Goal: Task Accomplishment & Management: Complete application form

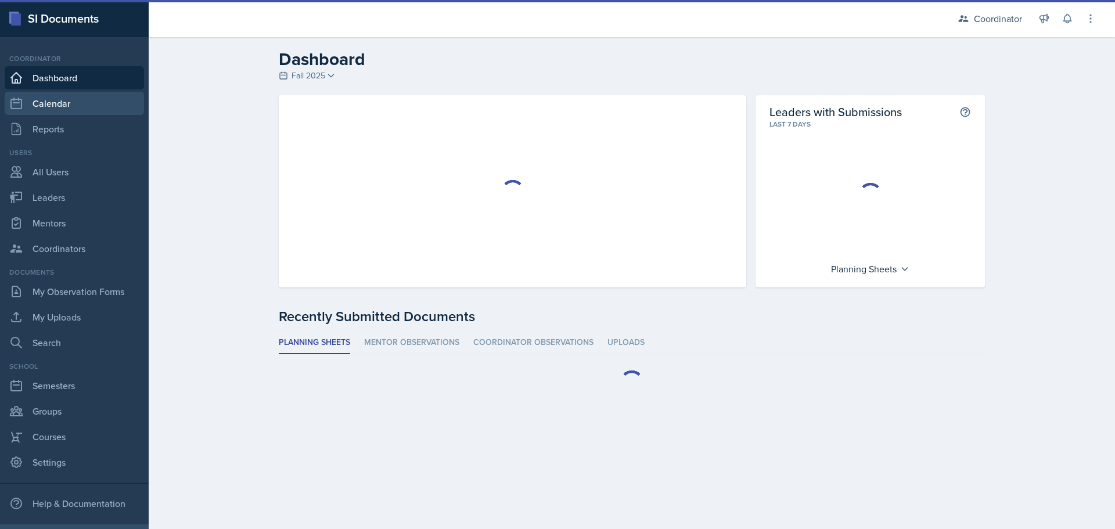
click at [56, 103] on link "Calendar" at bounding box center [74, 103] width 139 height 23
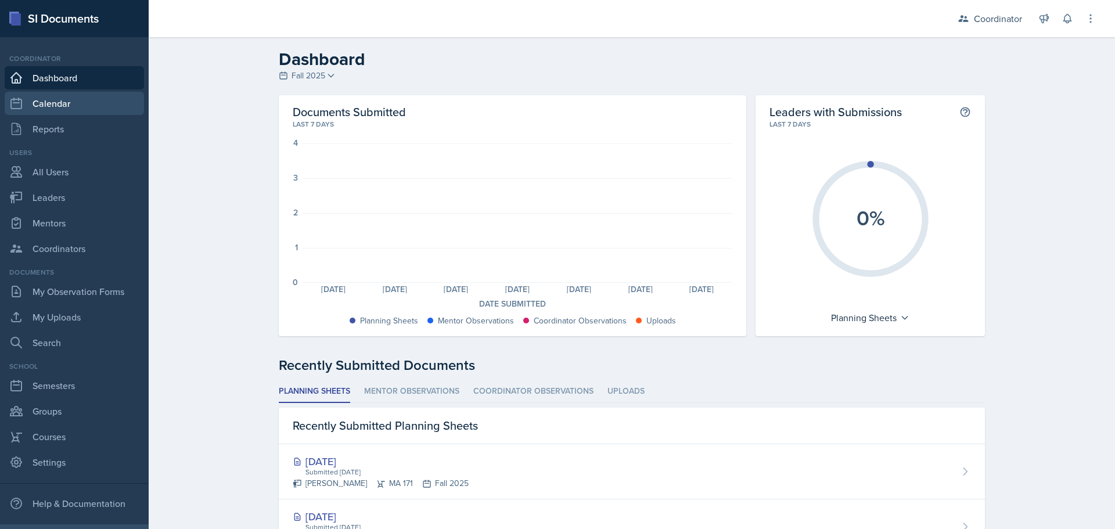
click at [55, 95] on link "Calendar" at bounding box center [74, 103] width 139 height 23
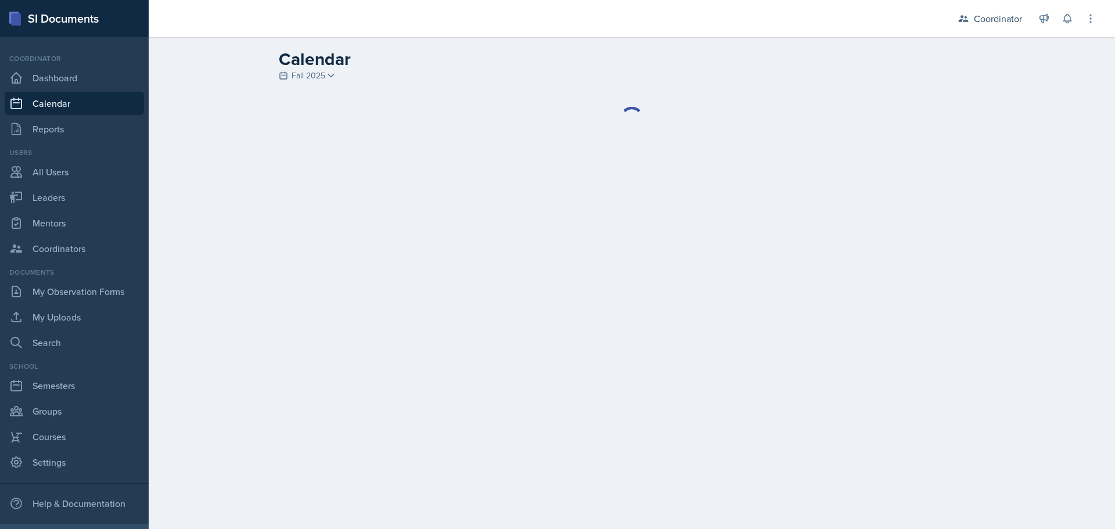
select select "1"
select select "6"
select select "PM"
select select "6"
select select "30"
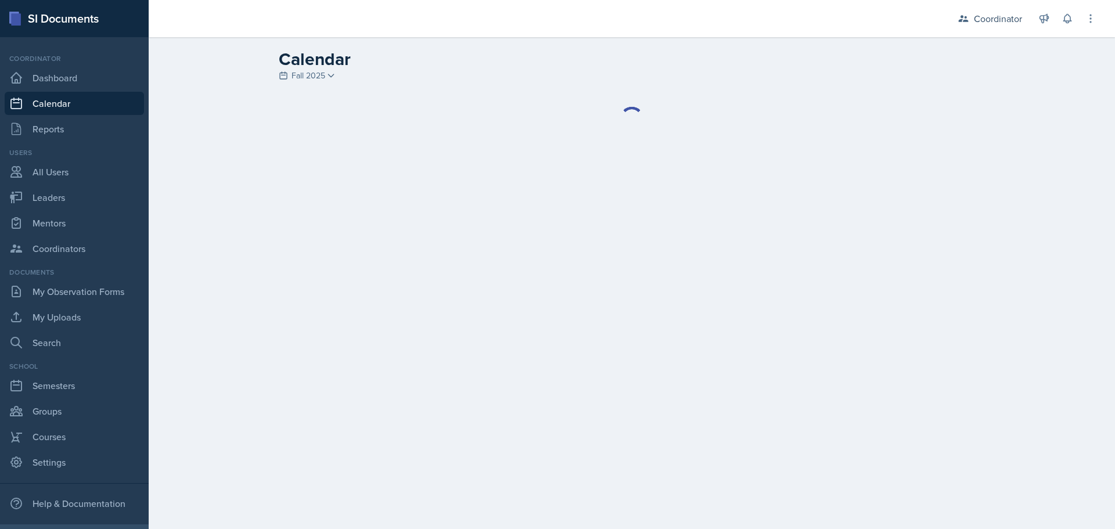
select select "PM"
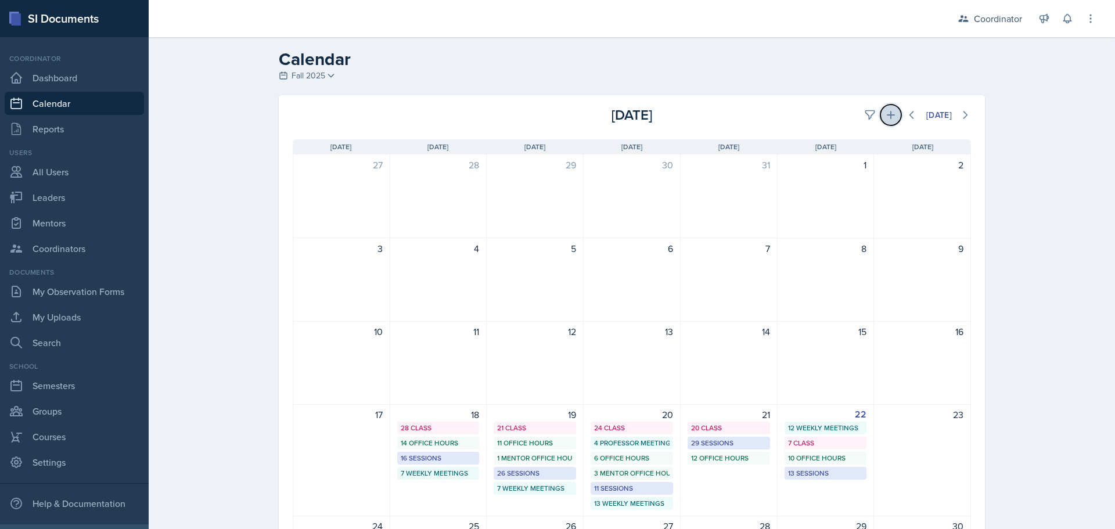
click at [885, 114] on icon at bounding box center [891, 115] width 12 height 12
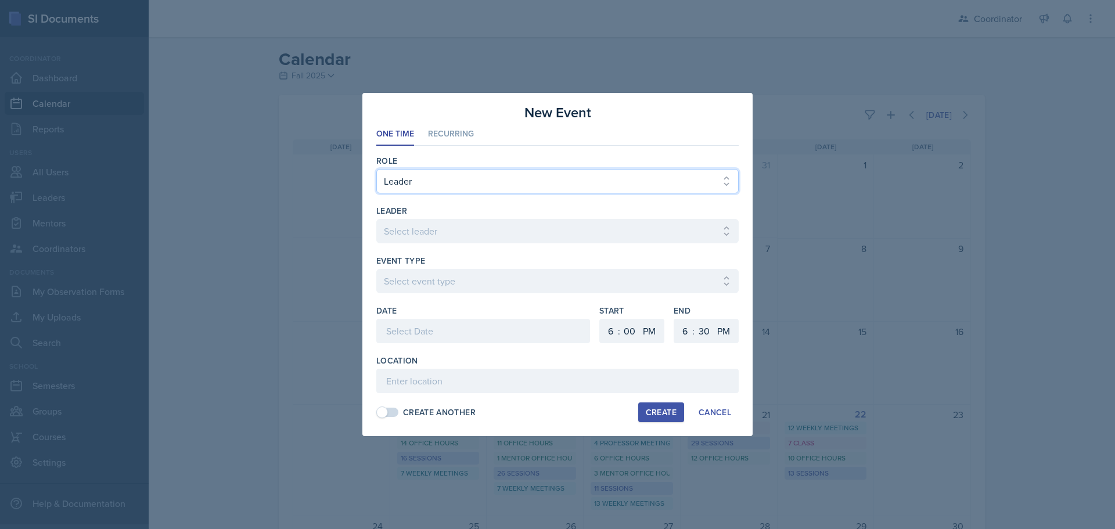
click at [434, 185] on select "Select Role Leader Mentor Coordinator" at bounding box center [557, 181] width 362 height 24
select select "2"
click at [376, 169] on select "Select Role Leader Mentor Coordinator" at bounding box center [557, 181] width 362 height 24
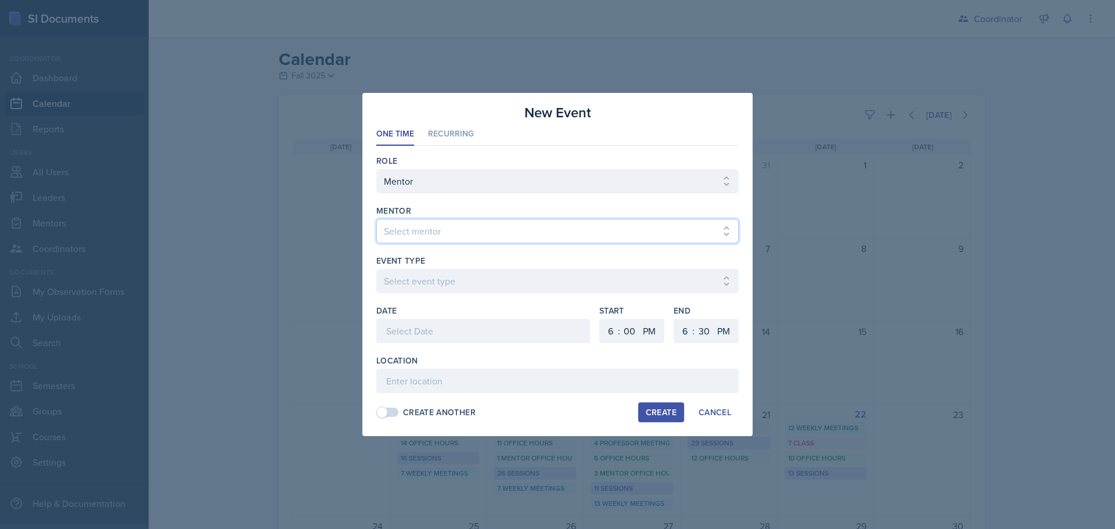
click at [430, 236] on select "Select mentor [PERSON_NAME] [PERSON_NAME] [PERSON_NAME] [PERSON_NAME]" at bounding box center [557, 231] width 362 height 24
select select "b69c7374-943c-4cdc-8640-234972ab4924"
click at [376, 219] on select "Select mentor [PERSON_NAME] [PERSON_NAME] [PERSON_NAME] [PERSON_NAME]" at bounding box center [557, 231] width 362 height 24
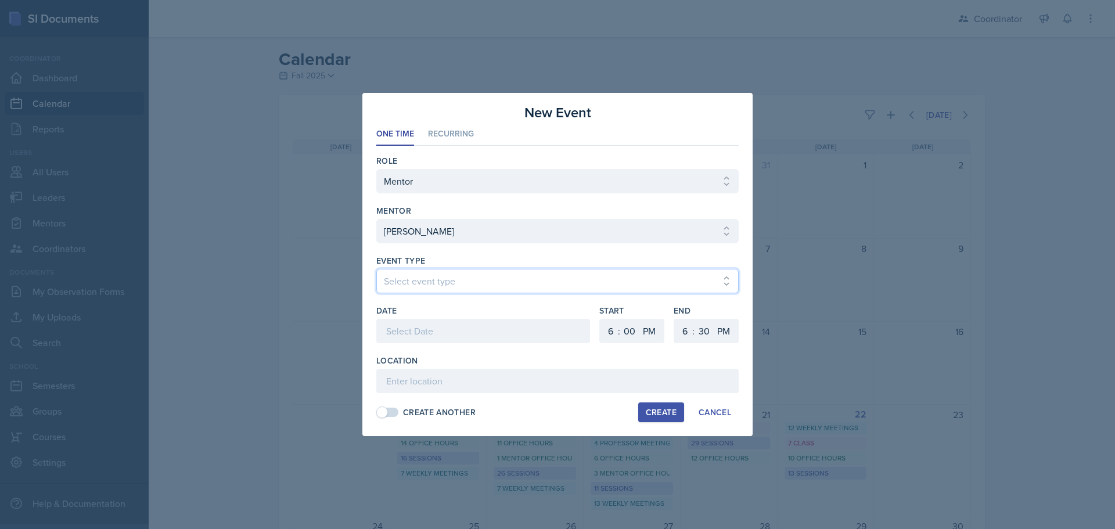
click at [426, 272] on select "Select event type New Calendar Event" at bounding box center [557, 281] width 362 height 24
click at [428, 279] on select "Select event type New Calendar Event" at bounding box center [557, 281] width 362 height 24
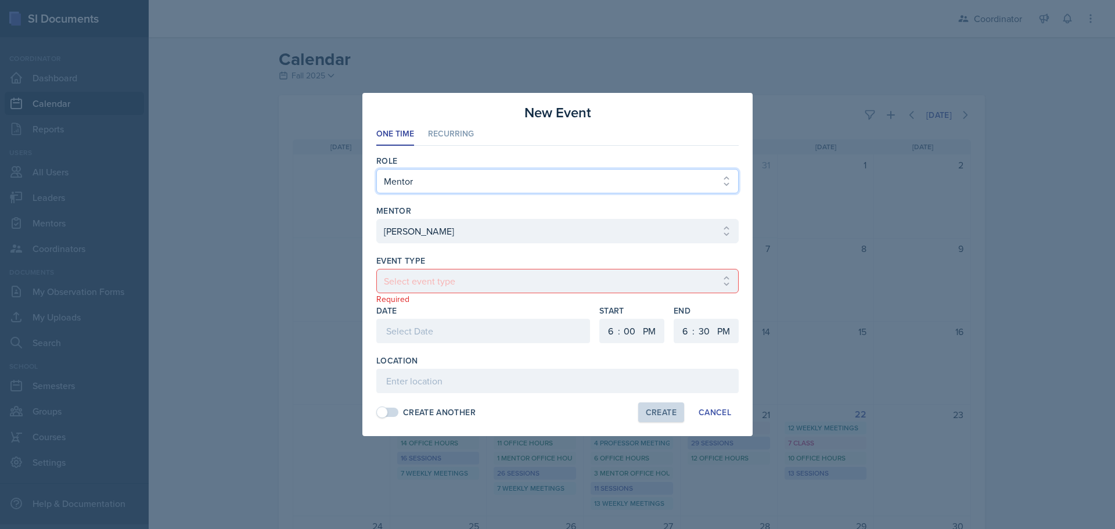
click at [436, 170] on select "Select Role Leader Mentor Coordinator" at bounding box center [557, 181] width 362 height 24
select select "1"
click at [376, 169] on select "Select Role Leader Mentor Coordinator" at bounding box center [557, 181] width 362 height 24
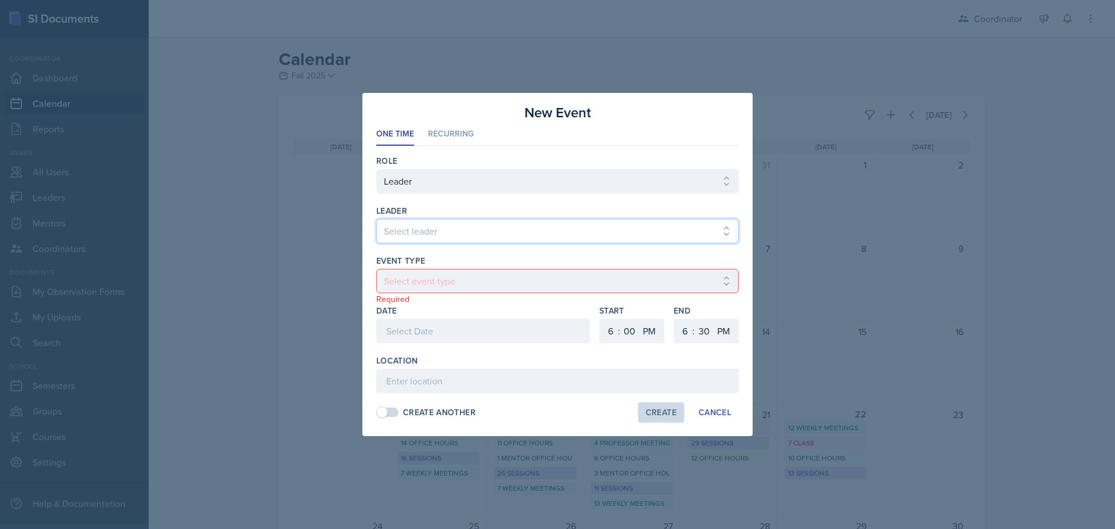
click at [429, 236] on select "Select leader [PERSON_NAME] [PERSON_NAME] [PERSON_NAME] [PERSON_NAME] [PERSON_N…" at bounding box center [557, 231] width 362 height 24
select select "3e891a72-4bff-4ac4-9b16-ea36615d96f1"
click at [376, 219] on select "Select leader [PERSON_NAME] [PERSON_NAME] [PERSON_NAME] [PERSON_NAME] [PERSON_N…" at bounding box center [557, 231] width 362 height 24
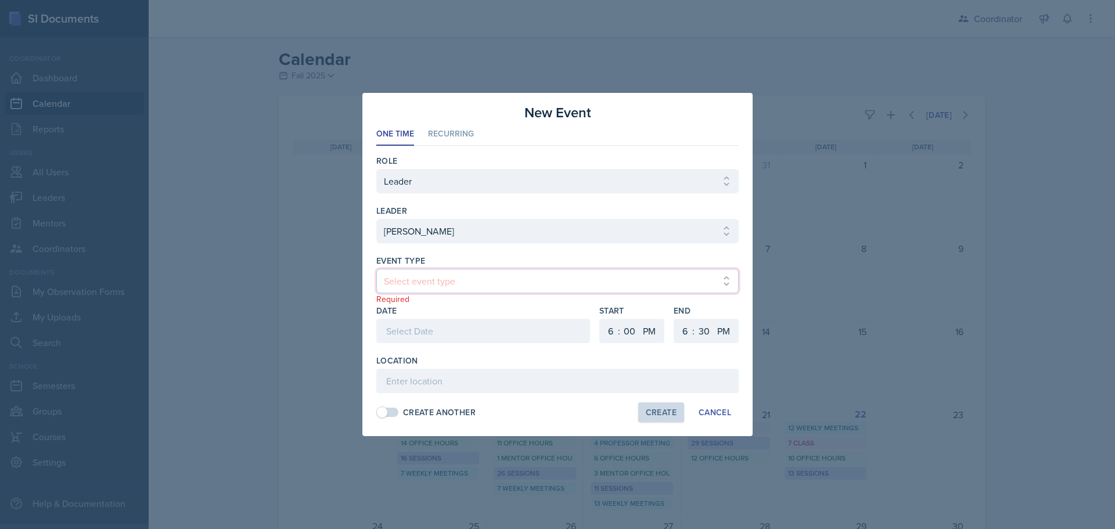
click at [423, 276] on select "Select event type Admin Office Hour Cal Workshop Class Class Announcement LA Pe…" at bounding box center [557, 281] width 362 height 24
drag, startPoint x: 654, startPoint y: 357, endPoint x: 664, endPoint y: 359, distance: 9.5
click at [654, 357] on div "Location" at bounding box center [557, 361] width 362 height 12
click at [713, 409] on div "Cancel" at bounding box center [715, 412] width 33 height 9
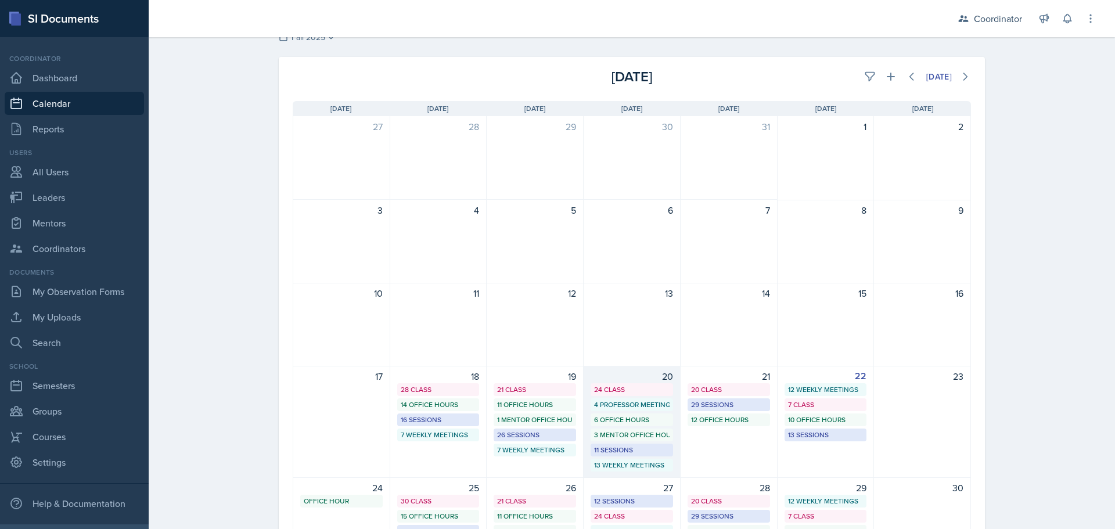
scroll to position [58, 0]
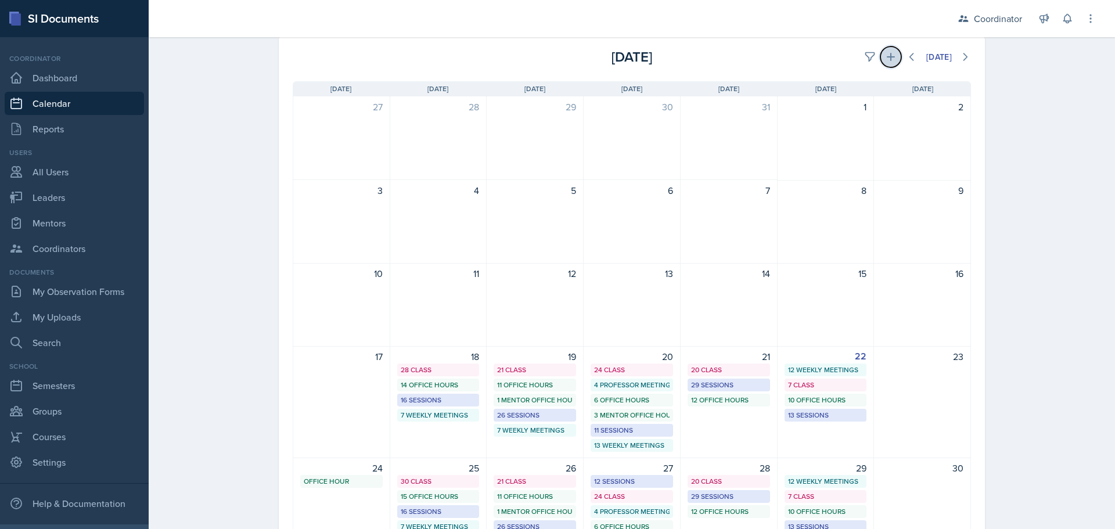
click at [886, 52] on icon at bounding box center [891, 57] width 12 height 12
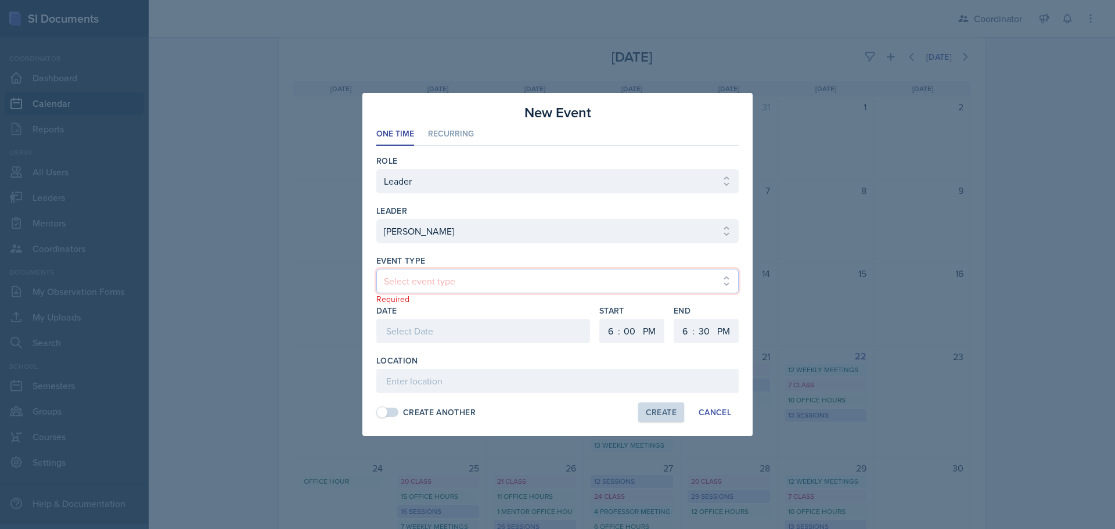
click at [426, 276] on select "Select event type Admin Office Hour Cal Workshop Class Class Announcement LA Pe…" at bounding box center [557, 281] width 362 height 24
click at [332, 312] on div at bounding box center [557, 264] width 1115 height 529
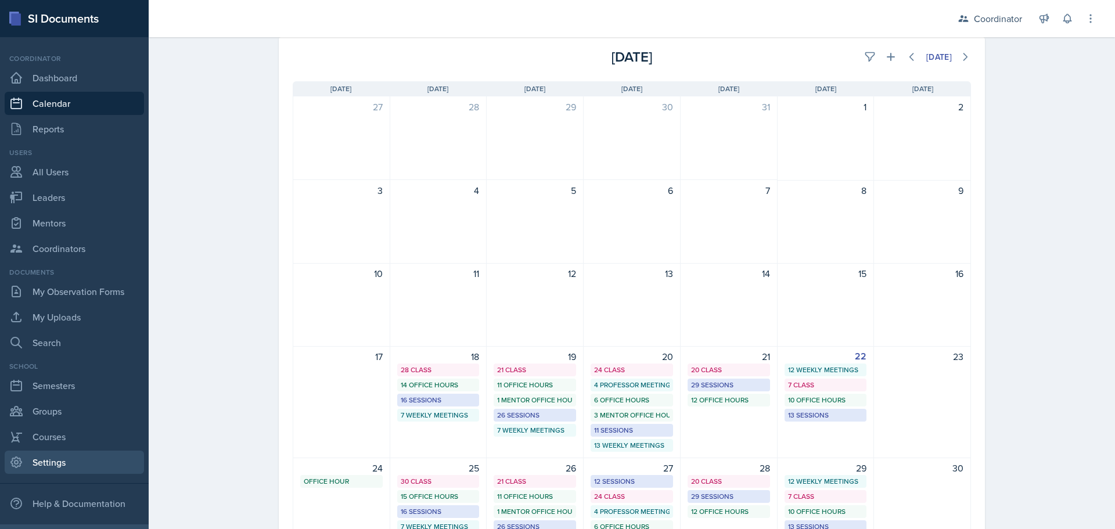
click at [36, 464] on link "Settings" at bounding box center [74, 462] width 139 height 23
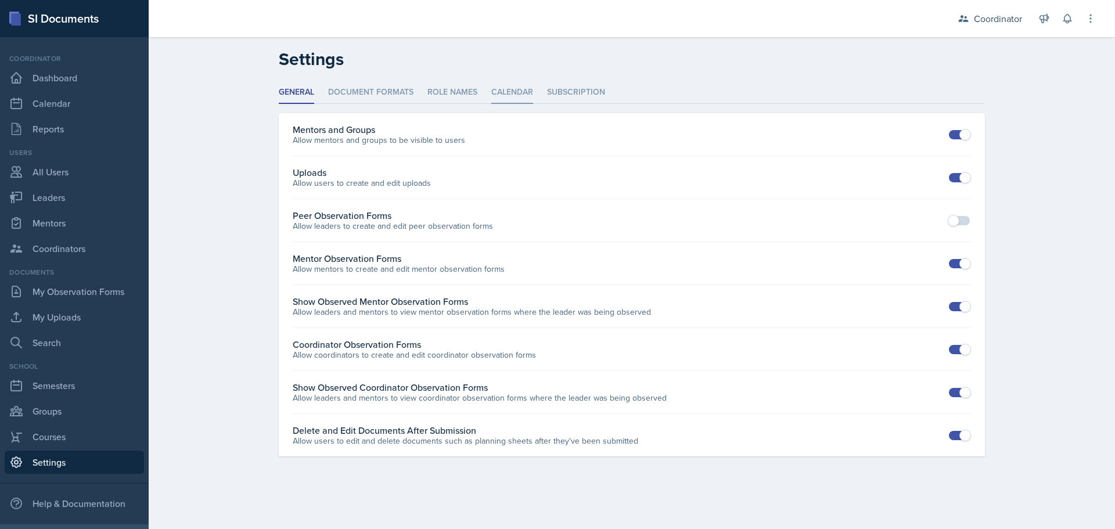
click at [502, 93] on li "Calendar" at bounding box center [512, 92] width 42 height 23
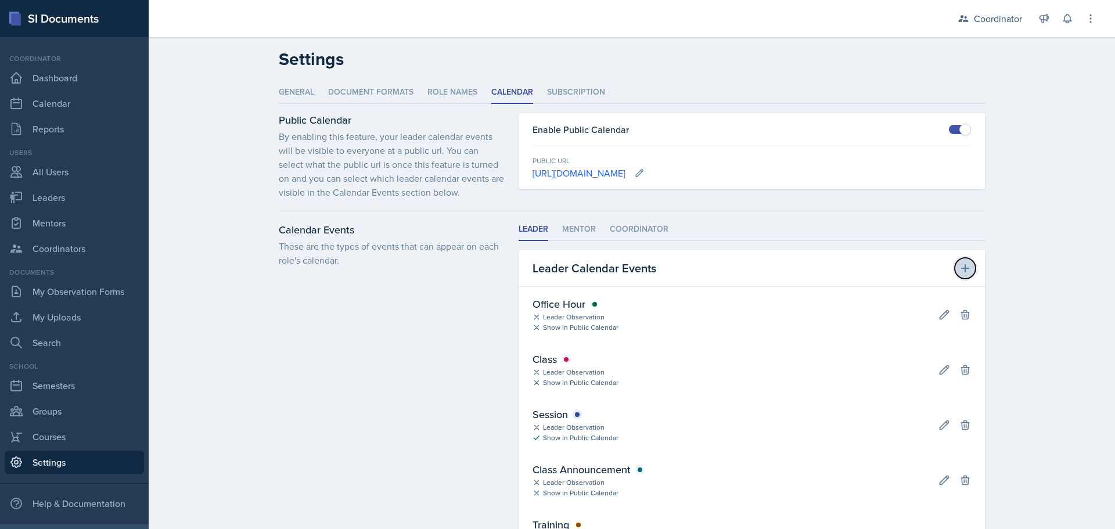
click at [968, 271] on button at bounding box center [965, 268] width 21 height 21
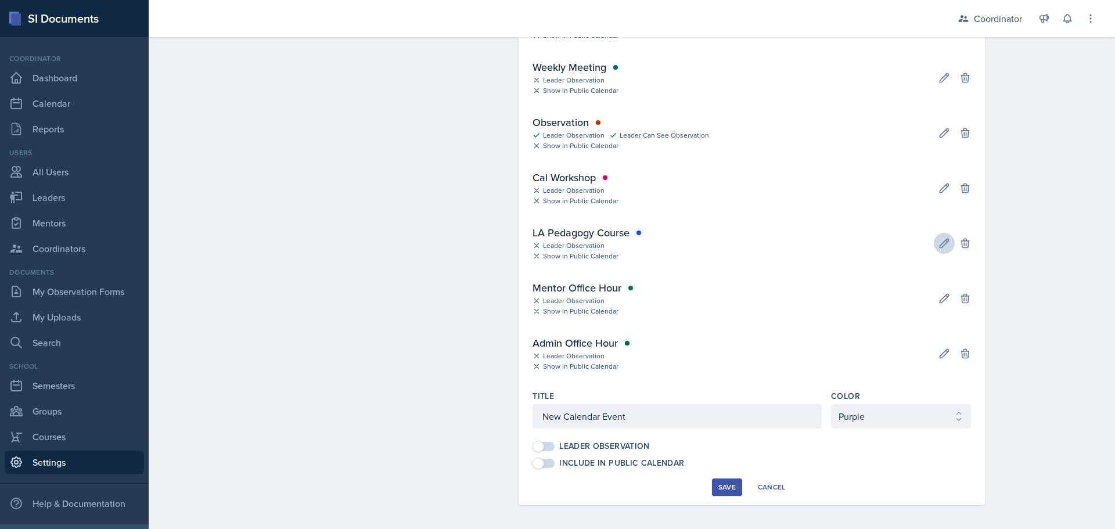
scroll to position [682, 0]
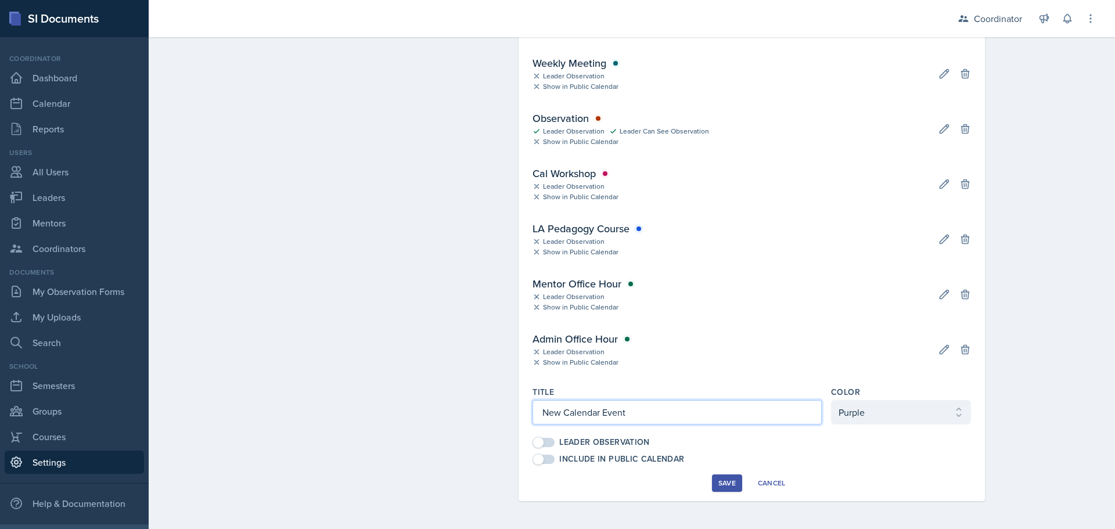
click at [631, 417] on input "New Calendar Event" at bounding box center [677, 412] width 289 height 24
drag, startPoint x: 632, startPoint y: 411, endPoint x: 372, endPoint y: 448, distance: 263.4
click at [372, 448] on div "Calendar Events These are the types of events that can appear on each role's ca…" at bounding box center [632, 21] width 706 height 961
type input "Mentor Meeting"
click at [906, 413] on select "Purple Blue Teal Green Yellow Orange Red Pink" at bounding box center [901, 412] width 140 height 24
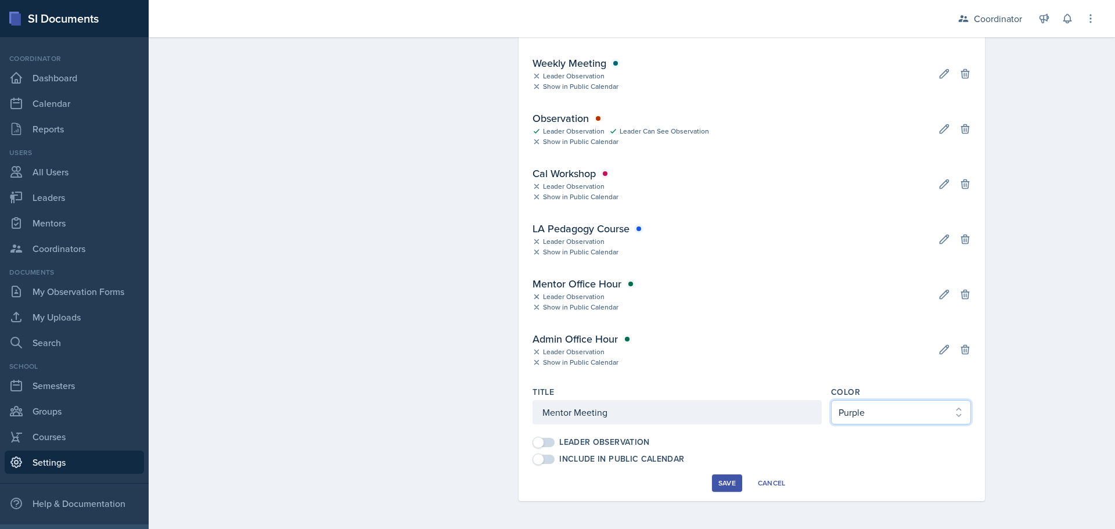
click at [877, 403] on select "Purple Blue Teal Green Yellow Orange Red Pink" at bounding box center [901, 412] width 140 height 24
select select "Yellow"
click at [831, 400] on select "Purple Blue Teal Green Yellow Orange Red Pink" at bounding box center [901, 412] width 140 height 24
click at [727, 480] on div "Save" at bounding box center [726, 483] width 17 height 9
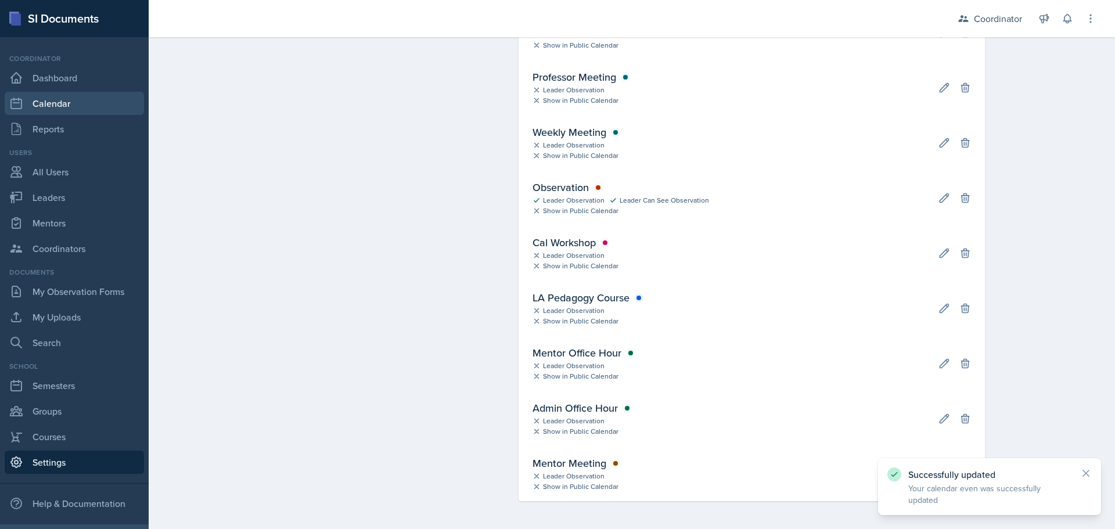
click at [55, 111] on link "Calendar" at bounding box center [74, 103] width 139 height 23
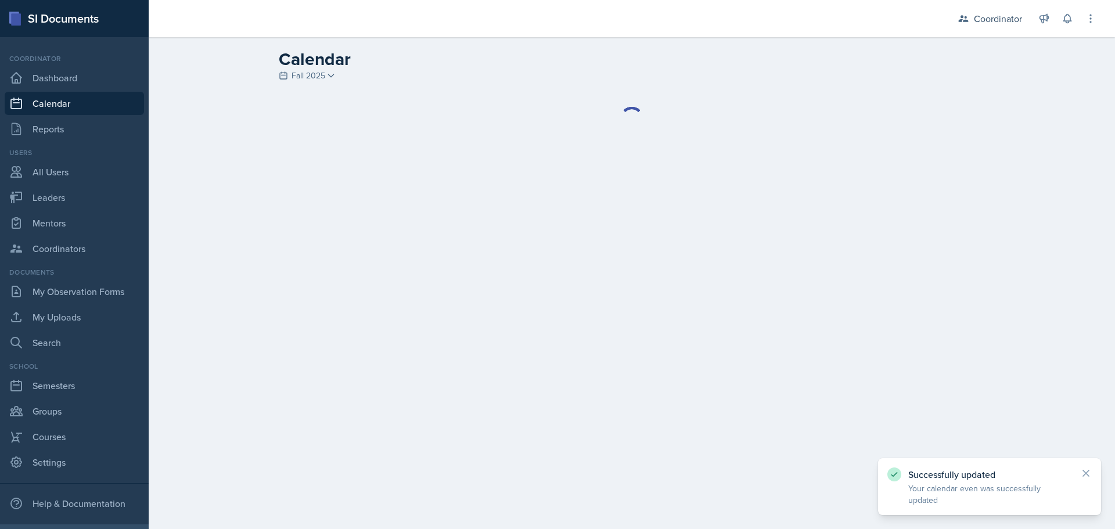
select select "1"
select select "6"
select select "PM"
select select "6"
select select "30"
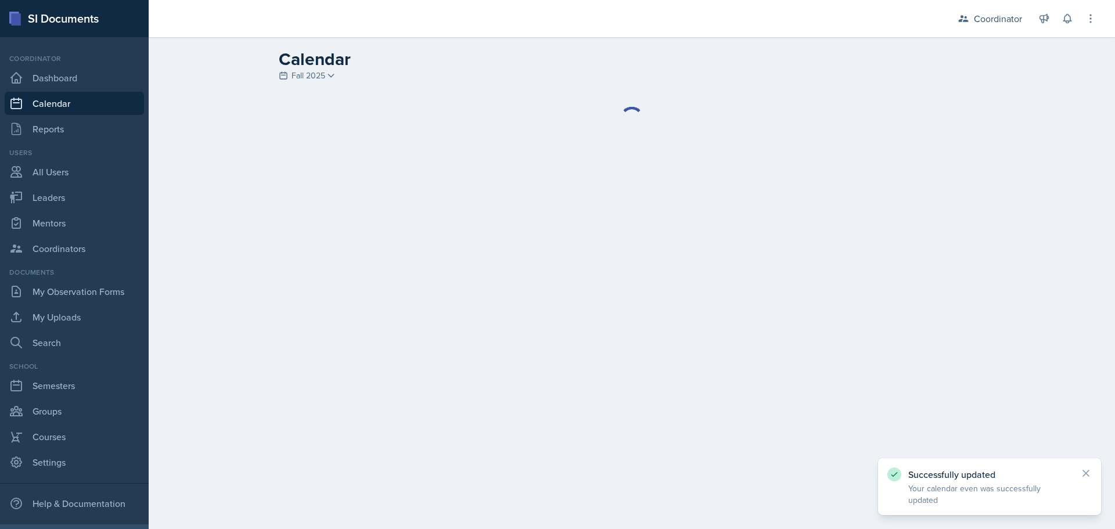
select select "PM"
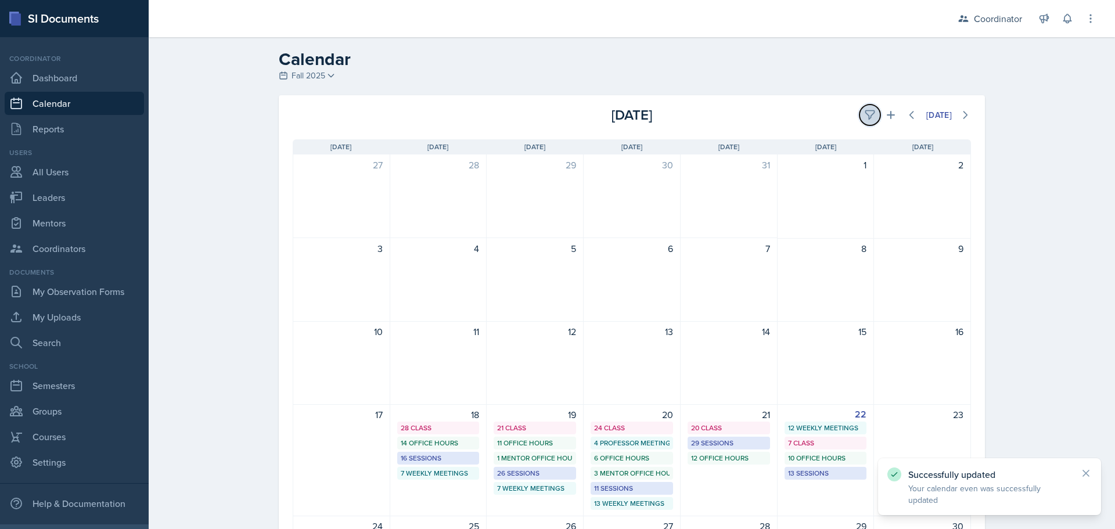
click at [871, 114] on button at bounding box center [869, 115] width 21 height 21
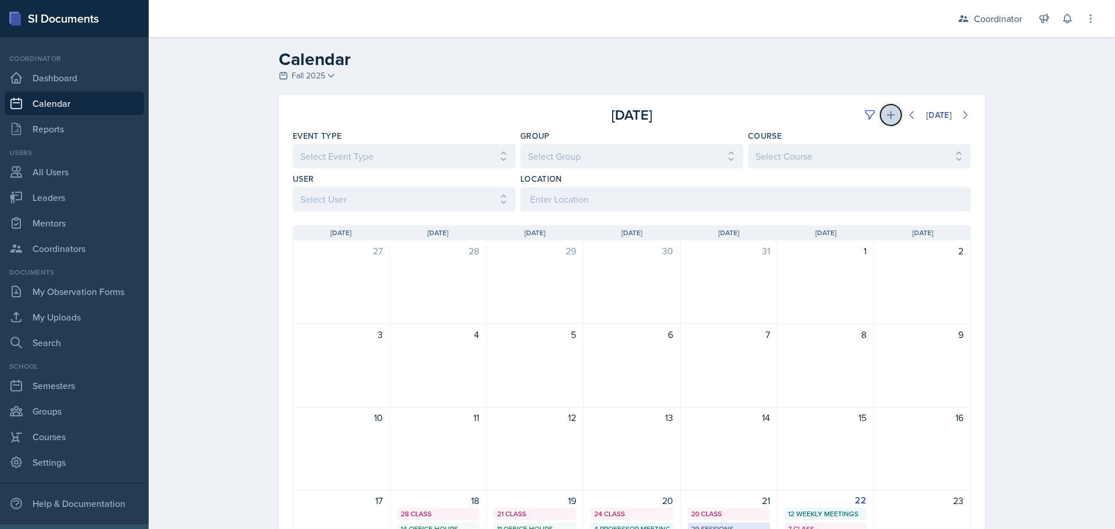
click at [893, 114] on button at bounding box center [890, 115] width 21 height 21
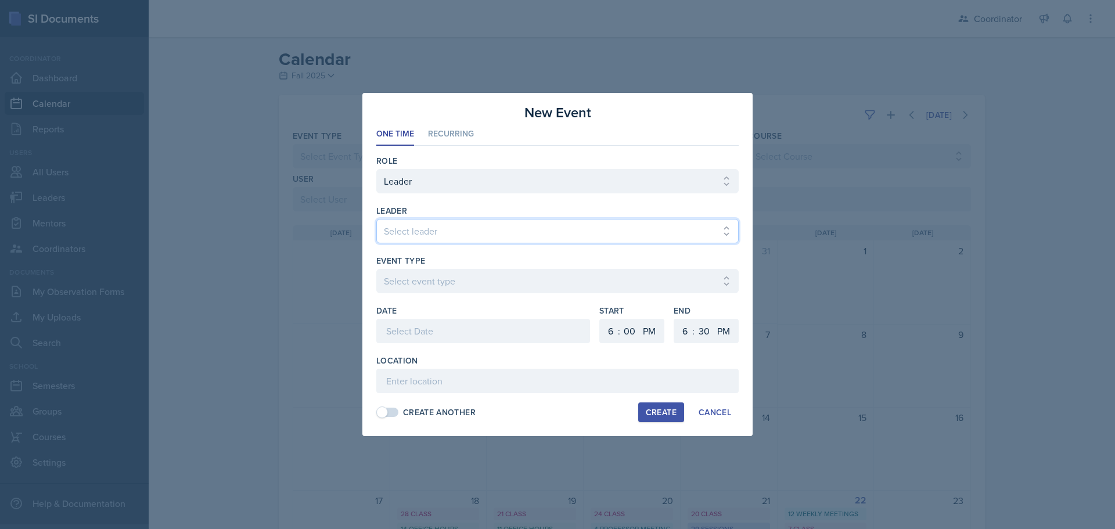
click at [439, 230] on select "Select leader [PERSON_NAME] [PERSON_NAME] [PERSON_NAME] [PERSON_NAME] [PERSON_N…" at bounding box center [557, 231] width 362 height 24
select select "3e891a72-4bff-4ac4-9b16-ea36615d96f1"
click at [376, 219] on select "Select leader [PERSON_NAME] [PERSON_NAME] [PERSON_NAME] [PERSON_NAME] [PERSON_N…" at bounding box center [557, 231] width 362 height 24
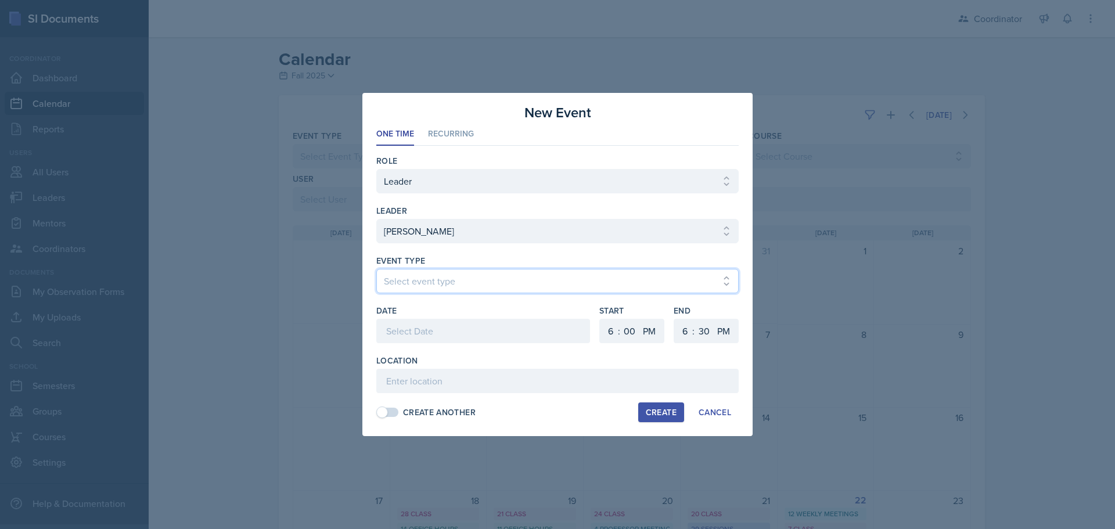
click at [396, 274] on select "Select event type Admin Office Hour Cal Workshop Class Class Announcement LA Pe…" at bounding box center [557, 281] width 362 height 24
select select "938f148c-0d76-43b3-a51d-1f5b29e4eae8"
click at [376, 269] on select "Select event type Admin Office Hour Cal Workshop Class Class Announcement LA Pe…" at bounding box center [557, 281] width 362 height 24
click at [418, 326] on div at bounding box center [483, 331] width 214 height 24
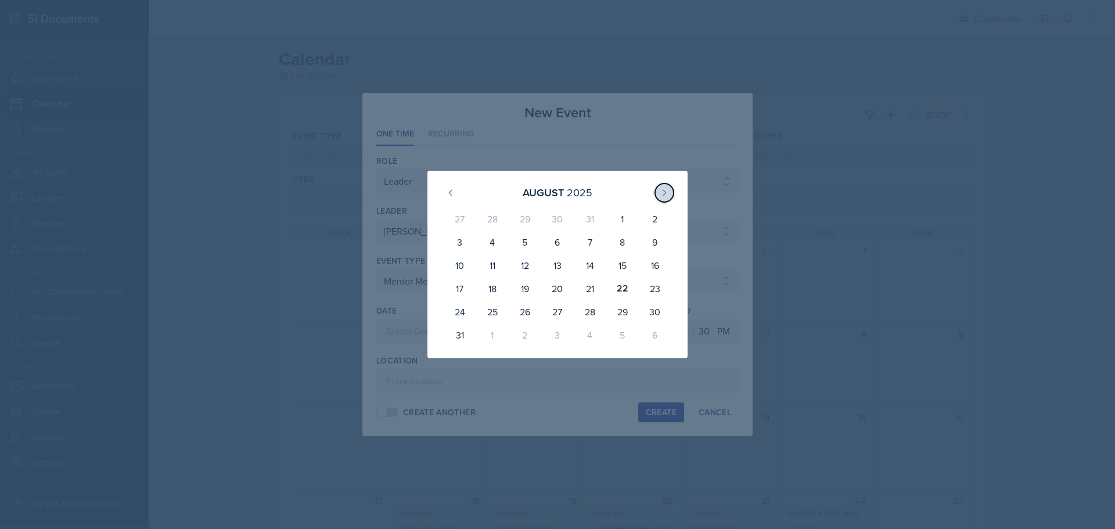
click at [666, 190] on icon at bounding box center [664, 192] width 9 height 9
click at [588, 222] on div "4" at bounding box center [590, 221] width 33 height 28
type input "[DATE]"
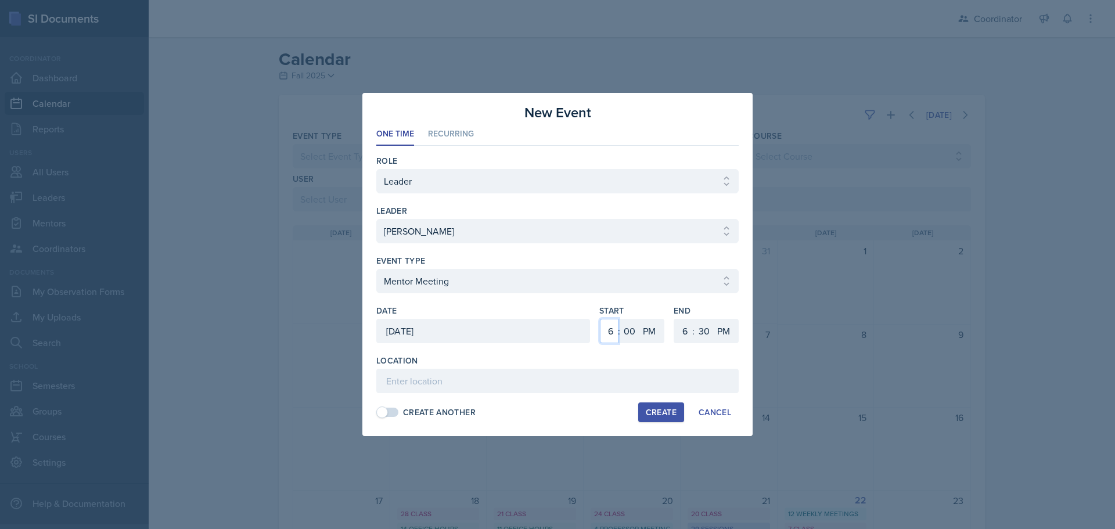
click at [614, 335] on select "1 2 3 4 5 6 7 8 9 10 11 12" at bounding box center [609, 331] width 19 height 24
select select "8"
click at [600, 319] on select "1 2 3 4 5 6 7 8 9 10 11 12" at bounding box center [609, 331] width 19 height 24
click at [650, 336] on select "AM PM" at bounding box center [650, 331] width 23 height 24
select select "AM"
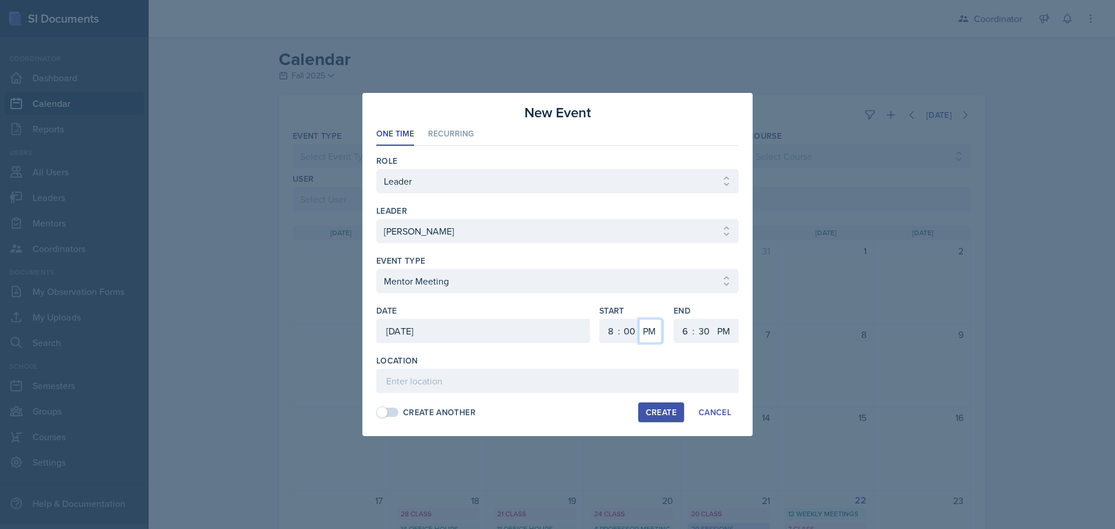
click at [639, 319] on select "AM PM" at bounding box center [650, 331] width 23 height 24
click at [686, 329] on select "1 2 3 4 5 6 7 8 9 10 11 12" at bounding box center [683, 331] width 19 height 24
select select "9"
click at [674, 319] on select "1 2 3 4 5 6 7 8 9 10 11 12" at bounding box center [683, 331] width 19 height 24
click at [699, 335] on select "00 05 10 15 20 25 30 35 40 45 50 55" at bounding box center [704, 331] width 19 height 24
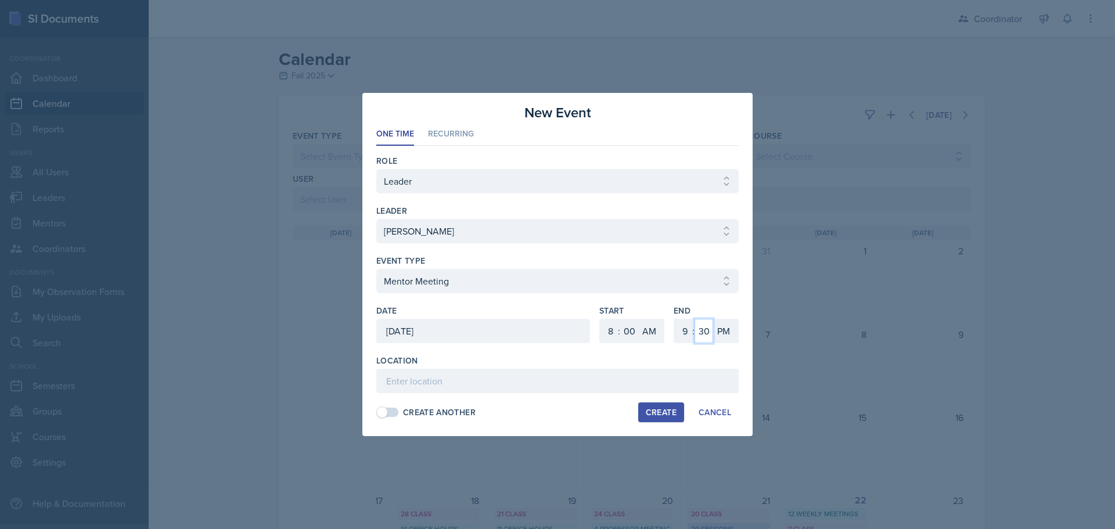
select select "0"
click at [695, 319] on select "00 05 10 15 20 25 30 35 40 45 50 55" at bounding box center [704, 331] width 19 height 24
click at [725, 330] on select "AM PM" at bounding box center [724, 331] width 23 height 24
select select "AM"
click at [713, 319] on select "AM PM" at bounding box center [724, 331] width 23 height 24
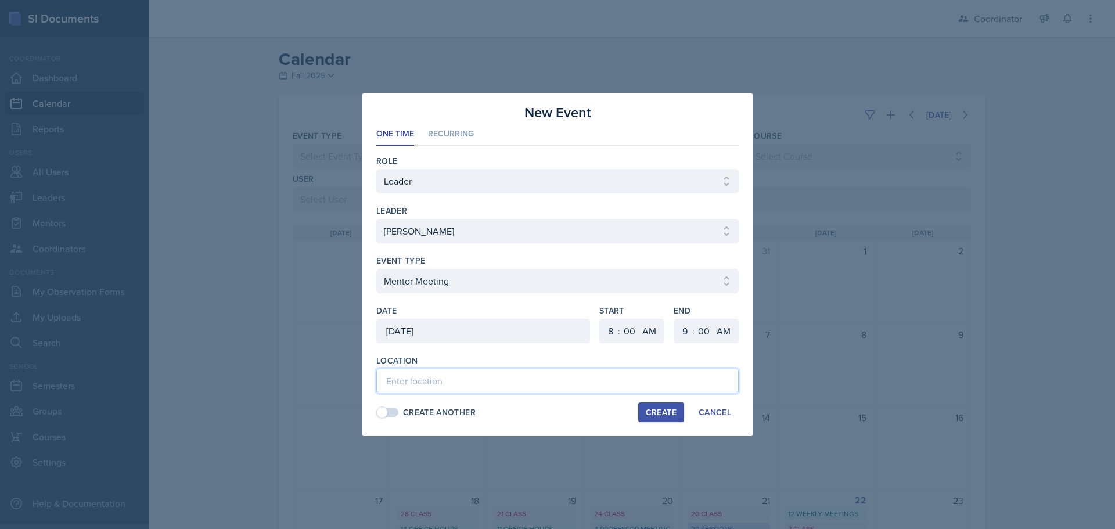
click at [682, 375] on input at bounding box center [557, 381] width 362 height 24
type input "SSC"
click at [653, 415] on div "Create" at bounding box center [661, 412] width 31 height 9
select select
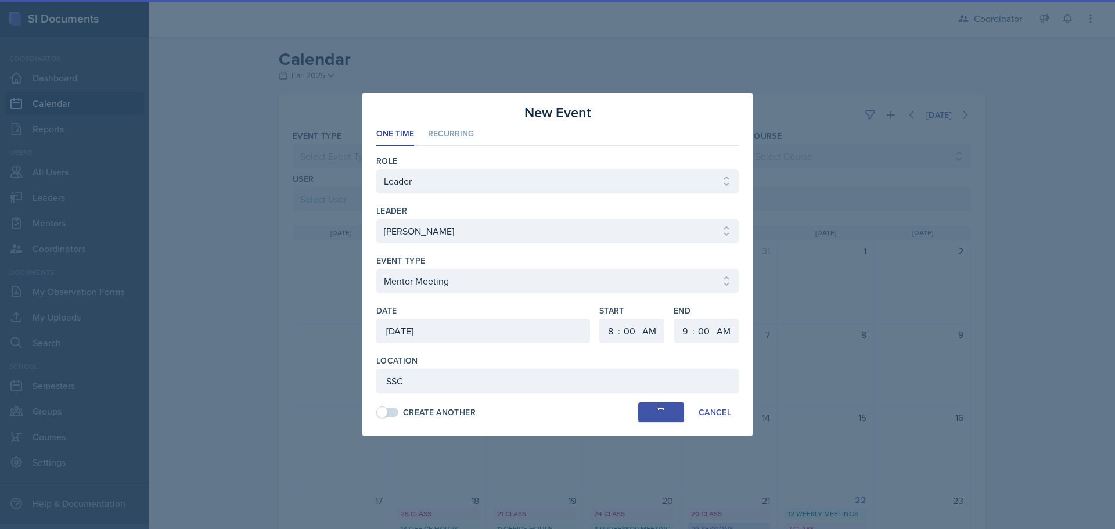
select select "6"
select select "PM"
select select "6"
select select "30"
select select "PM"
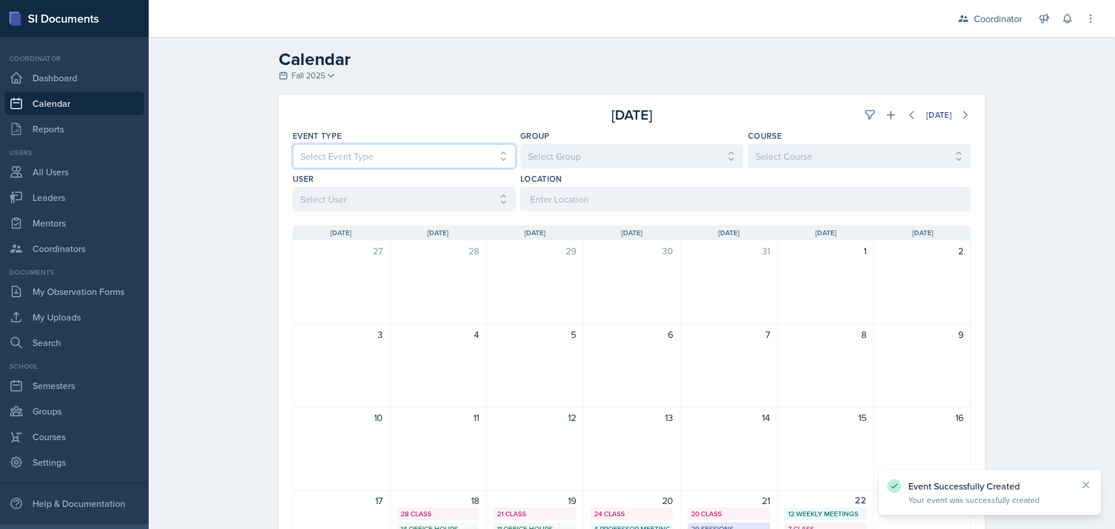
click at [401, 157] on select "Select Event Type All Admin Office Hour Admin Office Hour Cal Workshop Class Cl…" at bounding box center [404, 156] width 223 height 24
select select "938f148c-0d76-43b3-a51d-1f5b29e4eae8"
click at [293, 144] on select "Select Event Type All Admin Office Hour Admin Office Hour Cal Workshop Class Cl…" at bounding box center [404, 156] width 223 height 24
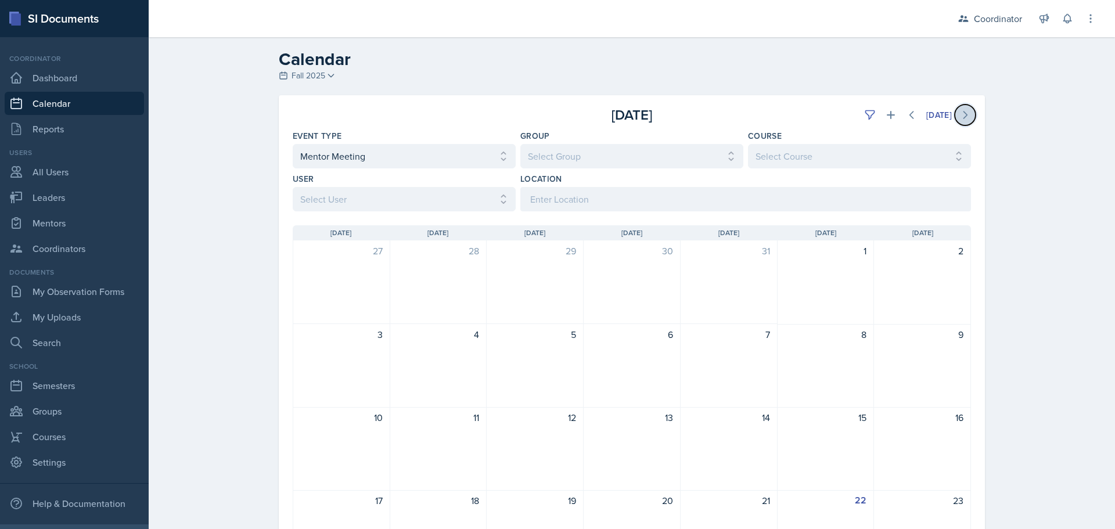
click at [967, 114] on button at bounding box center [965, 115] width 21 height 21
click at [885, 110] on icon at bounding box center [891, 115] width 12 height 12
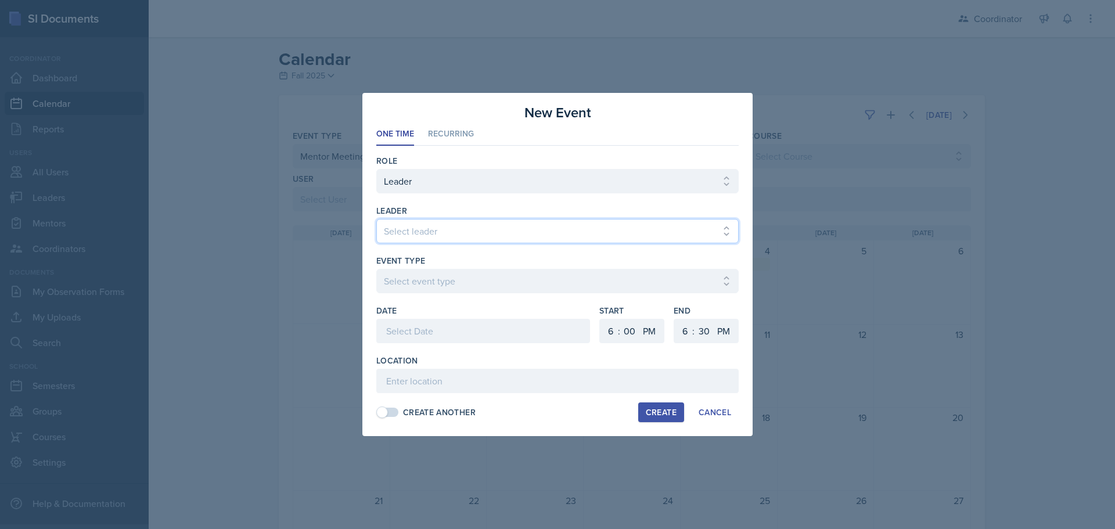
click at [412, 233] on select "Select leader [PERSON_NAME] [PERSON_NAME] [PERSON_NAME] [PERSON_NAME] [PERSON_N…" at bounding box center [557, 231] width 362 height 24
select select "bba8b1a5-8dc7-4f90-aa5a-900d6274fa7e"
click at [376, 219] on select "Select leader [PERSON_NAME] [PERSON_NAME] [PERSON_NAME] [PERSON_NAME] [PERSON_N…" at bounding box center [557, 231] width 362 height 24
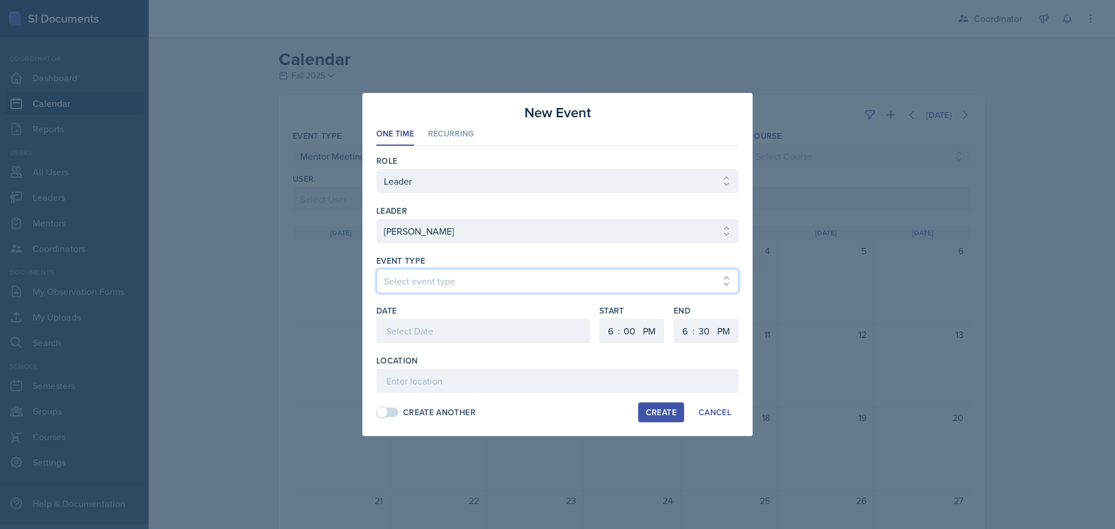
click at [441, 282] on select "Select event type Admin Office Hour Cal Workshop Class Class Announcement LA Pe…" at bounding box center [557, 281] width 362 height 24
select select "938f148c-0d76-43b3-a51d-1f5b29e4eae8"
click at [376, 269] on select "Select event type Admin Office Hour Cal Workshop Class Class Announcement LA Pe…" at bounding box center [557, 281] width 362 height 24
click at [433, 326] on div at bounding box center [483, 331] width 214 height 24
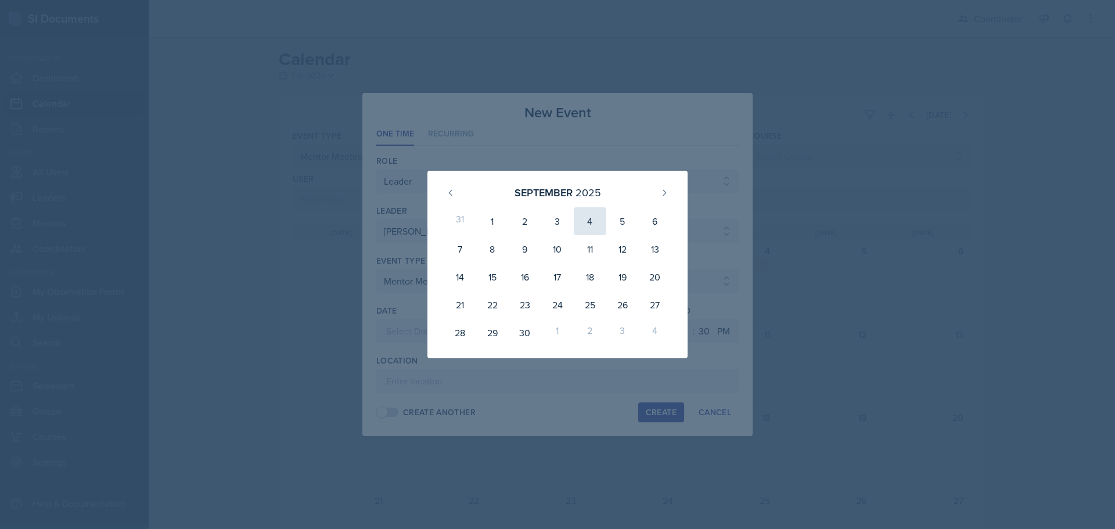
click at [585, 219] on div "4" at bounding box center [590, 221] width 33 height 28
type input "[DATE]"
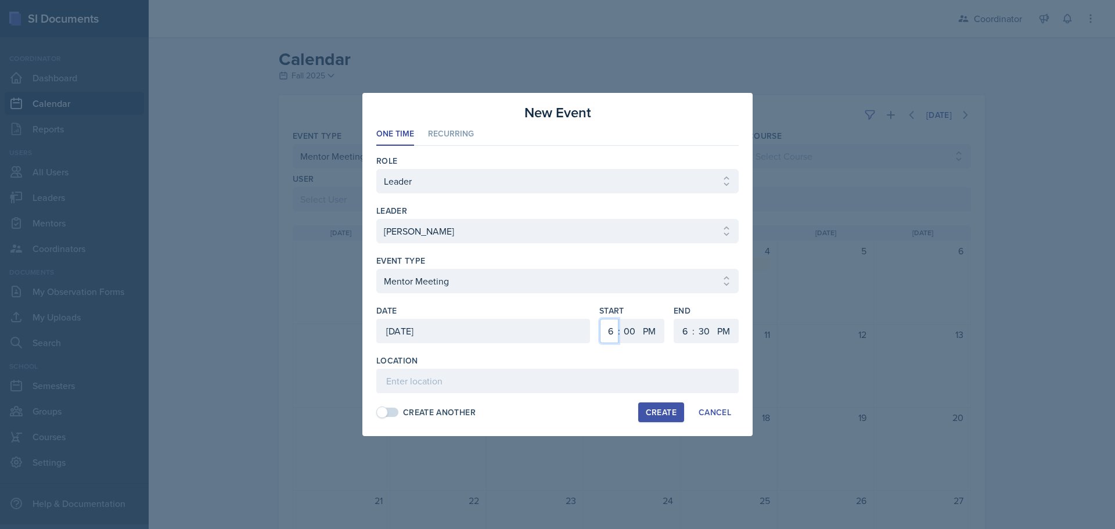
drag, startPoint x: 612, startPoint y: 336, endPoint x: 612, endPoint y: 326, distance: 9.9
click at [612, 336] on select "1 2 3 4 5 6 7 8 9 10 11 12" at bounding box center [609, 331] width 19 height 24
select select "8"
click at [600, 319] on select "1 2 3 4 5 6 7 8 9 10 11 12" at bounding box center [609, 331] width 19 height 24
drag, startPoint x: 653, startPoint y: 328, endPoint x: 649, endPoint y: 334, distance: 7.3
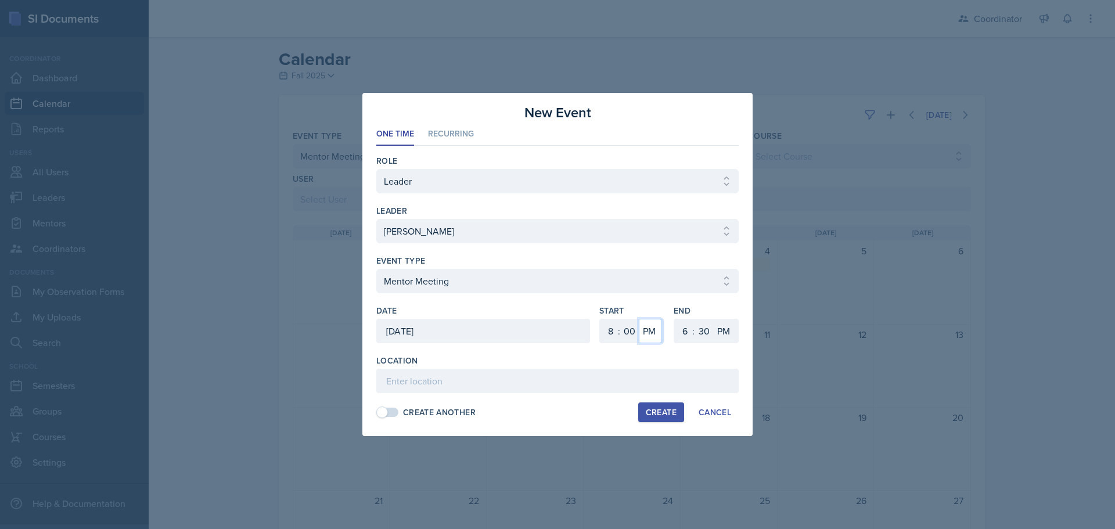
click at [651, 329] on select "AM PM" at bounding box center [650, 331] width 23 height 24
select select "AM"
click at [639, 319] on select "AM PM" at bounding box center [650, 331] width 23 height 24
click at [681, 333] on select "1 2 3 4 5 6 7 8 9 10 11 12" at bounding box center [683, 331] width 19 height 24
select select "9"
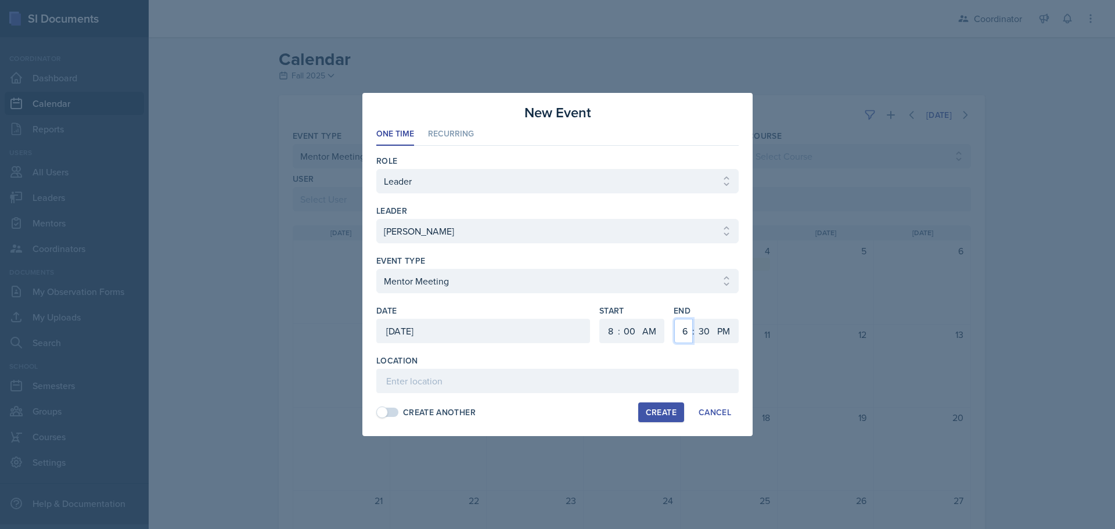
click at [674, 319] on select "1 2 3 4 5 6 7 8 9 10 11 12" at bounding box center [683, 331] width 19 height 24
drag, startPoint x: 703, startPoint y: 331, endPoint x: 690, endPoint y: 142, distance: 189.7
click at [704, 328] on select "00 05 10 15 20 25 30 35 40 45 50 55" at bounding box center [704, 331] width 19 height 24
select select "0"
click at [695, 319] on select "00 05 10 15 20 25 30 35 40 45 50 55" at bounding box center [704, 331] width 19 height 24
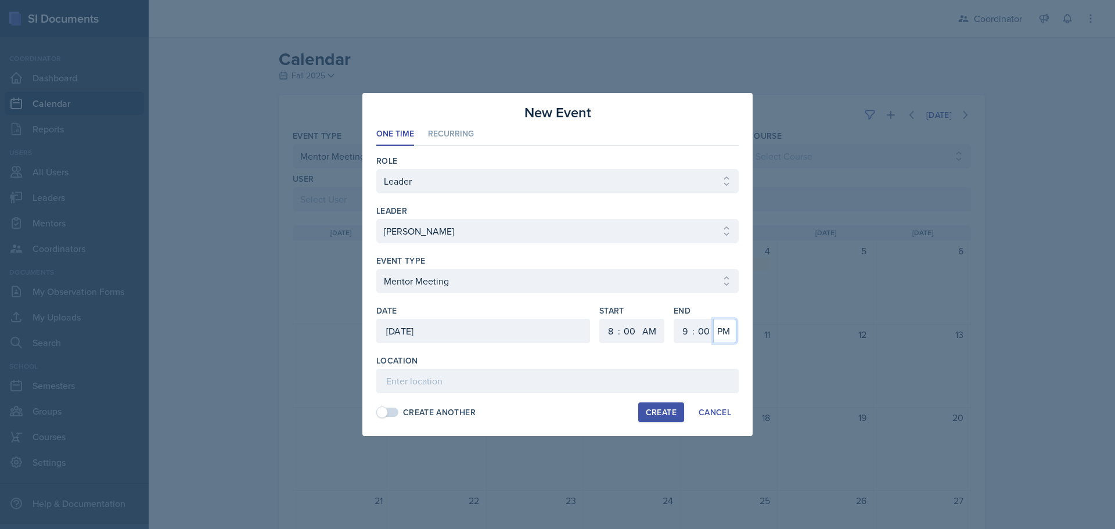
click at [732, 331] on select "AM PM" at bounding box center [724, 331] width 23 height 24
select select "AM"
click at [713, 319] on select "AM PM" at bounding box center [724, 331] width 23 height 24
click at [646, 386] on input at bounding box center [557, 381] width 362 height 24
type input "SSC"
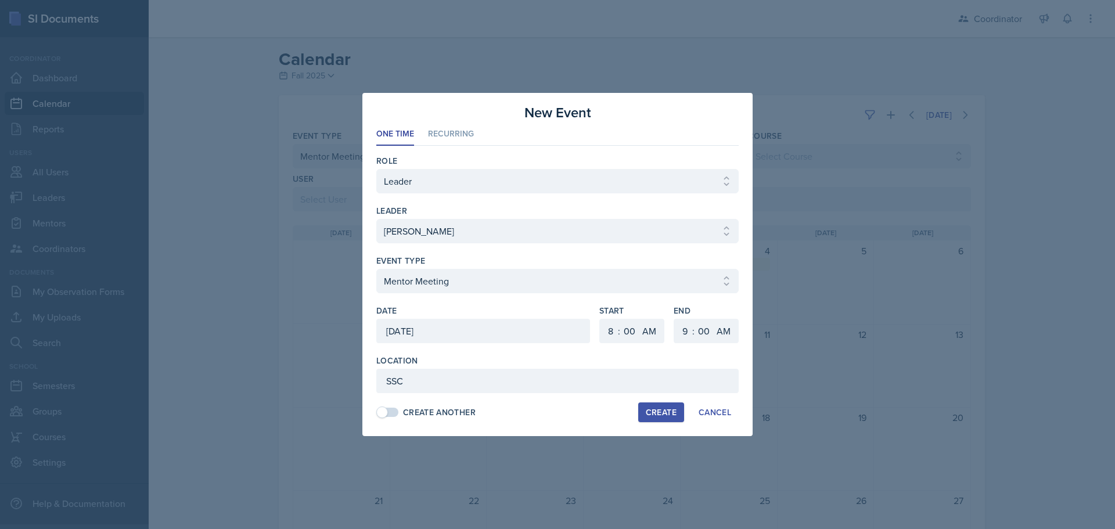
click at [650, 415] on div "Create" at bounding box center [661, 412] width 31 height 9
select select
select select "6"
select select "PM"
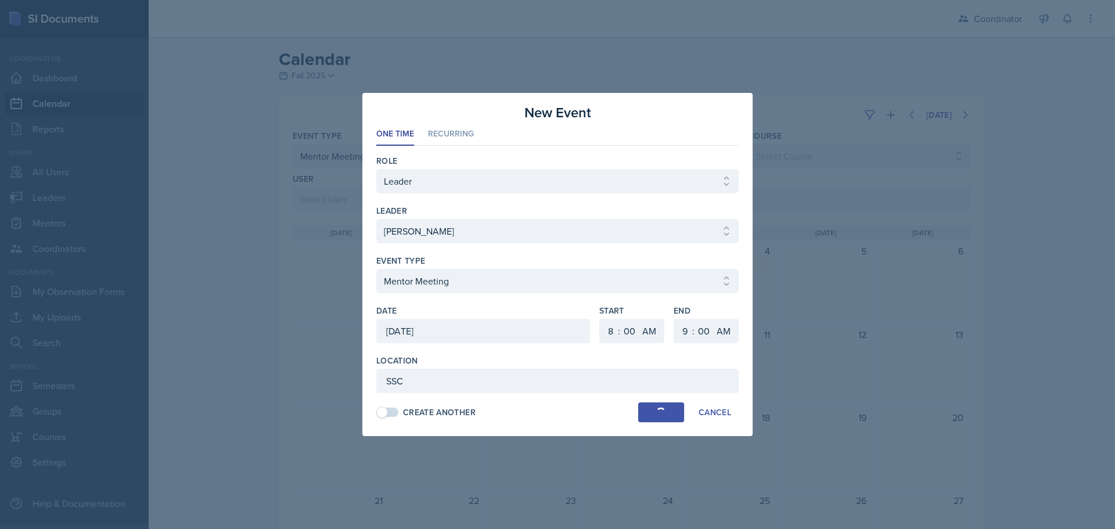
select select "6"
select select "30"
select select "PM"
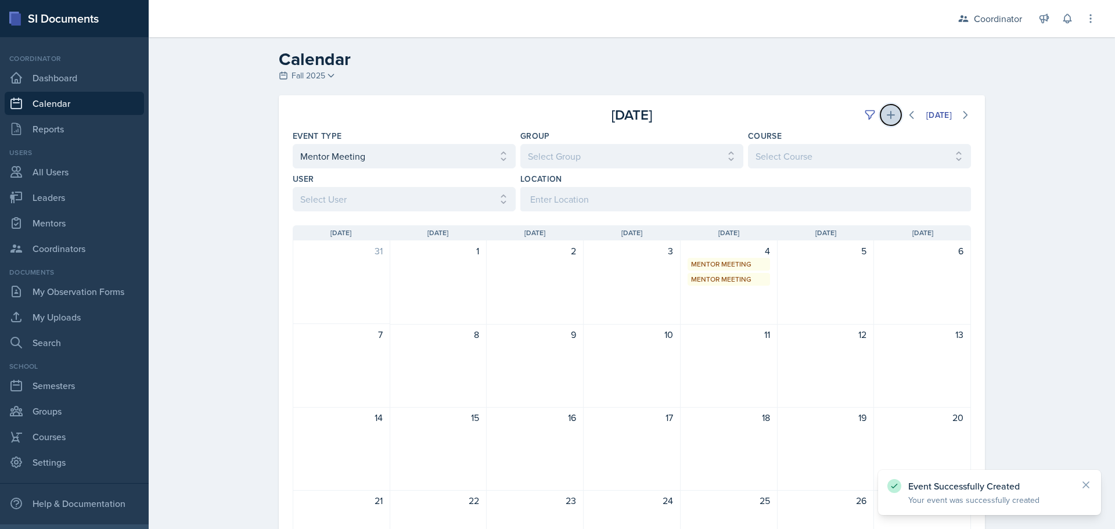
click at [880, 116] on button at bounding box center [890, 115] width 21 height 21
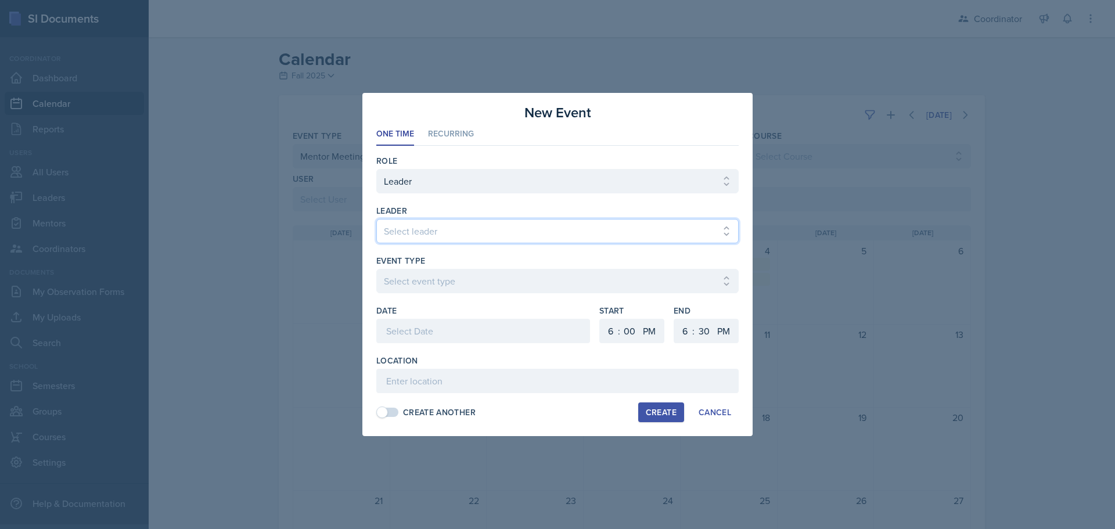
click at [438, 243] on select "Select leader [PERSON_NAME] [PERSON_NAME] [PERSON_NAME] [PERSON_NAME] [PERSON_N…" at bounding box center [557, 231] width 362 height 24
select select "9b035a11-99ef-499a-9a61-b5b728b105f0"
click at [376, 219] on select "Select leader [PERSON_NAME] [PERSON_NAME] [PERSON_NAME] [PERSON_NAME] [PERSON_N…" at bounding box center [557, 231] width 362 height 24
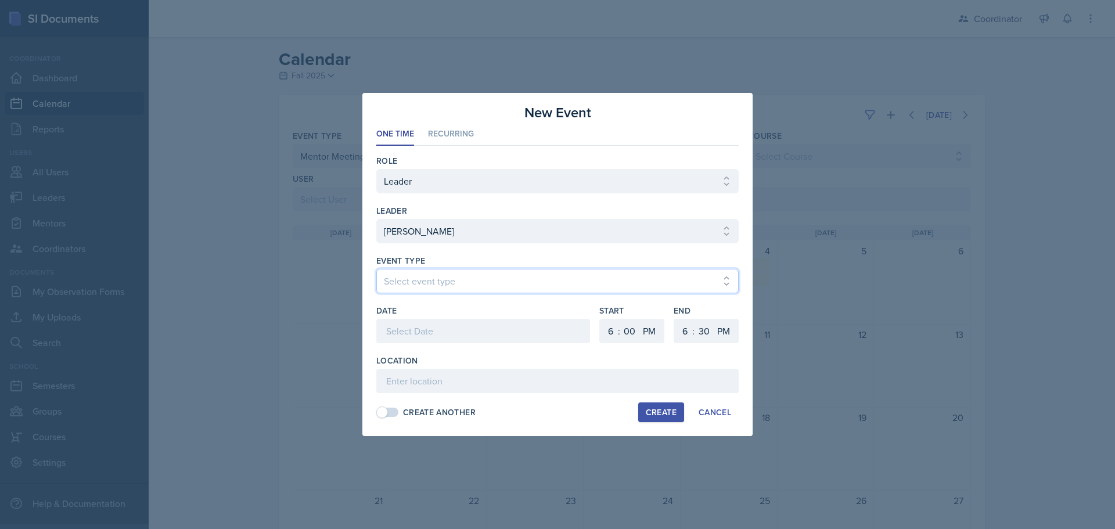
click at [426, 273] on select "Select event type Admin Office Hour Cal Workshop Class Class Announcement LA Pe…" at bounding box center [557, 281] width 362 height 24
select select "938f148c-0d76-43b3-a51d-1f5b29e4eae8"
click at [376, 269] on select "Select event type Admin Office Hour Cal Workshop Class Class Announcement LA Pe…" at bounding box center [557, 281] width 362 height 24
click at [429, 334] on div at bounding box center [483, 331] width 214 height 24
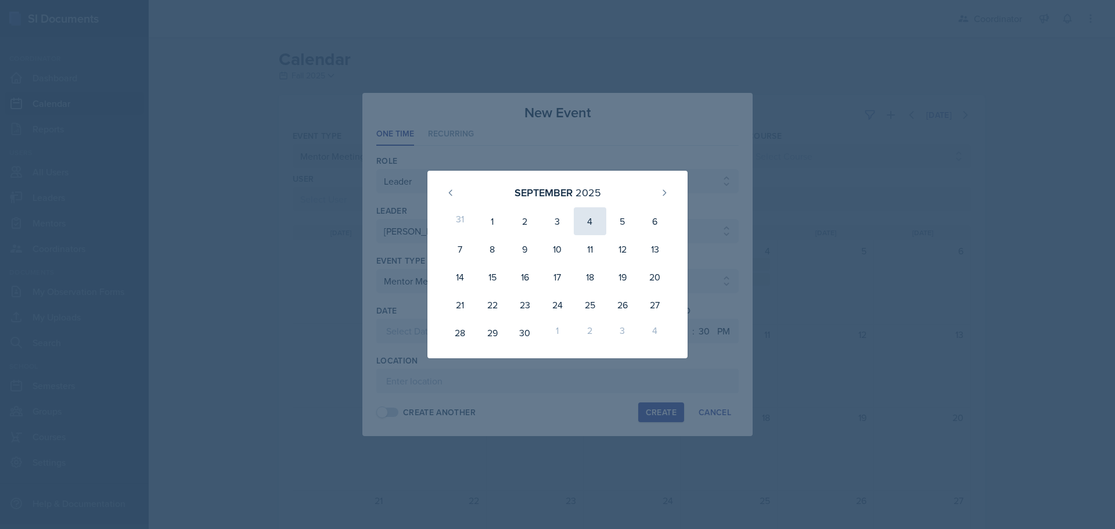
click at [587, 225] on div "4" at bounding box center [590, 221] width 33 height 28
type input "[DATE]"
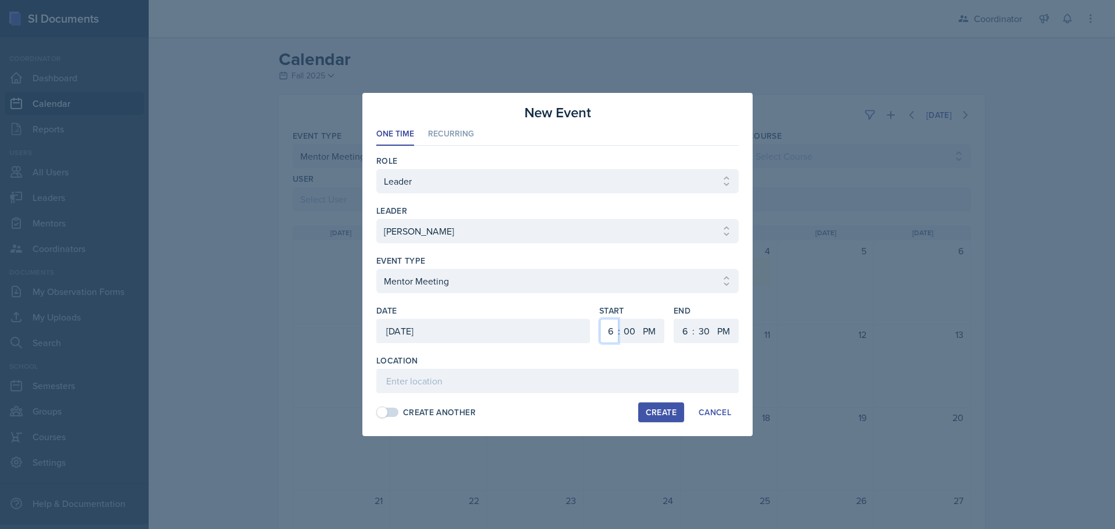
click at [605, 333] on select "1 2 3 4 5 6 7 8 9 10 11 12" at bounding box center [609, 331] width 19 height 24
select select "8"
click at [600, 319] on select "1 2 3 4 5 6 7 8 9 10 11 12" at bounding box center [609, 331] width 19 height 24
drag, startPoint x: 651, startPoint y: 333, endPoint x: 652, endPoint y: 343, distance: 9.9
click at [651, 333] on select "AM PM" at bounding box center [650, 331] width 23 height 24
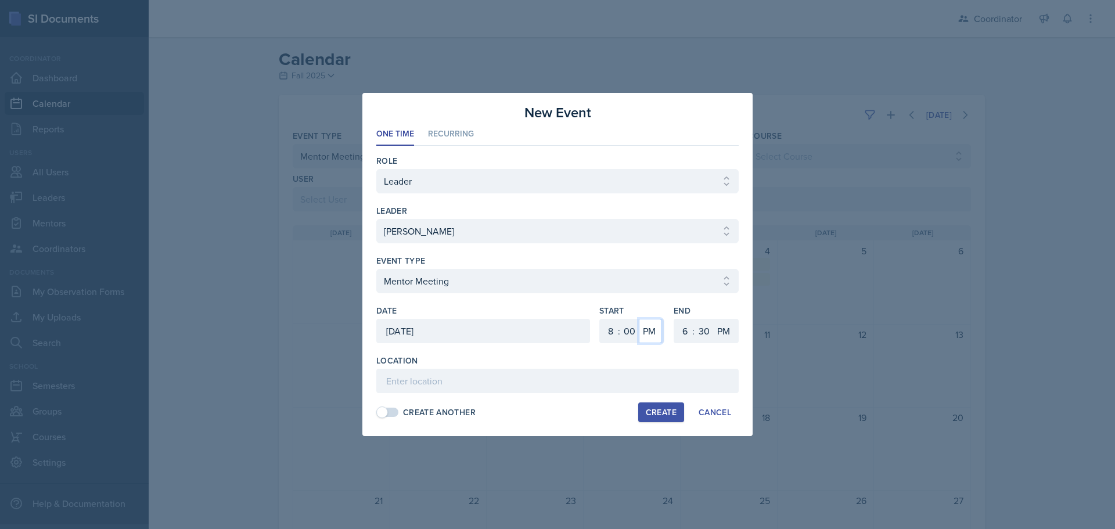
select select "AM"
click at [639, 319] on select "AM PM" at bounding box center [650, 331] width 23 height 24
drag, startPoint x: 682, startPoint y: 336, endPoint x: 682, endPoint y: 319, distance: 16.8
click at [682, 336] on select "1 2 3 4 5 6 7 8 9 10 11 12" at bounding box center [683, 331] width 19 height 24
select select "9"
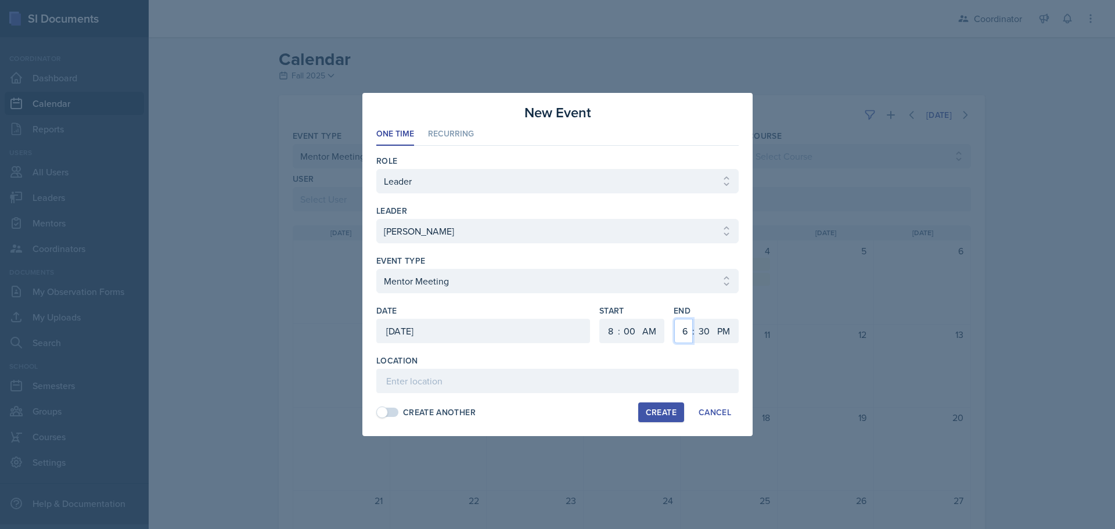
click at [674, 319] on select "1 2 3 4 5 6 7 8 9 10 11 12" at bounding box center [683, 331] width 19 height 24
drag, startPoint x: 707, startPoint y: 328, endPoint x: 675, endPoint y: 228, distance: 105.6
click at [707, 328] on select "00 05 10 15 20 25 30 35 40 45 50 55" at bounding box center [704, 331] width 19 height 24
select select "0"
click at [695, 319] on select "00 05 10 15 20 25 30 35 40 45 50 55" at bounding box center [704, 331] width 19 height 24
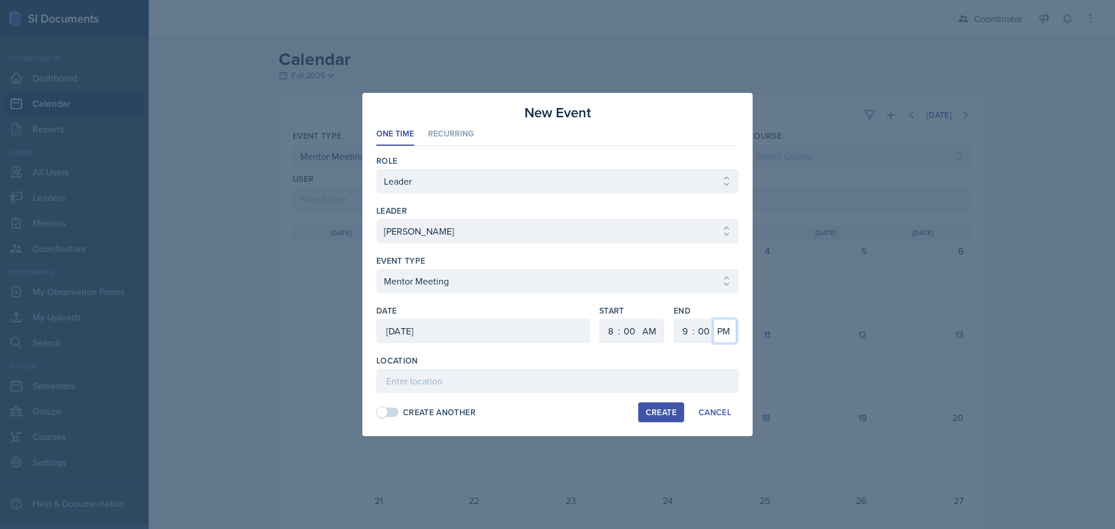
click at [726, 332] on select "AM PM" at bounding box center [724, 331] width 23 height 24
select select "AM"
click at [713, 319] on select "AM PM" at bounding box center [724, 331] width 23 height 24
click at [708, 371] on input at bounding box center [557, 381] width 362 height 24
type input "SSC"
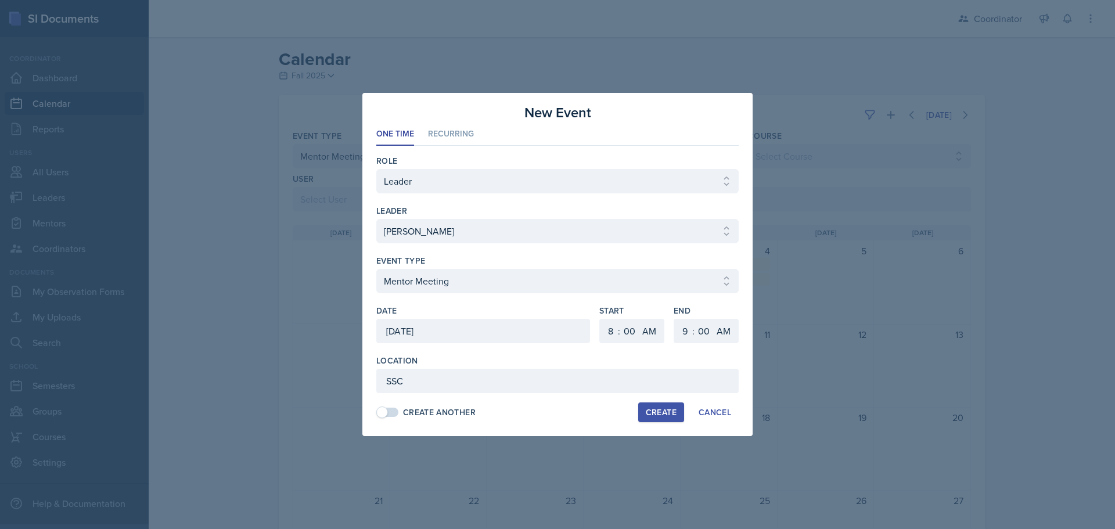
click at [653, 406] on button "Create" at bounding box center [661, 412] width 46 height 20
select select
select select "6"
select select "PM"
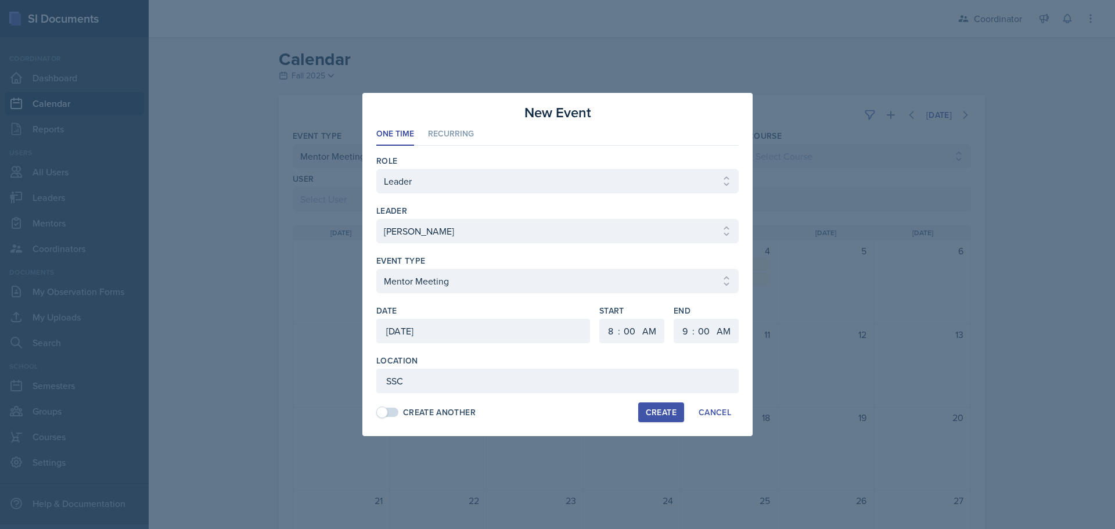
select select "6"
select select "30"
select select "PM"
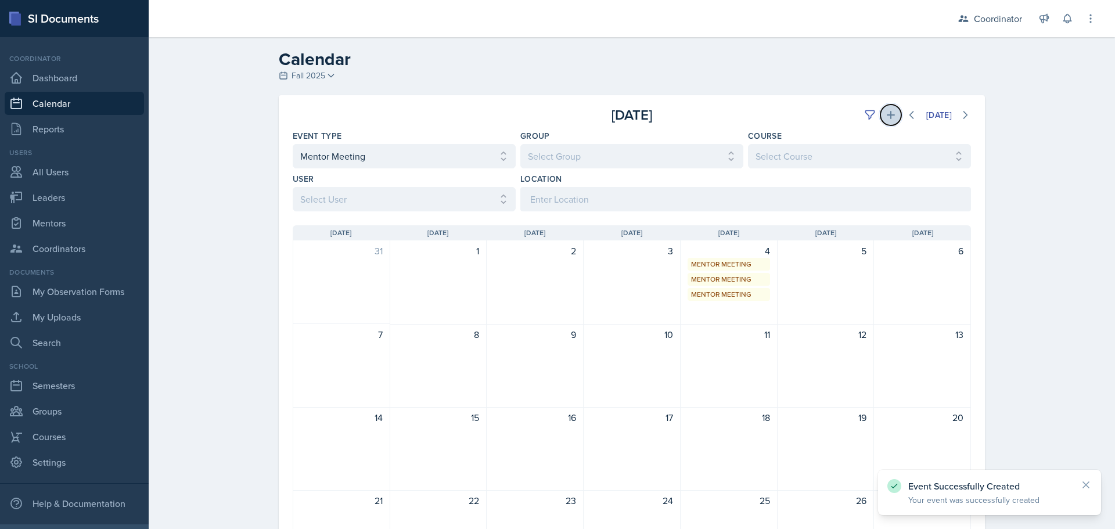
click at [885, 119] on icon at bounding box center [891, 115] width 12 height 12
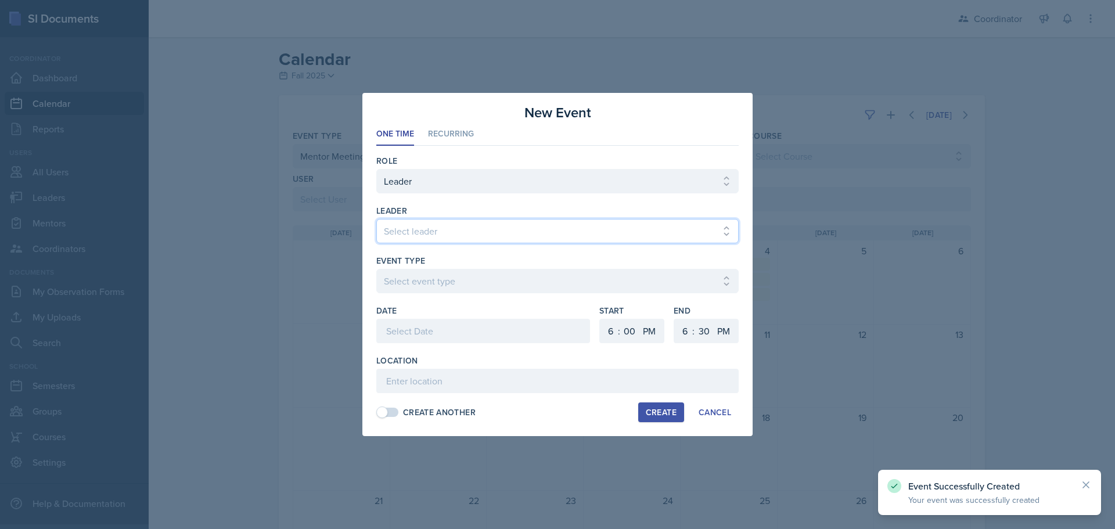
click at [420, 227] on select "Select leader [PERSON_NAME] [PERSON_NAME] [PERSON_NAME] [PERSON_NAME] [PERSON_N…" at bounding box center [557, 231] width 362 height 24
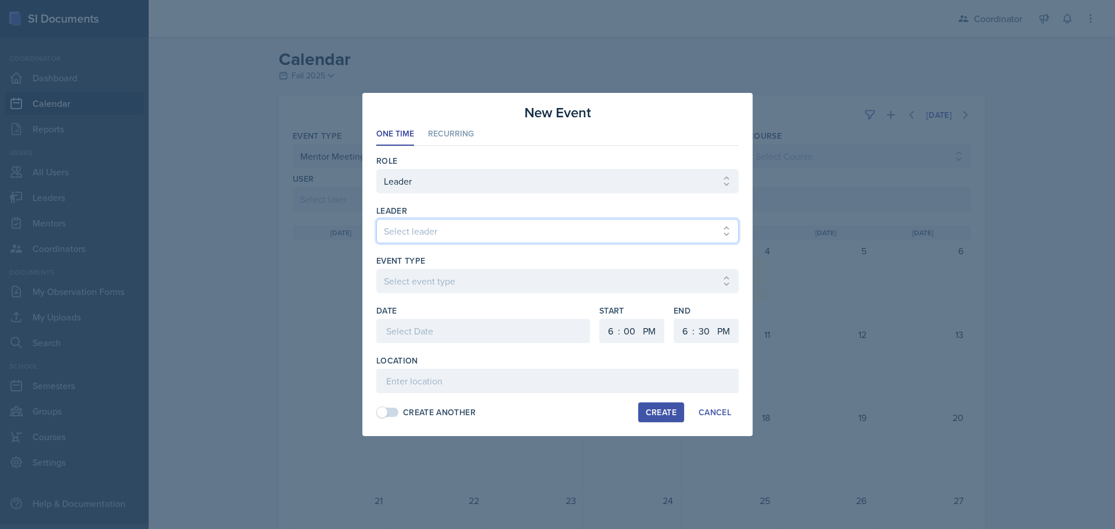
click at [438, 221] on select "Select leader [PERSON_NAME] [PERSON_NAME] [PERSON_NAME] [PERSON_NAME] [PERSON_N…" at bounding box center [557, 231] width 362 height 24
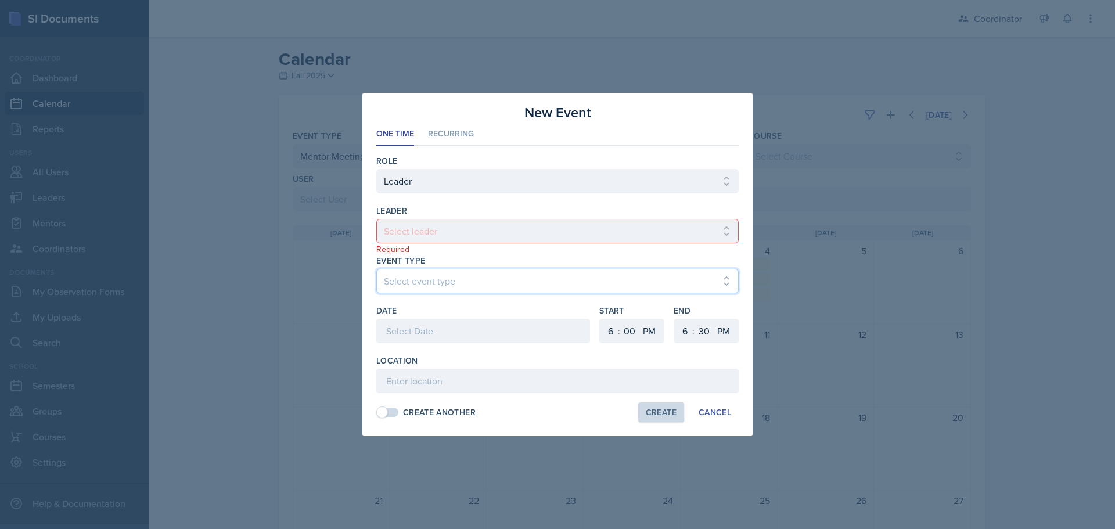
click at [427, 286] on select "Select event type Admin Office Hour Cal Workshop Class Class Announcement LA Pe…" at bounding box center [557, 281] width 362 height 24
select select "938f148c-0d76-43b3-a51d-1f5b29e4eae8"
click at [376, 269] on select "Select event type Admin Office Hour Cal Workshop Class Class Announcement LA Pe…" at bounding box center [557, 281] width 362 height 24
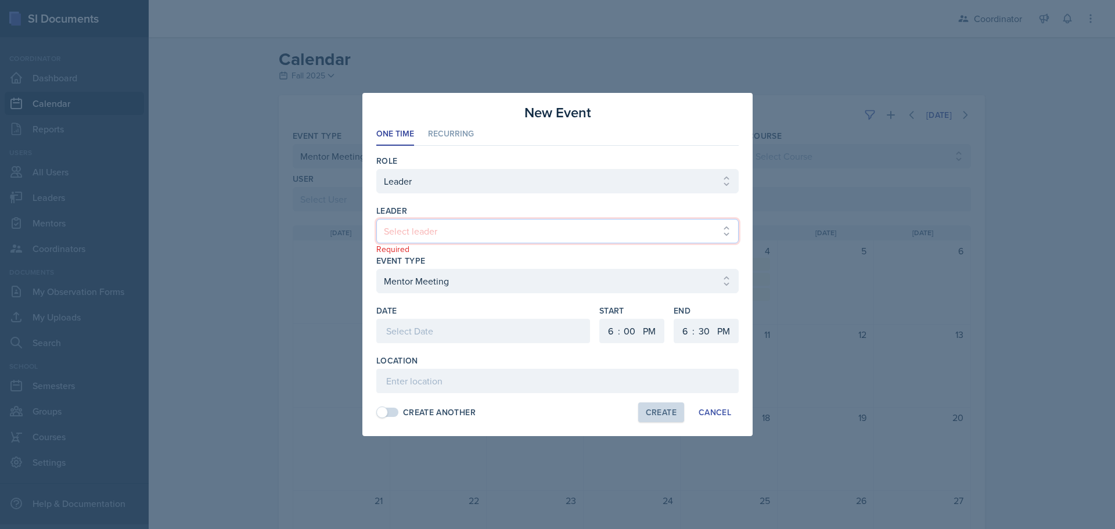
click at [478, 227] on select "Select leader [PERSON_NAME] [PERSON_NAME] [PERSON_NAME] [PERSON_NAME] [PERSON_N…" at bounding box center [557, 231] width 362 height 24
select select "fce86a82-596e-4e16-a830-6d8e58310a1b"
click at [376, 219] on select "Select leader [PERSON_NAME] [PERSON_NAME] [PERSON_NAME] [PERSON_NAME] [PERSON_N…" at bounding box center [557, 231] width 362 height 24
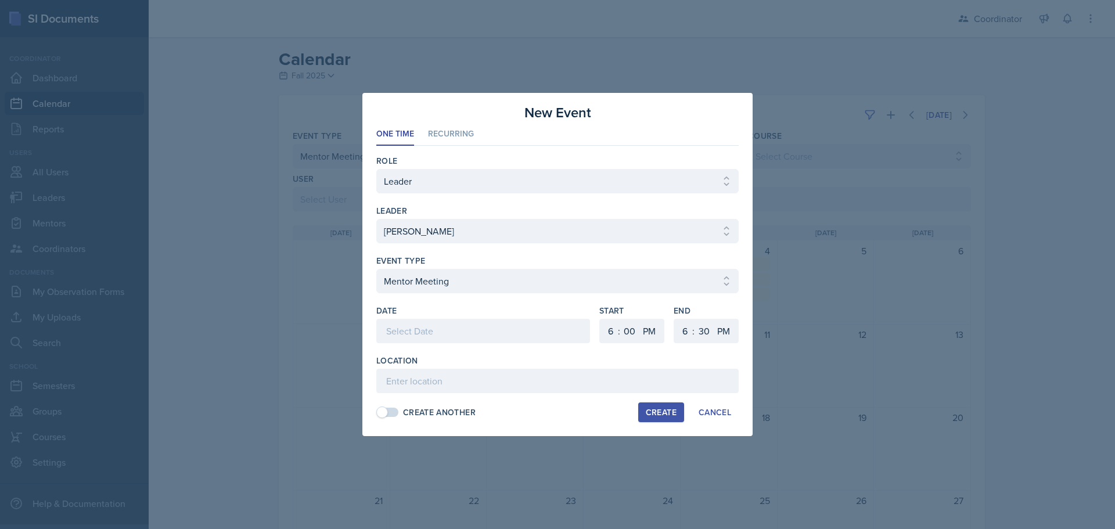
click at [526, 333] on div at bounding box center [483, 331] width 214 height 24
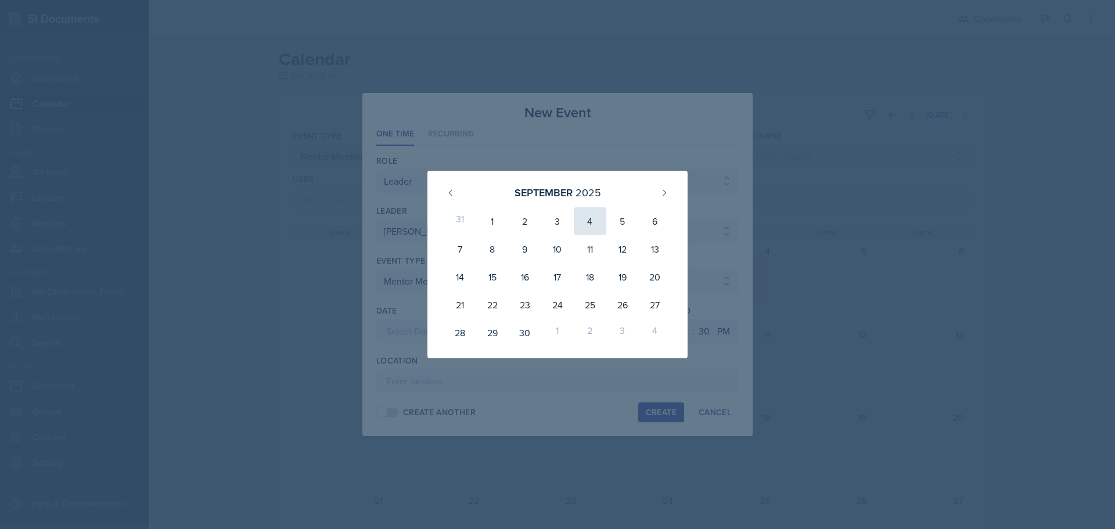
click at [594, 215] on div "4" at bounding box center [590, 221] width 33 height 28
type input "[DATE]"
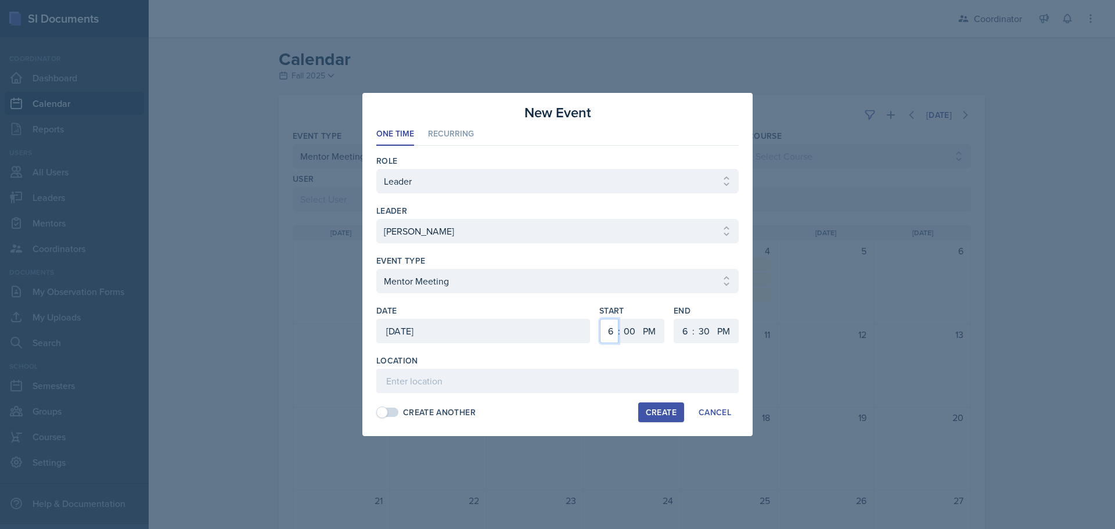
click at [604, 334] on select "1 2 3 4 5 6 7 8 9 10 11 12" at bounding box center [609, 331] width 19 height 24
select select "8"
click at [600, 319] on select "1 2 3 4 5 6 7 8 9 10 11 12" at bounding box center [609, 331] width 19 height 24
drag, startPoint x: 645, startPoint y: 330, endPoint x: 646, endPoint y: 336, distance: 5.9
click at [645, 330] on select "AM PM" at bounding box center [650, 331] width 23 height 24
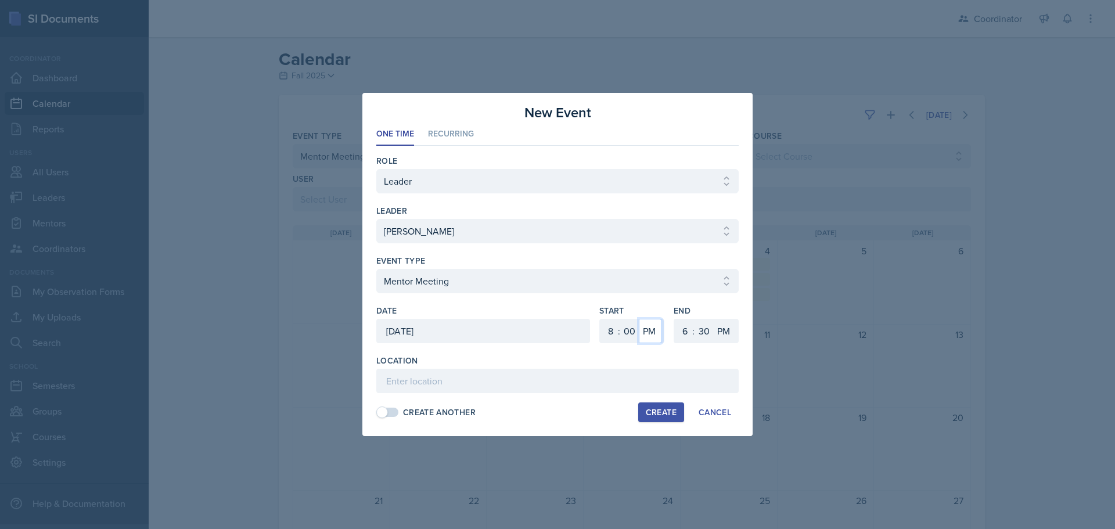
select select "AM"
click at [639, 319] on select "AM PM" at bounding box center [650, 331] width 23 height 24
click at [681, 325] on select "1 2 3 4 5 6 7 8 9 10 11 12" at bounding box center [683, 331] width 19 height 24
select select "9"
click at [674, 319] on select "1 2 3 4 5 6 7 8 9 10 11 12" at bounding box center [683, 331] width 19 height 24
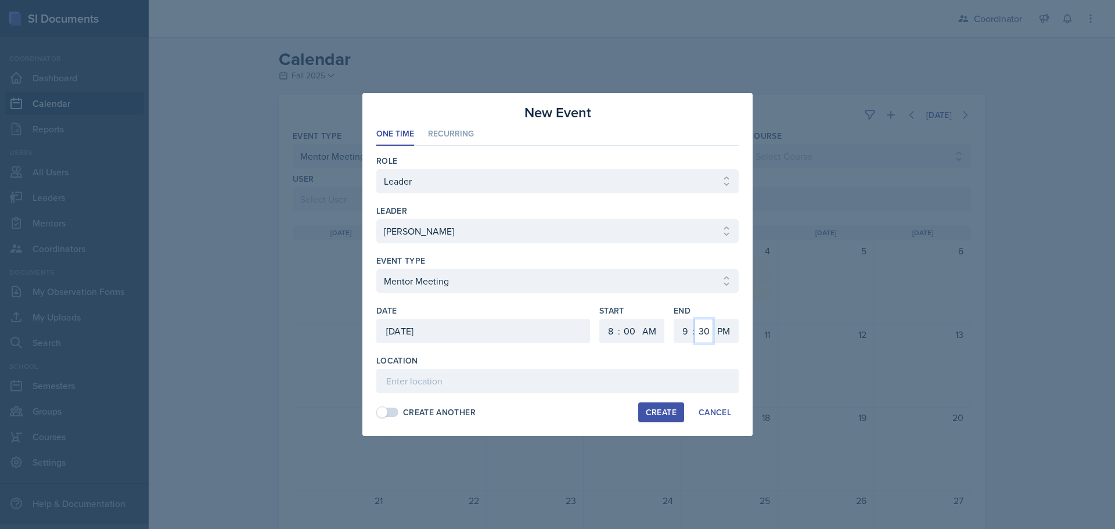
drag, startPoint x: 708, startPoint y: 326, endPoint x: 706, endPoint y: 319, distance: 7.3
click at [708, 326] on select "00 05 10 15 20 25 30 35 40 45 50 55" at bounding box center [704, 331] width 19 height 24
click at [722, 334] on select "AM PM" at bounding box center [724, 331] width 23 height 24
select select "AM"
click at [713, 319] on select "AM PM" at bounding box center [724, 331] width 23 height 24
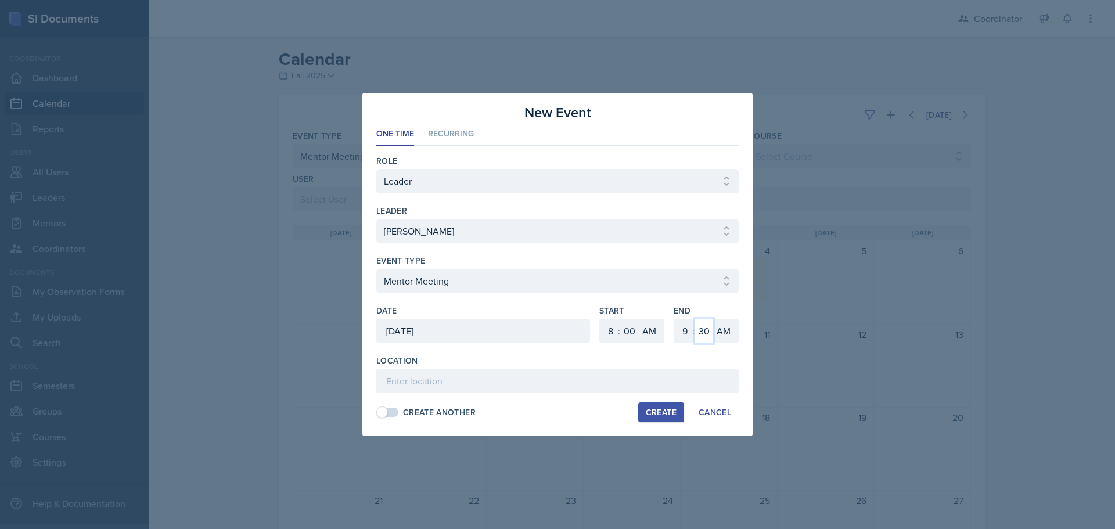
drag, startPoint x: 703, startPoint y: 332, endPoint x: 704, endPoint y: 321, distance: 11.1
click at [703, 332] on select "00 05 10 15 20 25 30 35 40 45 50 55" at bounding box center [704, 331] width 19 height 24
select select "0"
click at [695, 319] on select "00 05 10 15 20 25 30 35 40 45 50 55" at bounding box center [704, 331] width 19 height 24
click at [628, 378] on input at bounding box center [557, 381] width 362 height 24
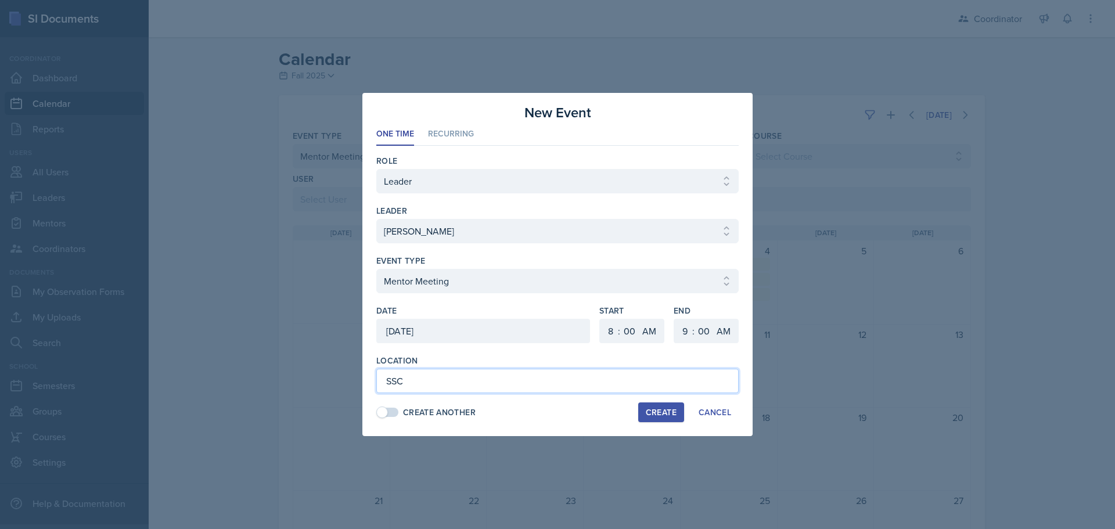
type input "SSC"
click at [662, 402] on button "Create" at bounding box center [661, 412] width 46 height 20
select select
select select "6"
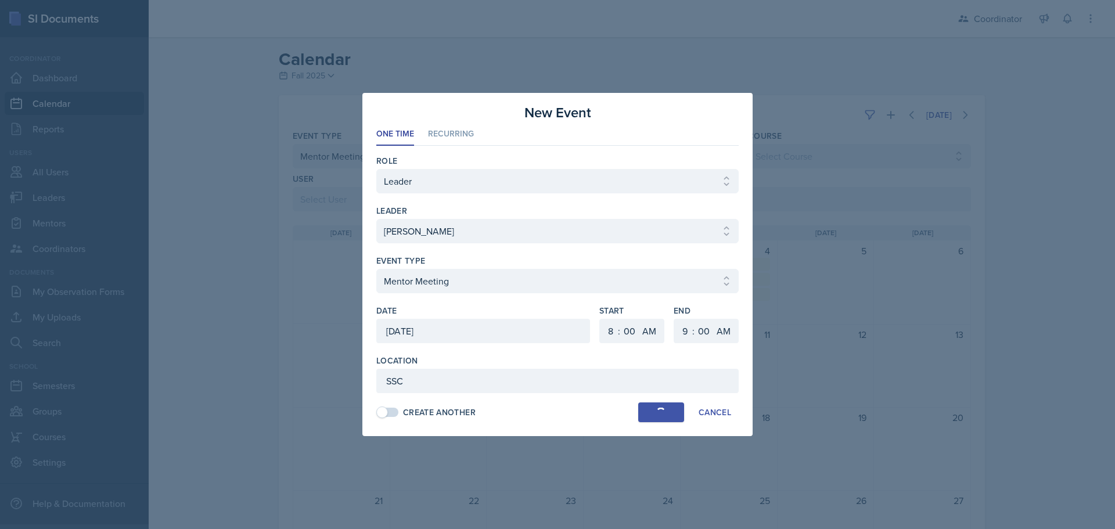
select select "PM"
select select "6"
select select "30"
select select "PM"
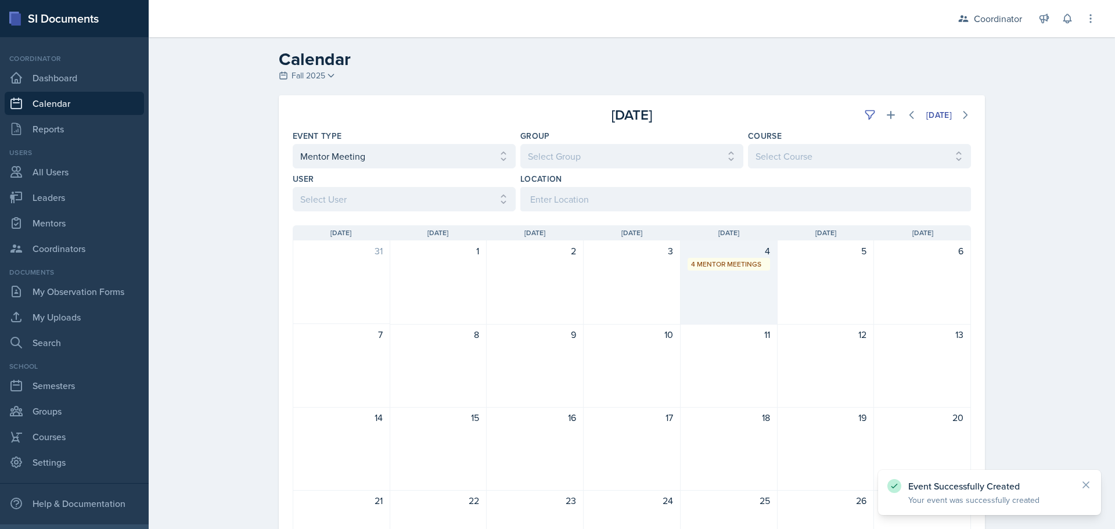
click at [715, 279] on div "4 4 Mentor Meetings" at bounding box center [729, 282] width 97 height 84
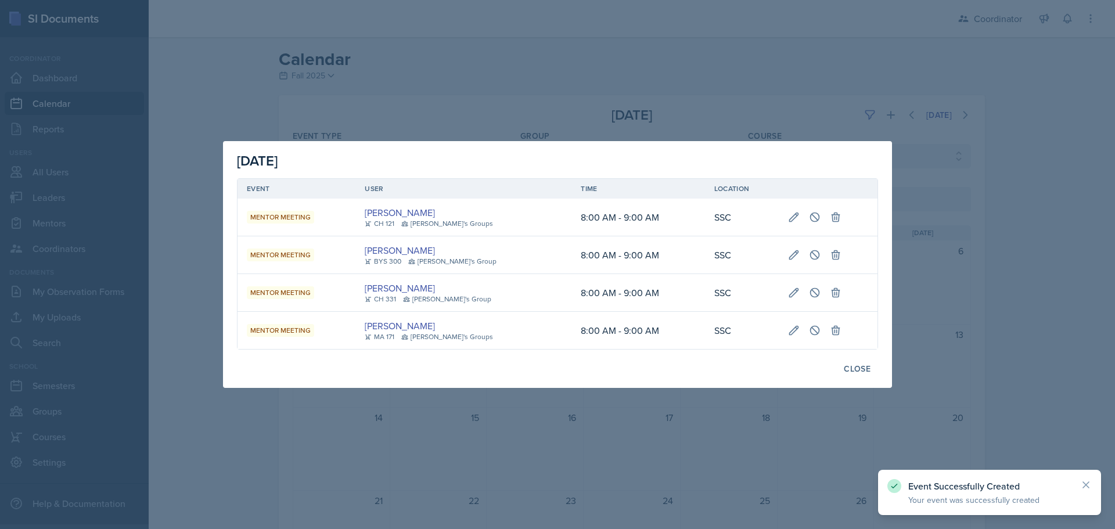
click at [960, 326] on div at bounding box center [557, 264] width 1115 height 529
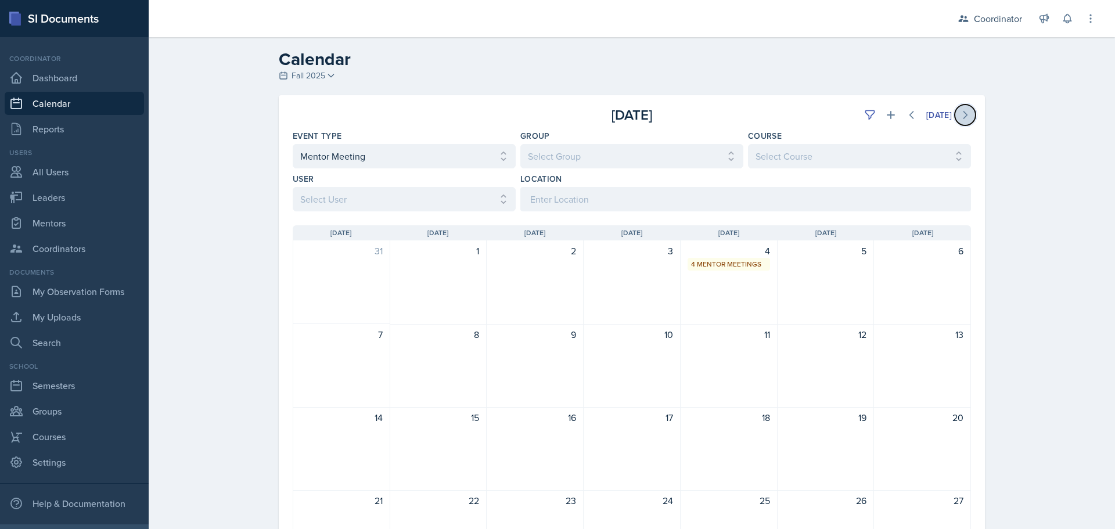
click at [962, 109] on icon at bounding box center [965, 115] width 12 height 12
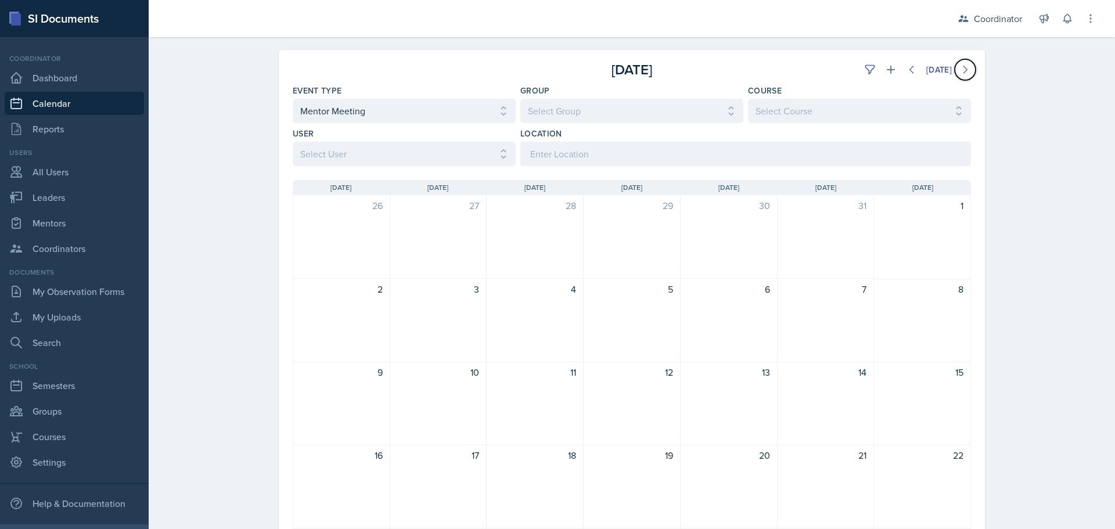
scroll to position [58, 0]
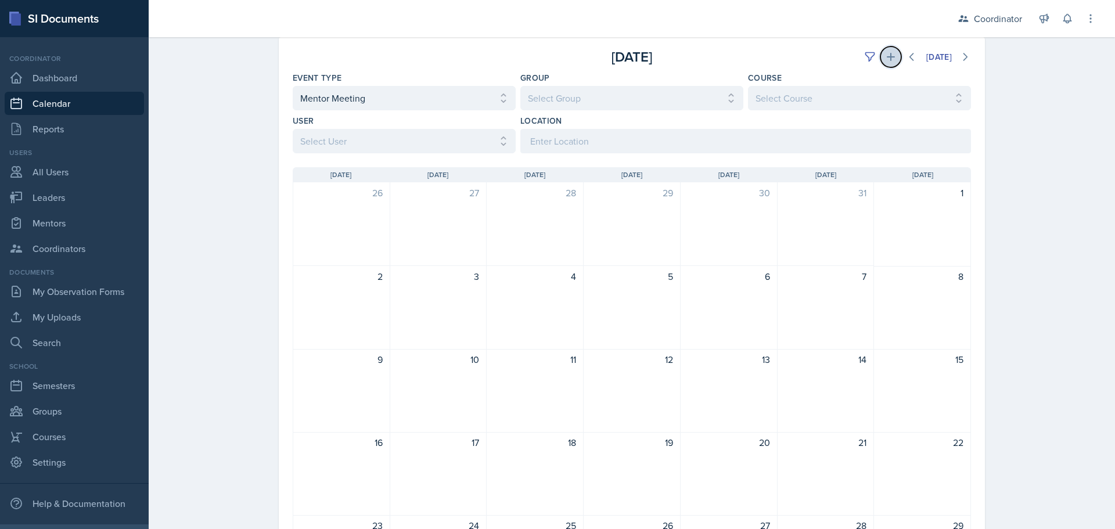
click at [882, 49] on button at bounding box center [890, 56] width 21 height 21
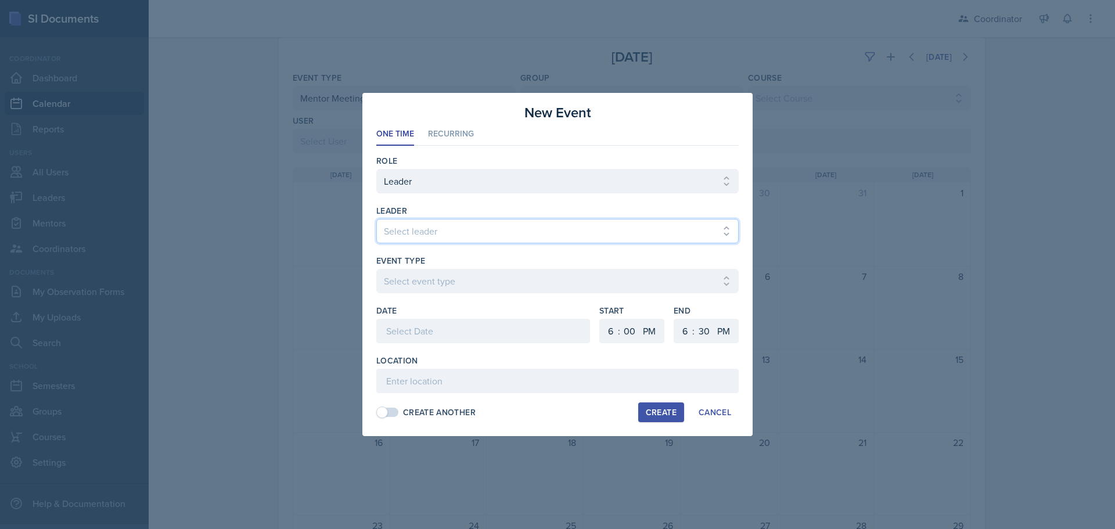
click at [398, 228] on select "Select leader [PERSON_NAME] [PERSON_NAME] [PERSON_NAME] [PERSON_NAME] [PERSON_N…" at bounding box center [557, 231] width 362 height 24
select select "3e891a72-4bff-4ac4-9b16-ea36615d96f1"
click at [376, 219] on select "Select leader [PERSON_NAME] [PERSON_NAME] [PERSON_NAME] [PERSON_NAME] [PERSON_N…" at bounding box center [557, 231] width 362 height 24
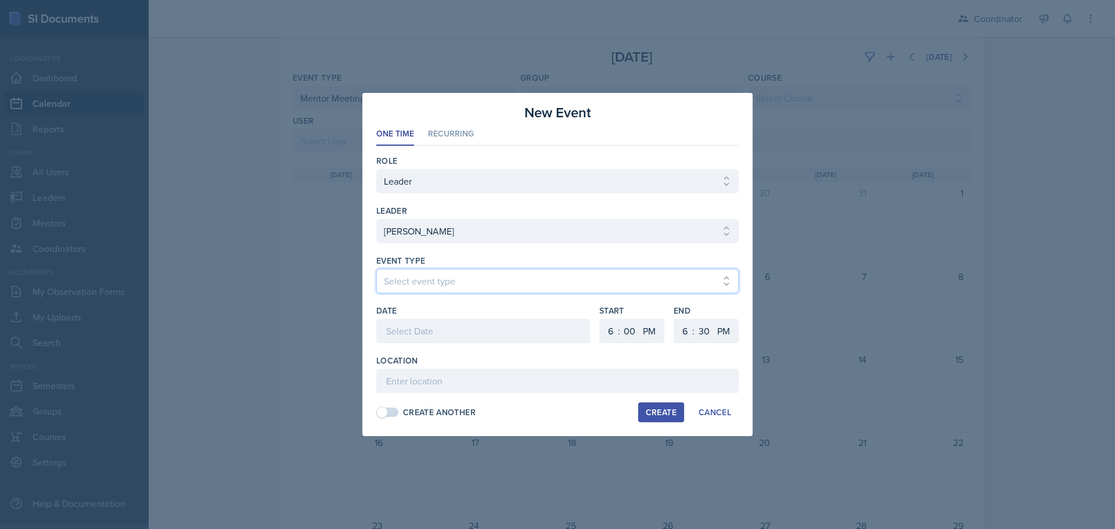
click at [415, 270] on select "Select event type Admin Office Hour Cal Workshop Class Class Announcement LA Pe…" at bounding box center [557, 281] width 362 height 24
select select "938f148c-0d76-43b3-a51d-1f5b29e4eae8"
click at [376, 269] on select "Select event type Admin Office Hour Cal Workshop Class Class Announcement LA Pe…" at bounding box center [557, 281] width 362 height 24
click at [454, 326] on div at bounding box center [483, 331] width 214 height 24
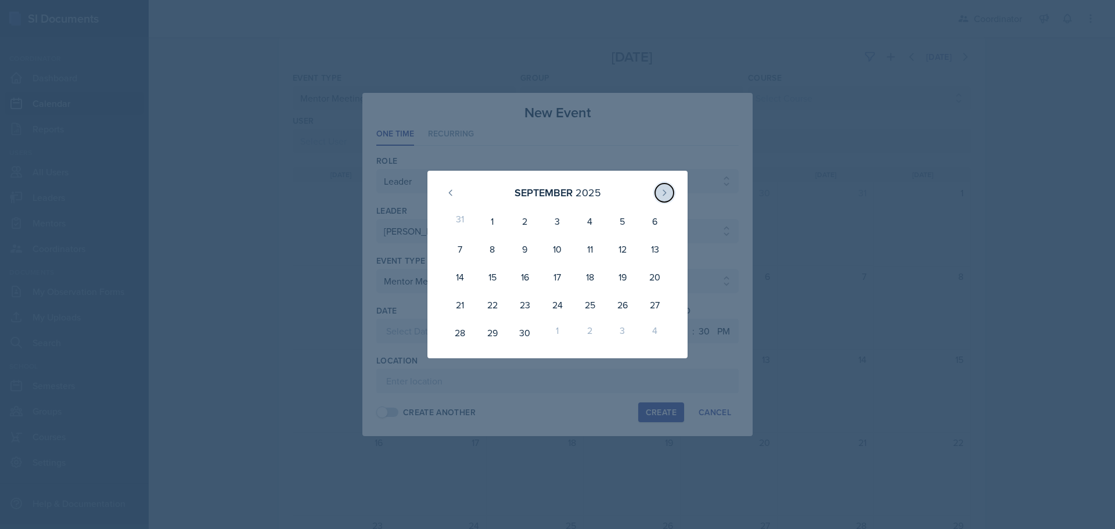
click at [660, 192] on button at bounding box center [664, 193] width 19 height 19
click at [660, 192] on icon at bounding box center [664, 192] width 9 height 9
click at [589, 293] on div "20" at bounding box center [590, 288] width 33 height 23
type input "[DATE]"
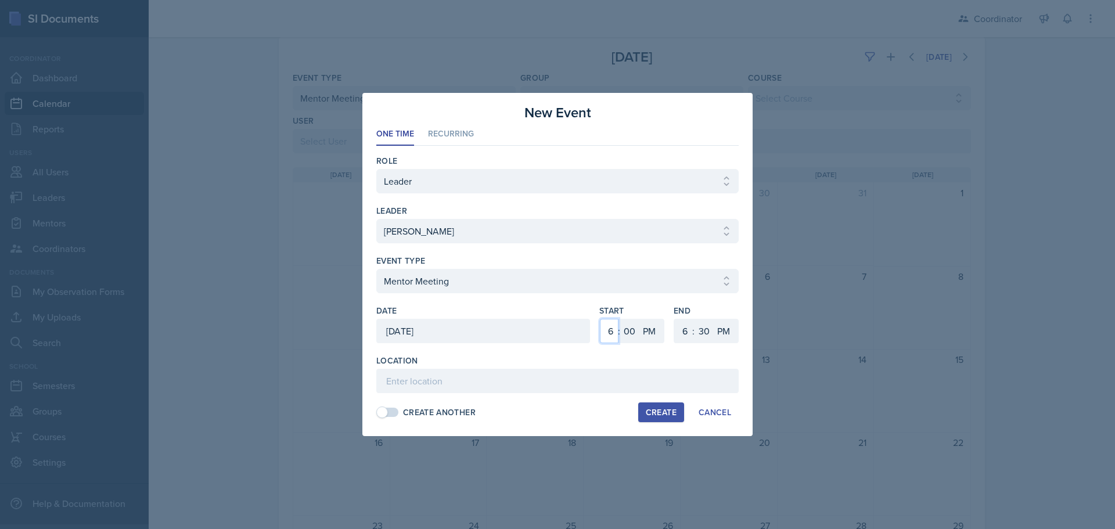
click at [607, 324] on select "1 2 3 4 5 6 7 8 9 10 11 12" at bounding box center [609, 331] width 19 height 24
select select "8"
click at [600, 319] on select "1 2 3 4 5 6 7 8 9 10 11 12" at bounding box center [609, 331] width 19 height 24
drag, startPoint x: 658, startPoint y: 326, endPoint x: 655, endPoint y: 333, distance: 7.5
click at [658, 327] on select "AM PM" at bounding box center [650, 331] width 23 height 24
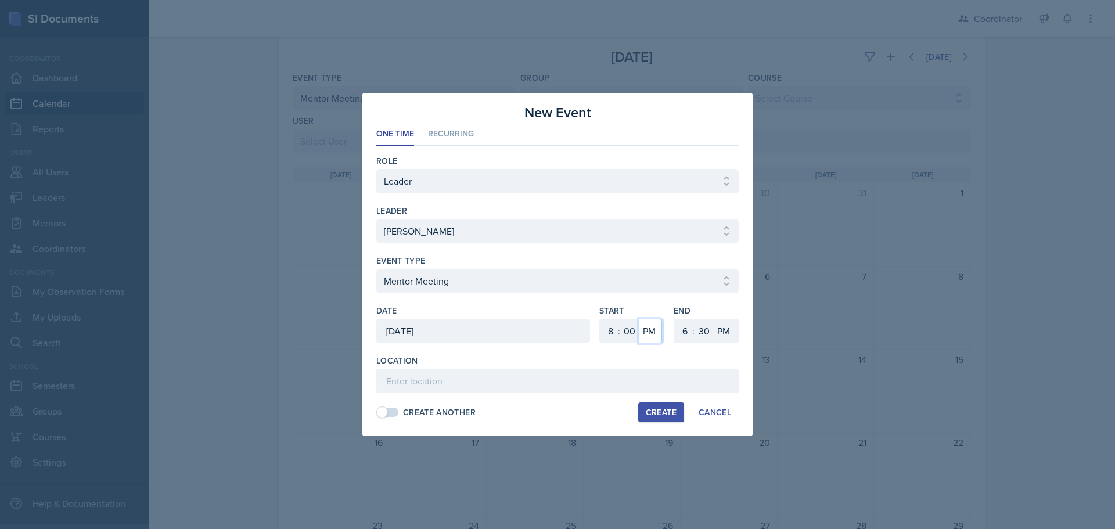
click at [654, 341] on select "AM PM" at bounding box center [650, 331] width 23 height 24
click at [654, 330] on select "AM PM" at bounding box center [650, 331] width 23 height 24
select select "AM"
click at [639, 319] on select "AM PM" at bounding box center [650, 331] width 23 height 24
drag, startPoint x: 689, startPoint y: 331, endPoint x: 689, endPoint y: 323, distance: 7.5
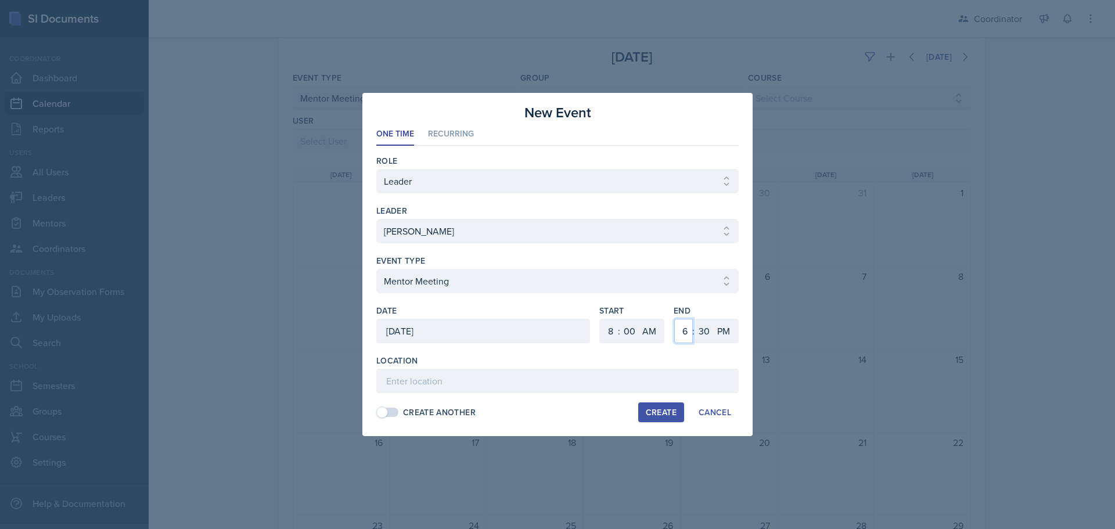
click at [689, 331] on select "1 2 3 4 5 6 7 8 9 10 11 12" at bounding box center [683, 331] width 19 height 24
select select "9"
click at [674, 319] on select "1 2 3 4 5 6 7 8 9 10 11 12" at bounding box center [683, 331] width 19 height 24
drag, startPoint x: 703, startPoint y: 329, endPoint x: 703, endPoint y: 319, distance: 9.9
click at [703, 329] on select "00 05 10 15 20 25 30 35 40 45 50 55" at bounding box center [704, 331] width 19 height 24
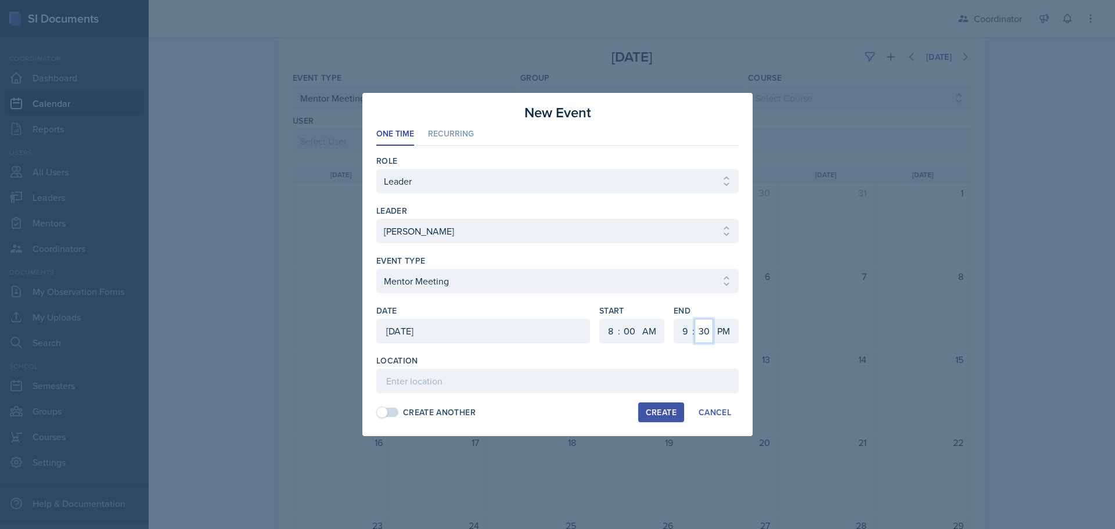
select select "0"
click at [695, 319] on select "00 05 10 15 20 25 30 35 40 45 50 55" at bounding box center [704, 331] width 19 height 24
click at [733, 340] on select "AM PM" at bounding box center [724, 331] width 23 height 24
select select "AM"
click at [713, 319] on select "AM PM" at bounding box center [724, 331] width 23 height 24
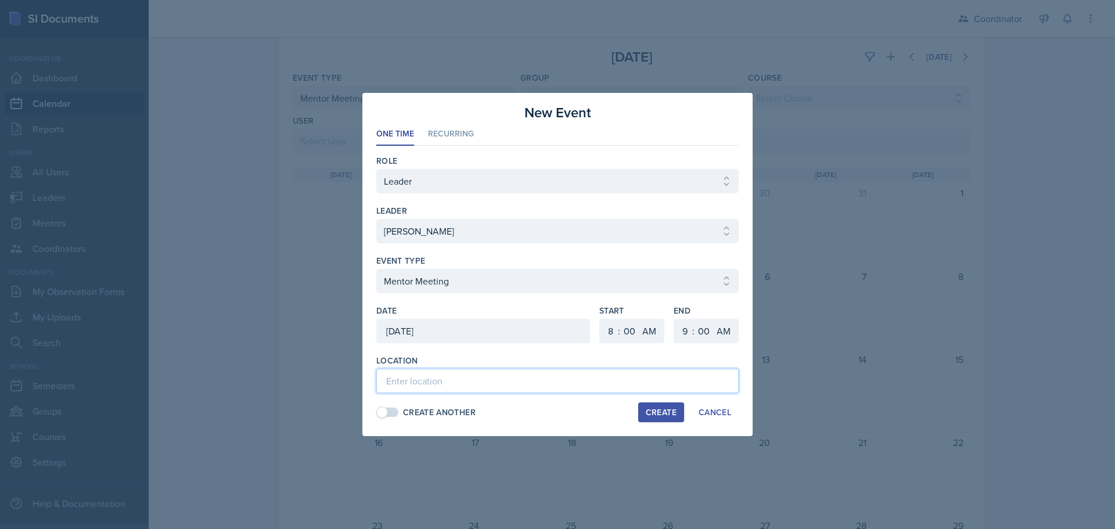
click at [707, 372] on input at bounding box center [557, 381] width 362 height 24
type input "TBD"
click at [657, 426] on div "Role Select Role Leader Mentor Coordinator leader Select leader [PERSON_NAME] […" at bounding box center [557, 286] width 362 height 281
click at [657, 414] on div "Create" at bounding box center [661, 412] width 31 height 9
select select
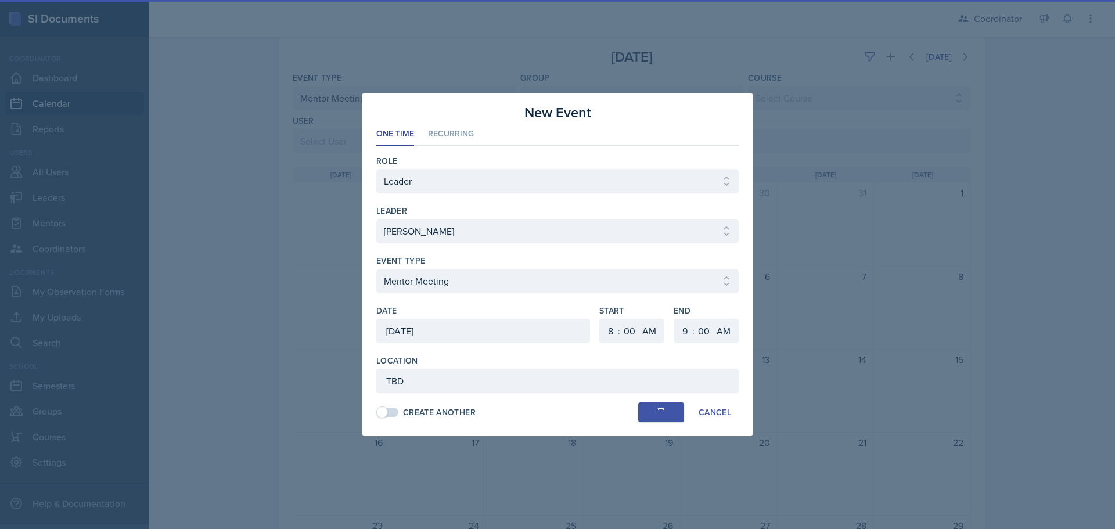
select select
select select "6"
select select "PM"
select select "6"
select select "30"
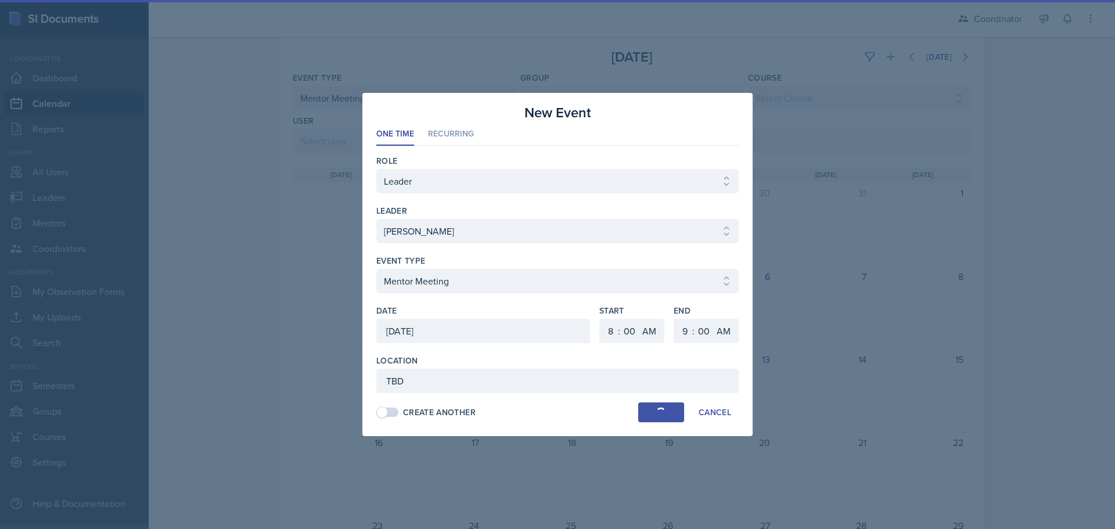
select select "PM"
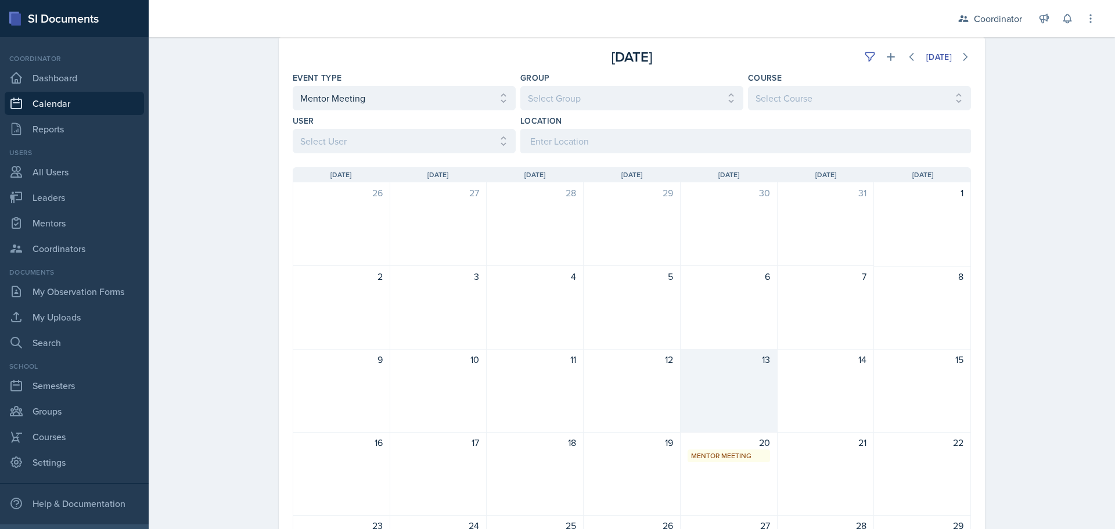
click at [711, 427] on div "13" at bounding box center [729, 391] width 97 height 84
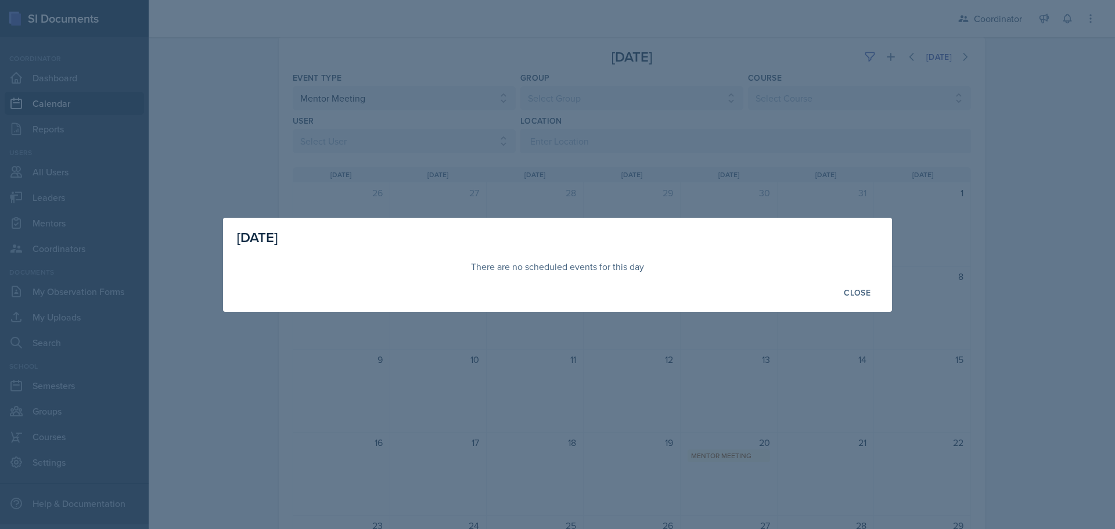
click at [711, 393] on div at bounding box center [557, 264] width 1115 height 529
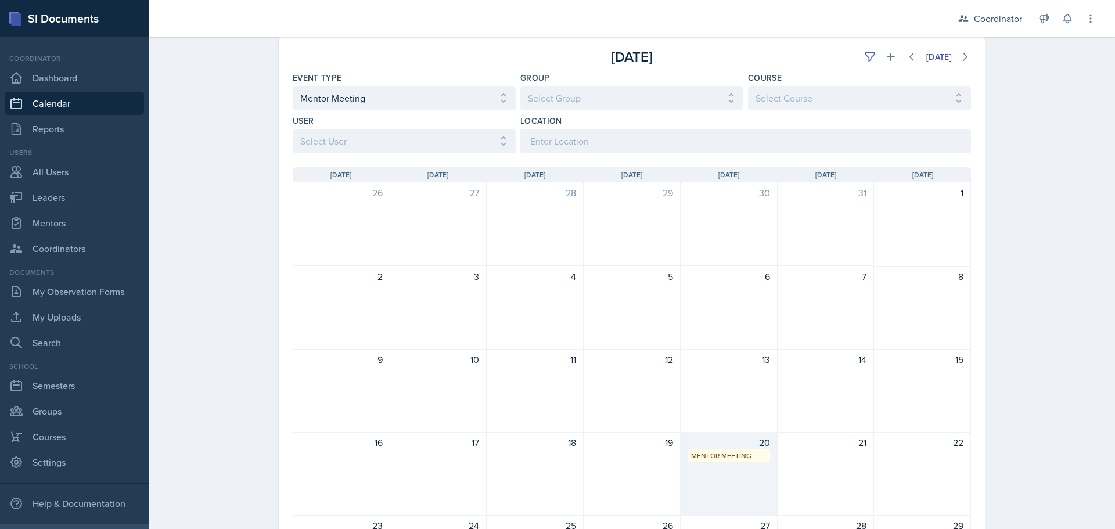
click at [724, 474] on div "20 Mentor Meeting TBD 8:00 AM - 9:00 AM" at bounding box center [729, 474] width 97 height 84
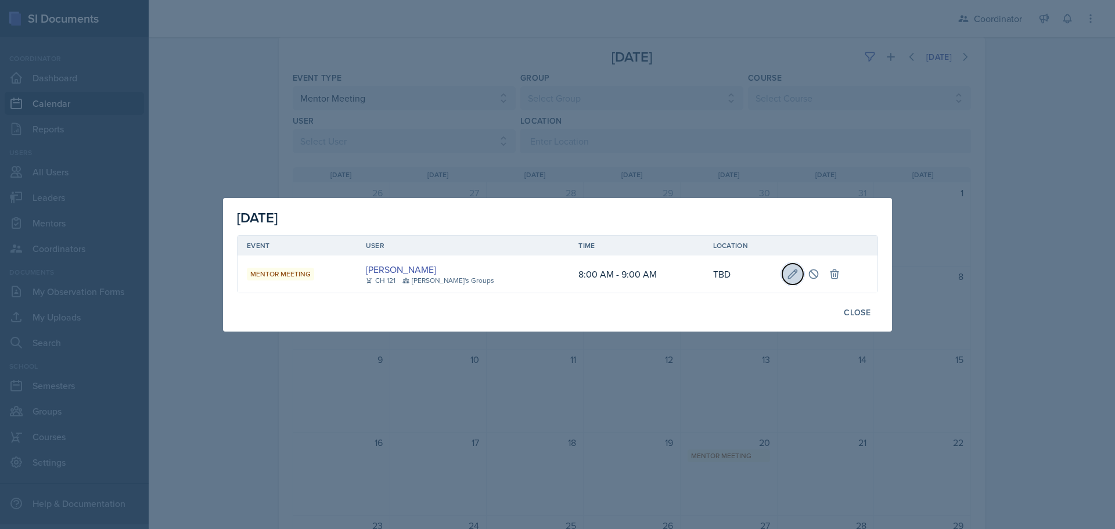
click at [787, 270] on icon at bounding box center [793, 274] width 12 height 12
type input "[DATE]"
select select "8"
select select "0"
select select "AM"
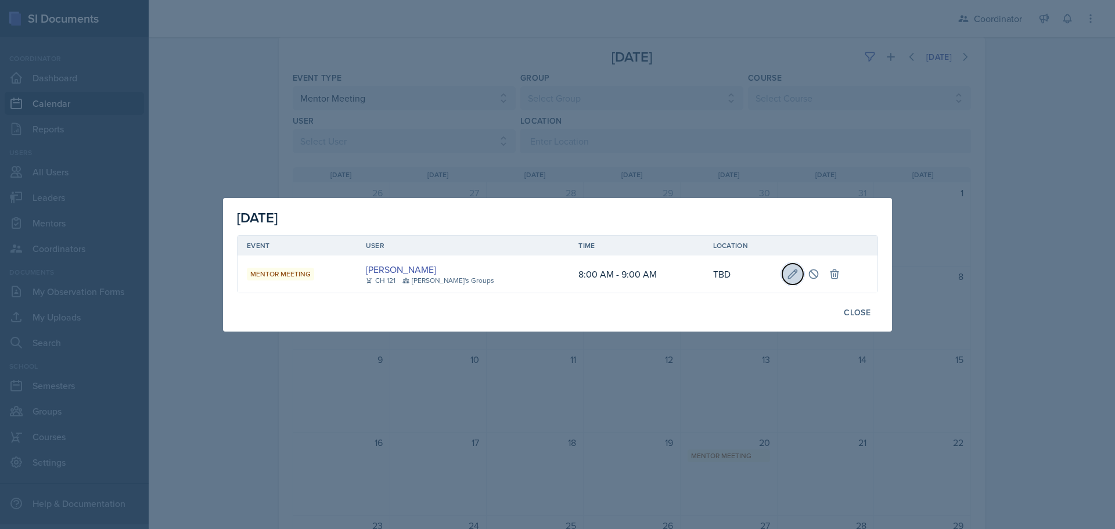
select select "9"
select select "0"
select select "AM"
type input "TBD"
select select "938f148c-0d76-43b3-a51d-1f5b29e4eae8"
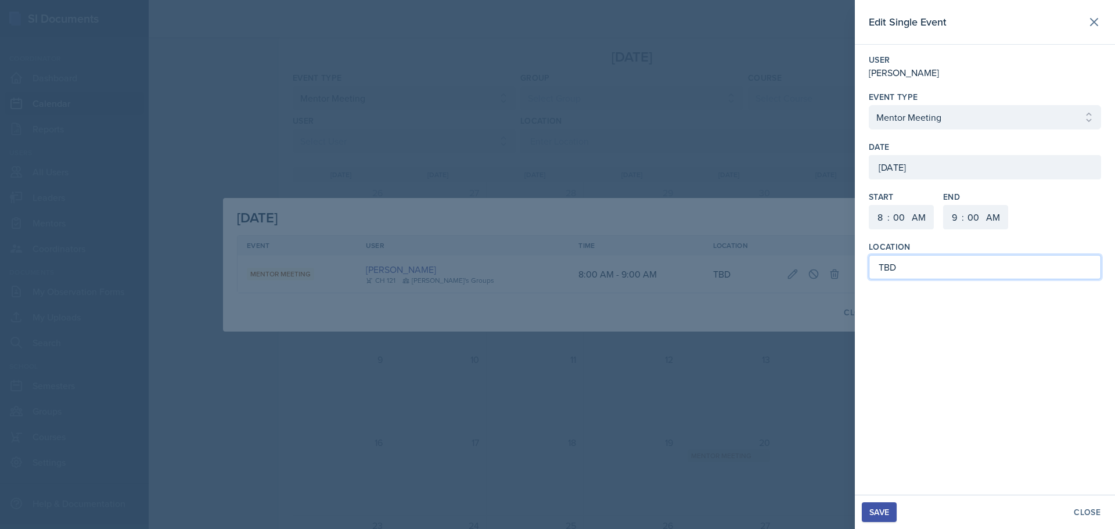
drag, startPoint x: 918, startPoint y: 264, endPoint x: 767, endPoint y: 278, distance: 151.0
click at [767, 278] on div "Edit Single Event User [PERSON_NAME] Event Type Select Event Type Office Hour C…" at bounding box center [557, 264] width 1115 height 529
type input "MOR 108"
click at [886, 509] on div "Save" at bounding box center [879, 512] width 20 height 9
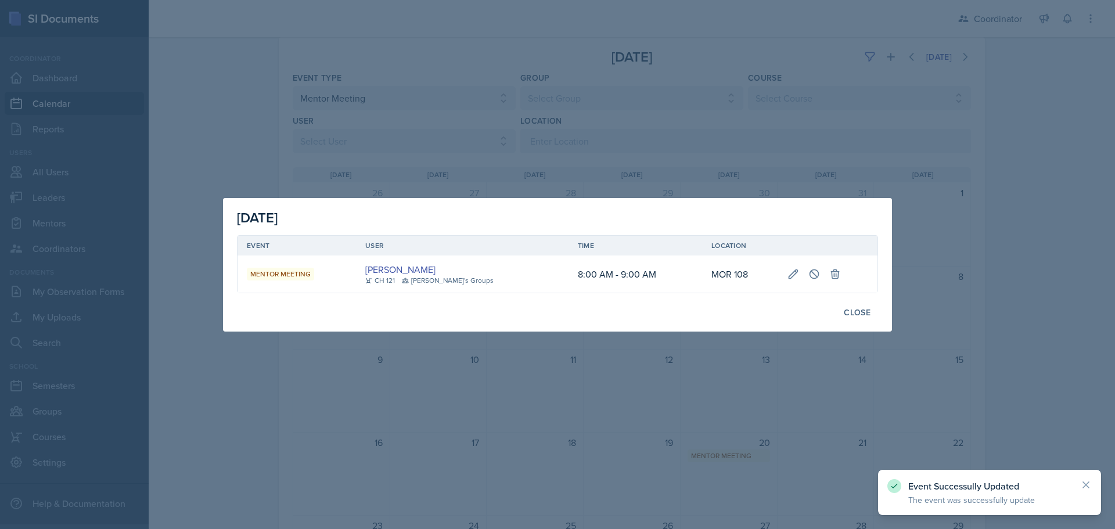
click at [348, 154] on div at bounding box center [557, 264] width 1115 height 529
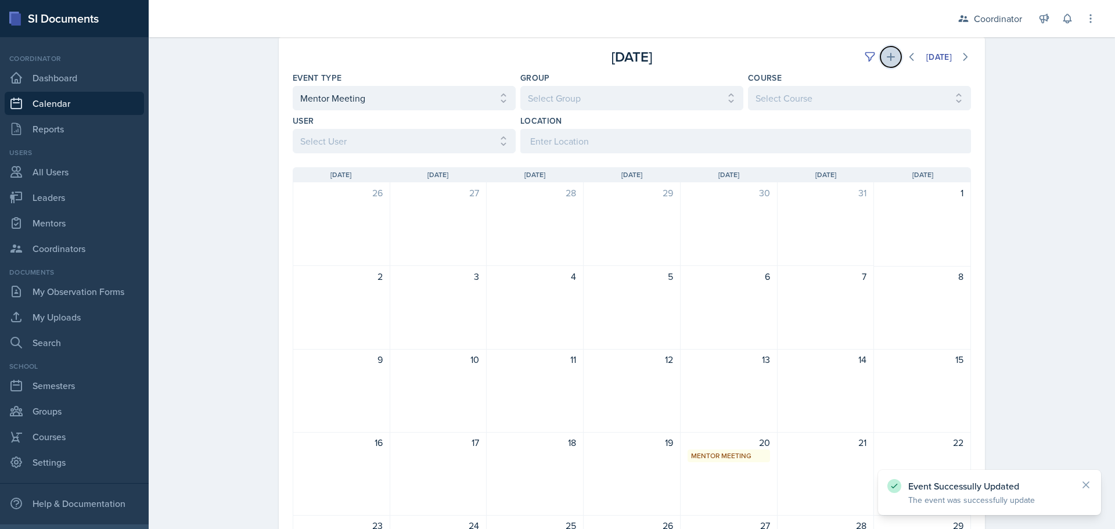
click at [885, 55] on icon at bounding box center [891, 57] width 12 height 12
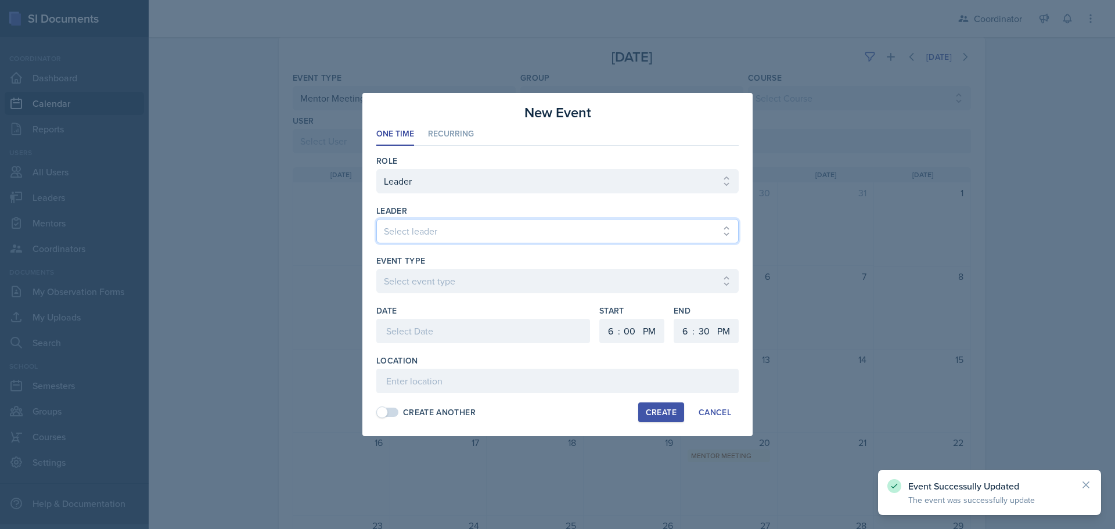
click at [452, 242] on select "Select leader [PERSON_NAME] [PERSON_NAME] [PERSON_NAME] [PERSON_NAME] [PERSON_N…" at bounding box center [557, 231] width 362 height 24
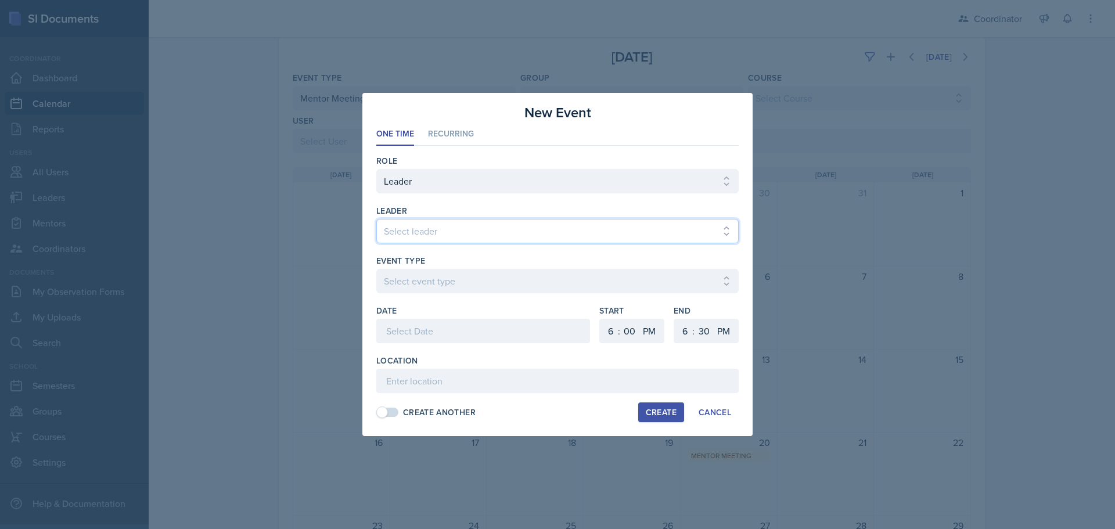
select select "bba8b1a5-8dc7-4f90-aa5a-900d6274fa7e"
click at [376, 219] on select "Select leader [PERSON_NAME] [PERSON_NAME] [PERSON_NAME] [PERSON_NAME] [PERSON_N…" at bounding box center [557, 231] width 362 height 24
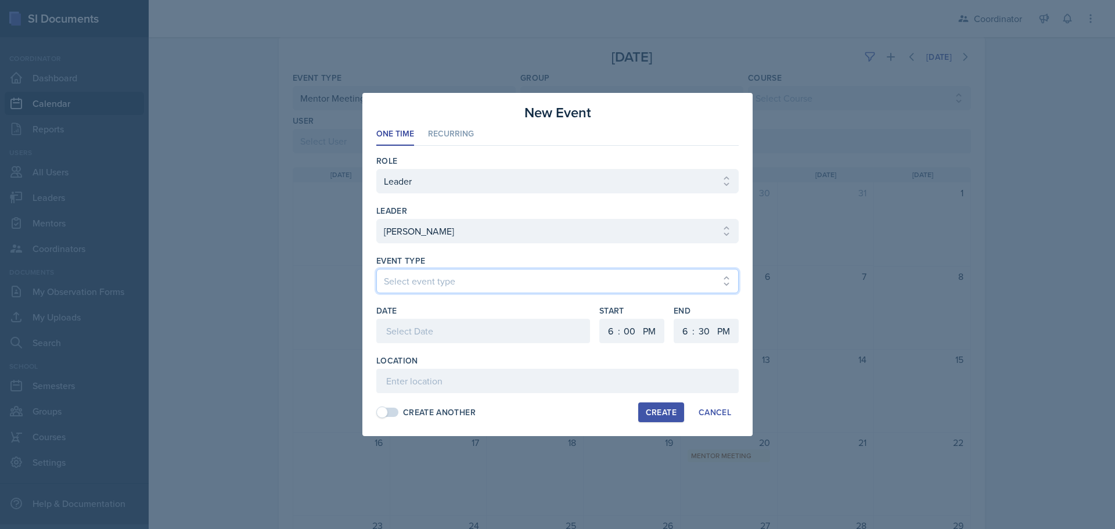
click at [431, 288] on select "Select event type Admin Office Hour Cal Workshop Class Class Announcement LA Pe…" at bounding box center [557, 281] width 362 height 24
select select "938f148c-0d76-43b3-a51d-1f5b29e4eae8"
click at [376, 269] on select "Select event type Admin Office Hour Cal Workshop Class Class Announcement LA Pe…" at bounding box center [557, 281] width 362 height 24
click at [402, 334] on div at bounding box center [483, 331] width 214 height 24
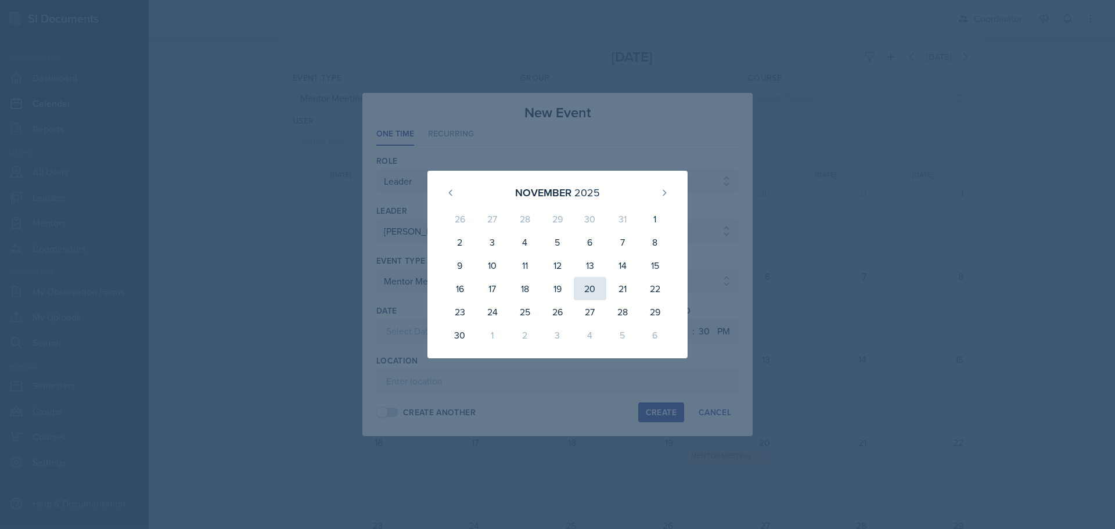
click at [592, 289] on div "20" at bounding box center [590, 288] width 33 height 23
type input "[DATE]"
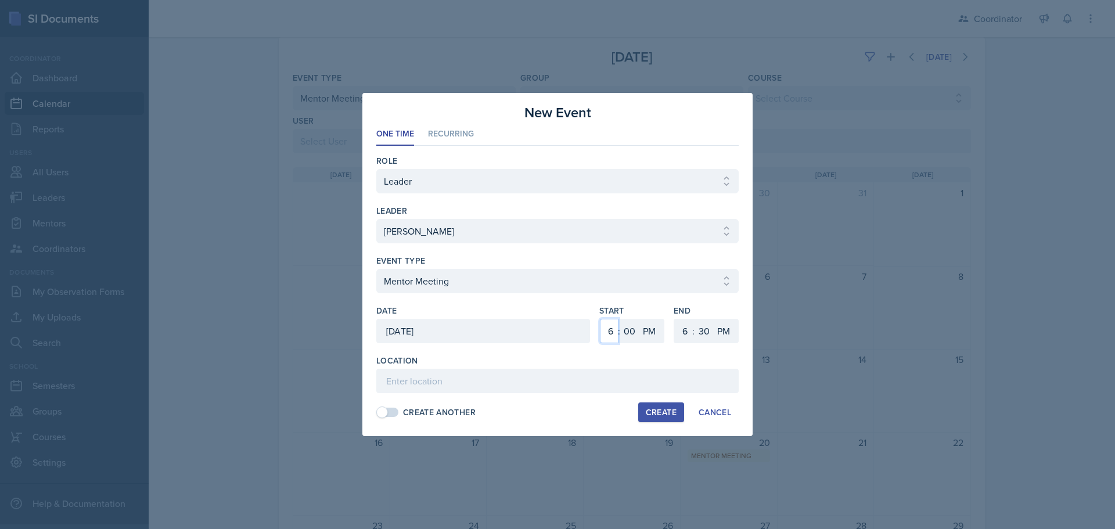
drag, startPoint x: 614, startPoint y: 335, endPoint x: 614, endPoint y: 329, distance: 5.8
click at [614, 335] on select "1 2 3 4 5 6 7 8 9 10 11 12" at bounding box center [609, 331] width 19 height 24
select select "8"
click at [600, 319] on select "1 2 3 4 5 6 7 8 9 10 11 12" at bounding box center [609, 331] width 19 height 24
click at [650, 333] on select "AM PM" at bounding box center [650, 331] width 23 height 24
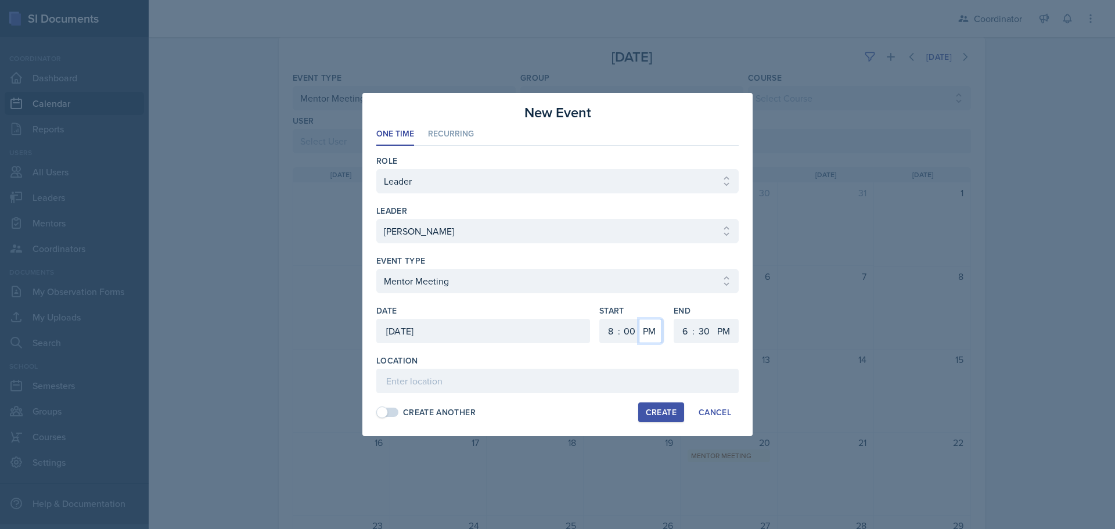
select select "AM"
click at [639, 319] on select "AM PM" at bounding box center [650, 331] width 23 height 24
drag, startPoint x: 682, startPoint y: 335, endPoint x: 688, endPoint y: 319, distance: 17.1
click at [682, 335] on select "1 2 3 4 5 6 7 8 9 10 11 12" at bounding box center [683, 331] width 19 height 24
select select "9"
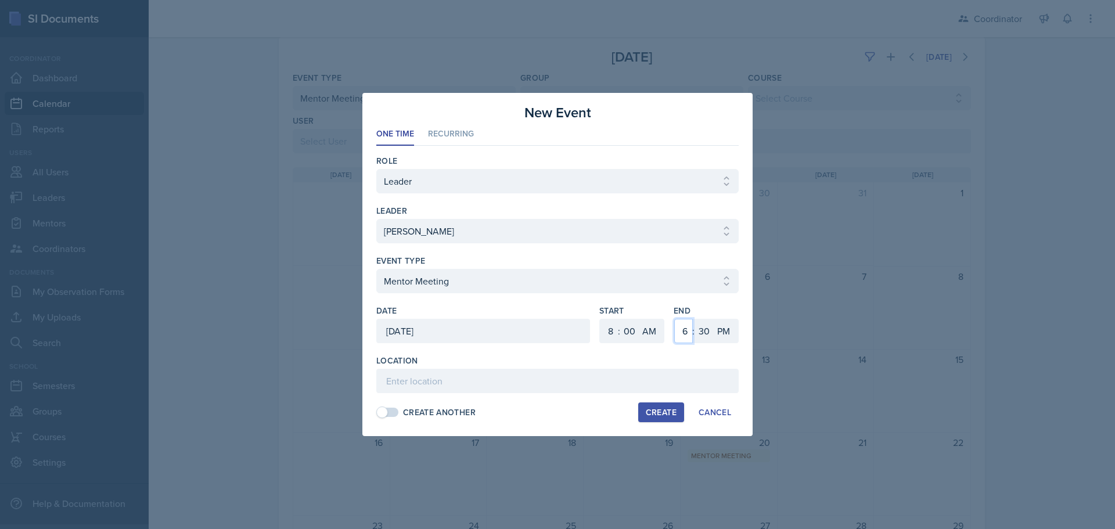
click at [674, 319] on select "1 2 3 4 5 6 7 8 9 10 11 12" at bounding box center [683, 331] width 19 height 24
click at [710, 326] on select "00 05 10 15 20 25 30 35 40 45 50 55" at bounding box center [704, 331] width 19 height 24
select select "0"
click at [695, 319] on select "00 05 10 15 20 25 30 35 40 45 50 55" at bounding box center [704, 331] width 19 height 24
click at [730, 343] on select "AM PM" at bounding box center [724, 331] width 23 height 24
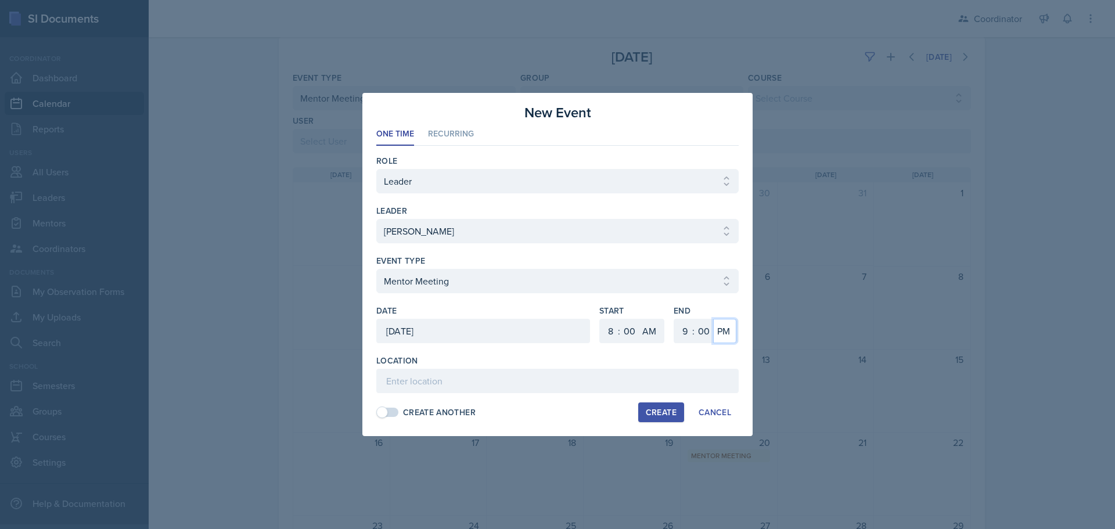
select select "AM"
click at [713, 319] on select "AM PM" at bounding box center [724, 331] width 23 height 24
click at [702, 374] on input at bounding box center [557, 381] width 362 height 24
type input "MOR 108"
click at [667, 419] on button "Create" at bounding box center [661, 412] width 46 height 20
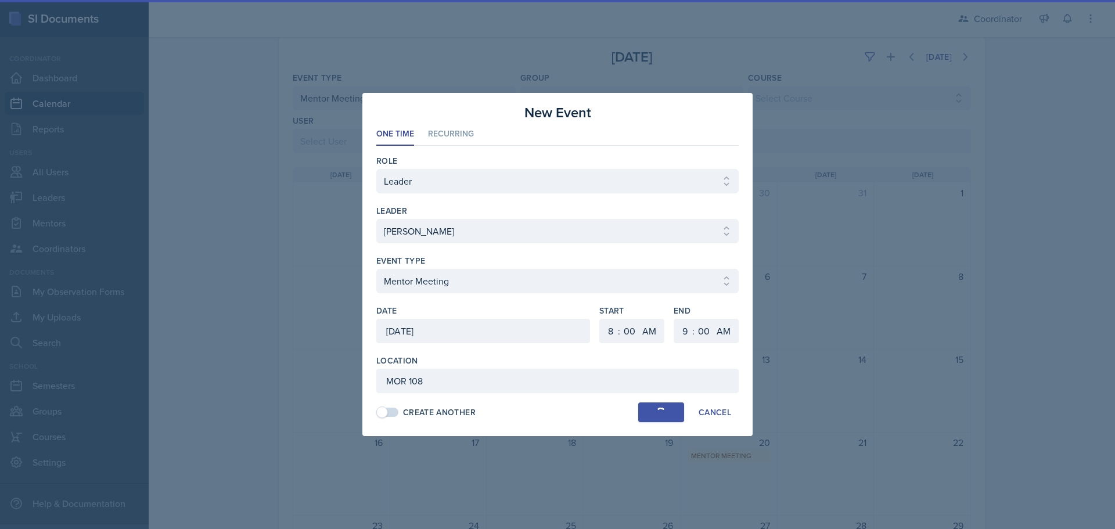
select select
select select "6"
select select "PM"
select select "6"
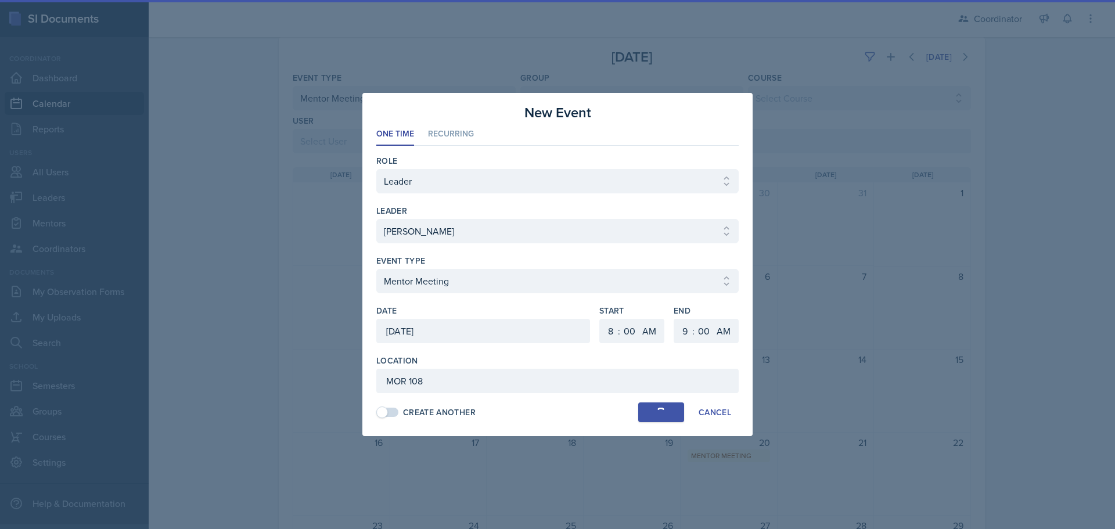
select select "30"
select select "PM"
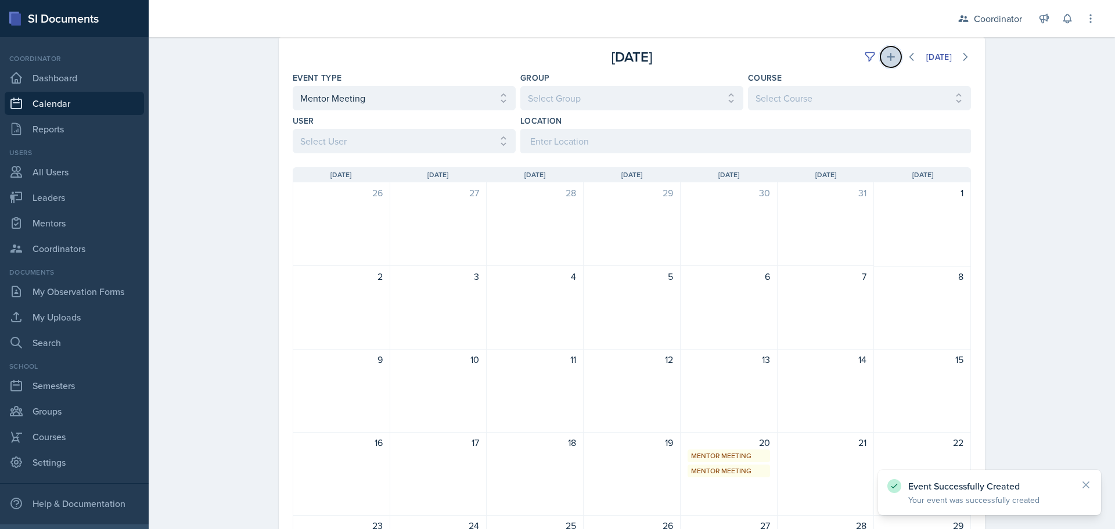
click at [887, 57] on icon at bounding box center [891, 57] width 8 height 8
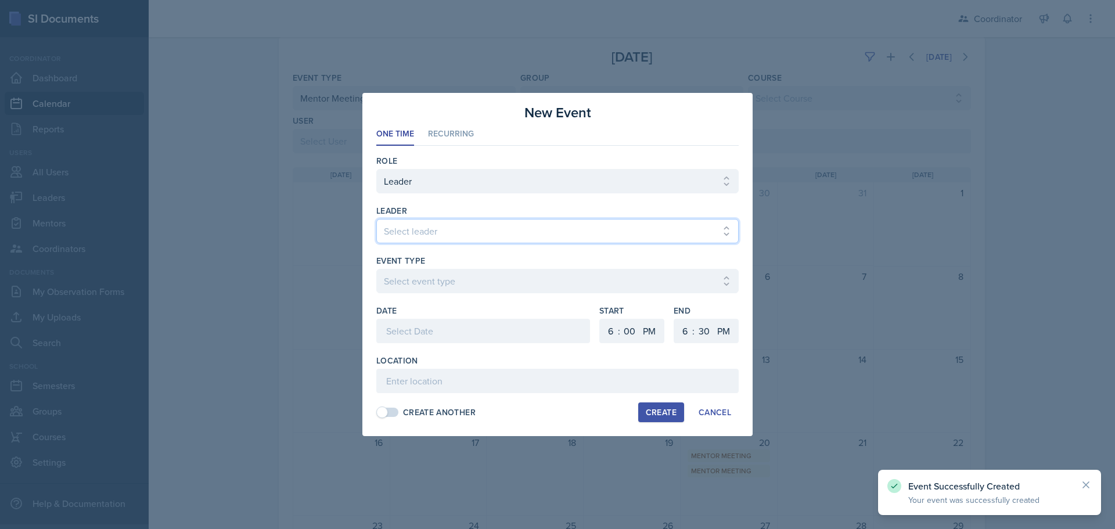
click at [407, 230] on select "Select leader [PERSON_NAME] [PERSON_NAME] [PERSON_NAME] [PERSON_NAME] [PERSON_N…" at bounding box center [557, 231] width 362 height 24
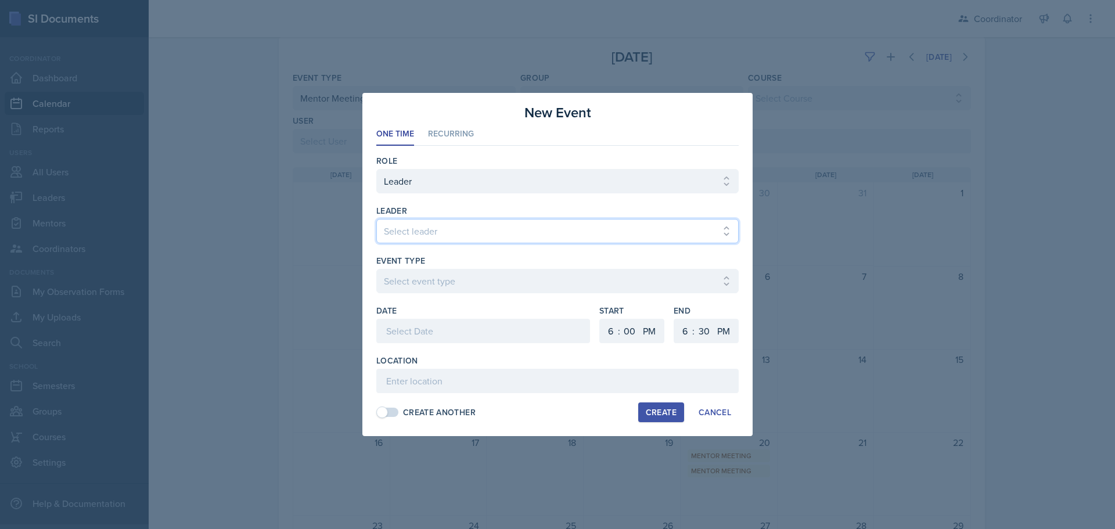
select select "9b035a11-99ef-499a-9a61-b5b728b105f0"
click at [376, 219] on select "Select leader [PERSON_NAME] [PERSON_NAME] [PERSON_NAME] [PERSON_NAME] [PERSON_N…" at bounding box center [557, 231] width 362 height 24
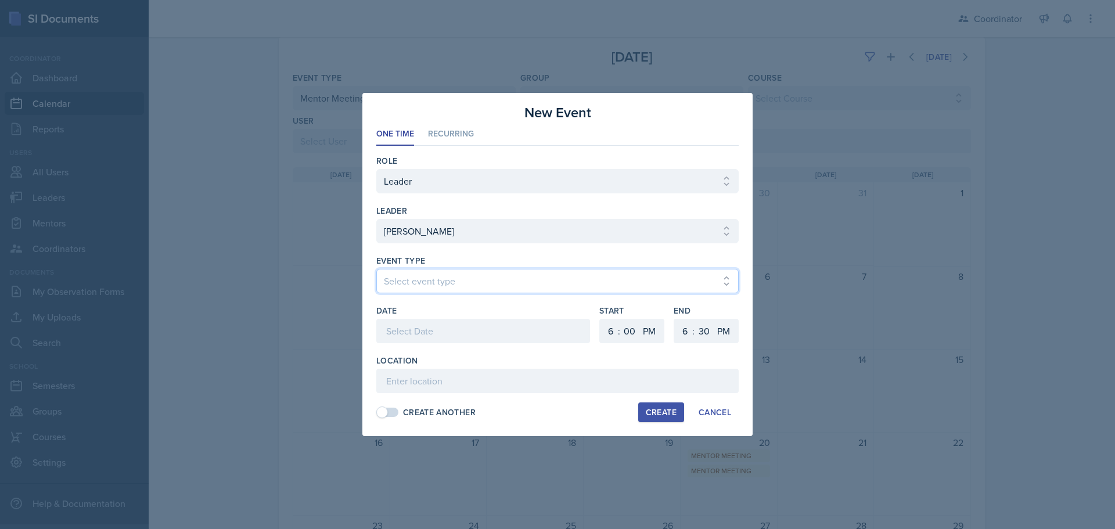
click at [414, 280] on select "Select event type Admin Office Hour Cal Workshop Class Class Announcement LA Pe…" at bounding box center [557, 281] width 362 height 24
select select "938f148c-0d76-43b3-a51d-1f5b29e4eae8"
click at [376, 269] on select "Select event type Admin Office Hour Cal Workshop Class Class Announcement LA Pe…" at bounding box center [557, 281] width 362 height 24
click at [426, 330] on div at bounding box center [483, 331] width 214 height 24
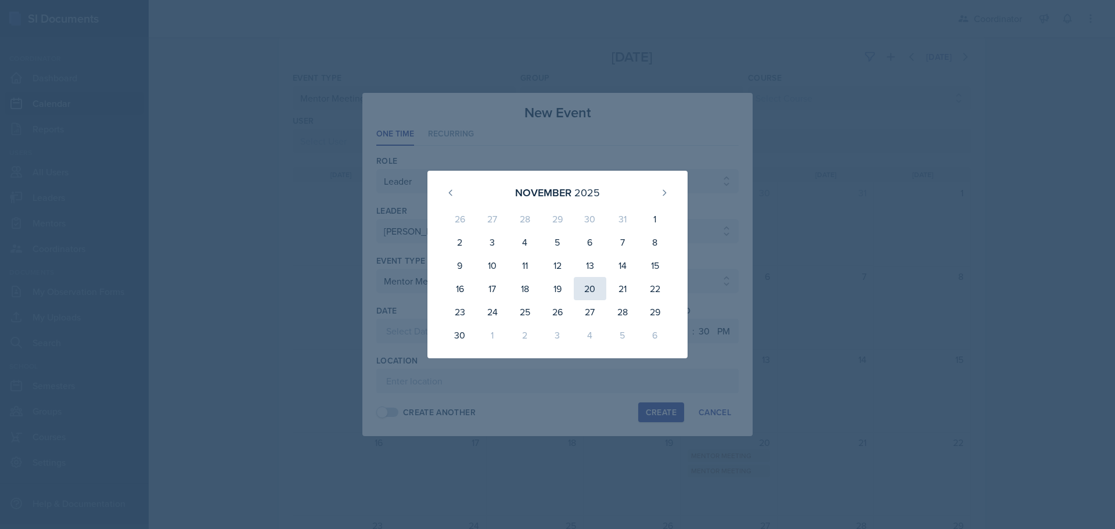
click at [591, 290] on div "20" at bounding box center [590, 288] width 33 height 23
type input "[DATE]"
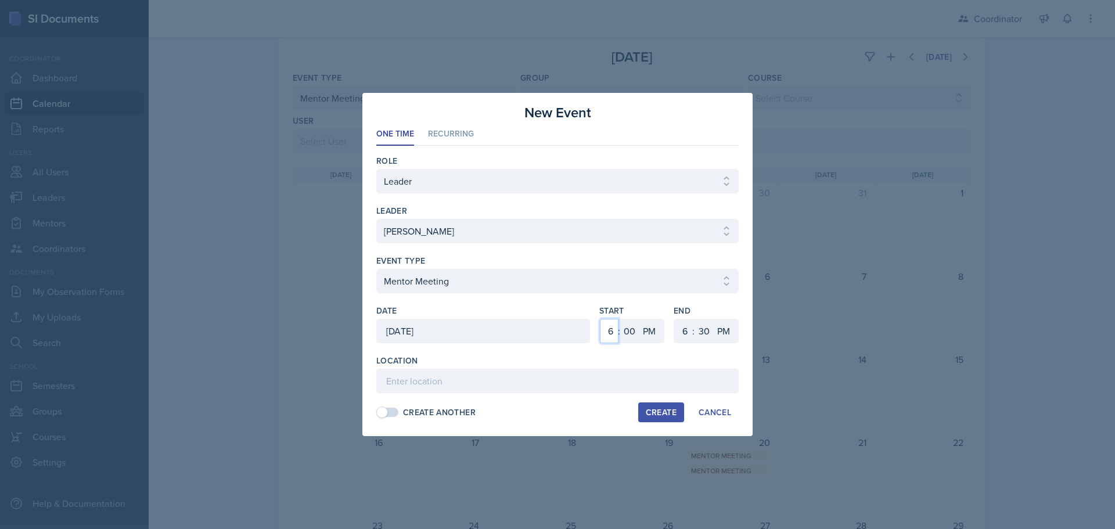
drag, startPoint x: 607, startPoint y: 332, endPoint x: 609, endPoint y: 324, distance: 7.6
click at [607, 332] on select "1 2 3 4 5 6 7 8 9 10 11 12" at bounding box center [609, 331] width 19 height 24
select select "8"
click at [600, 319] on select "1 2 3 4 5 6 7 8 9 10 11 12" at bounding box center [609, 331] width 19 height 24
click at [650, 329] on select "AM PM" at bounding box center [650, 331] width 23 height 24
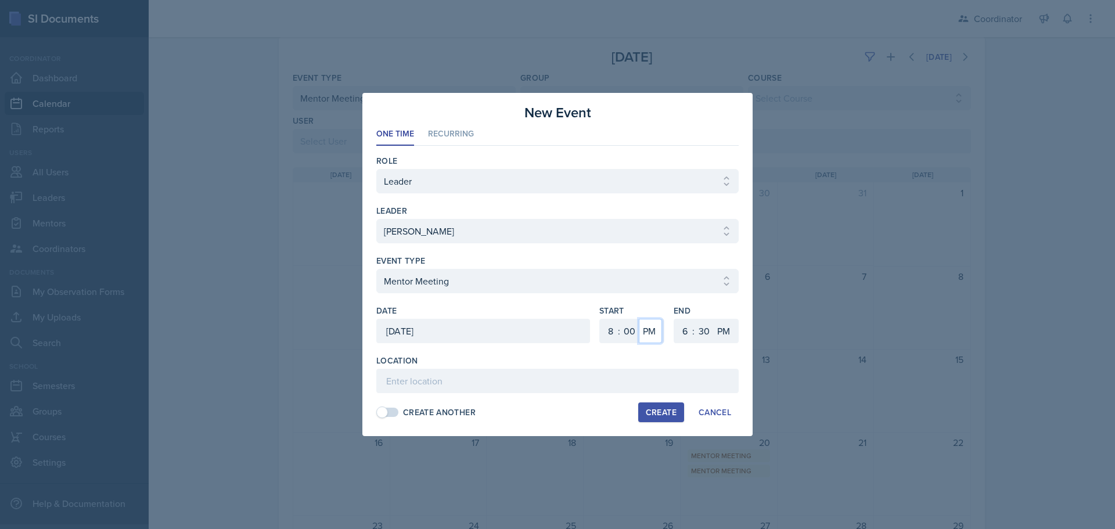
select select "AM"
click at [639, 319] on select "AM PM" at bounding box center [650, 331] width 23 height 24
click at [680, 333] on select "1 2 3 4 5 6 7 8 9 10 11 12" at bounding box center [683, 331] width 19 height 24
select select "9"
click at [674, 319] on select "1 2 3 4 5 6 7 8 9 10 11 12" at bounding box center [683, 331] width 19 height 24
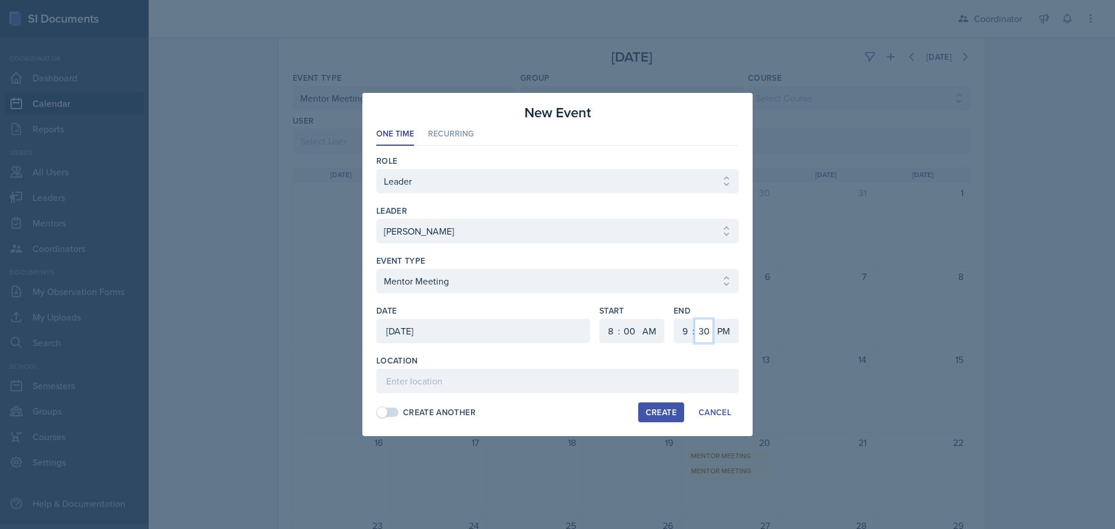
drag, startPoint x: 707, startPoint y: 328, endPoint x: 707, endPoint y: 321, distance: 7.5
click at [707, 328] on select "00 05 10 15 20 25 30 35 40 45 50 55" at bounding box center [704, 331] width 19 height 24
select select "0"
click at [695, 319] on select "00 05 10 15 20 25 30 35 40 45 50 55" at bounding box center [704, 331] width 19 height 24
click at [724, 323] on select "AM PM" at bounding box center [724, 331] width 23 height 24
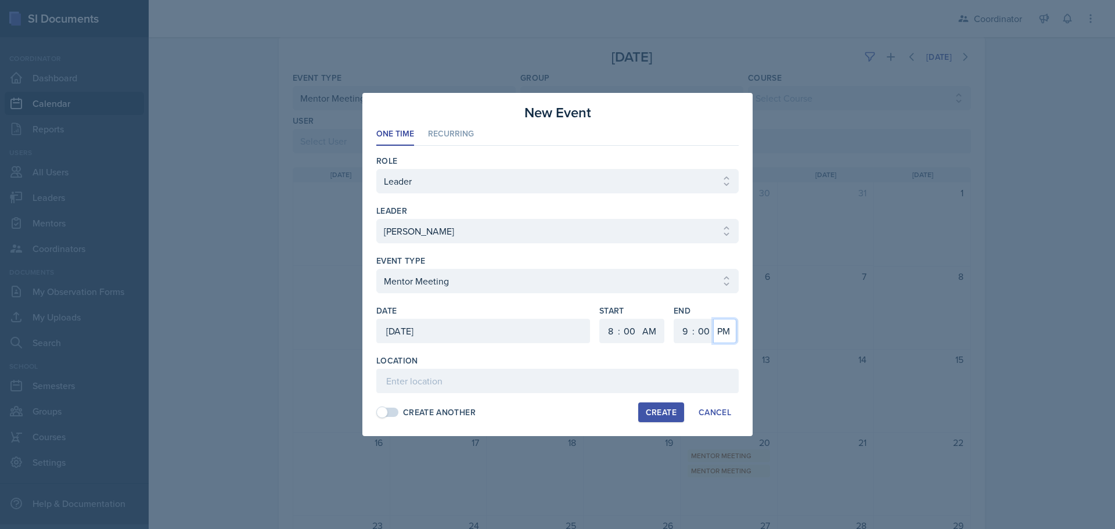
select select "AM"
click at [713, 319] on select "AM PM" at bounding box center [724, 331] width 23 height 24
click at [706, 377] on input at bounding box center [557, 381] width 362 height 24
type input "MOR 108"
click at [652, 415] on div "Create" at bounding box center [661, 412] width 31 height 9
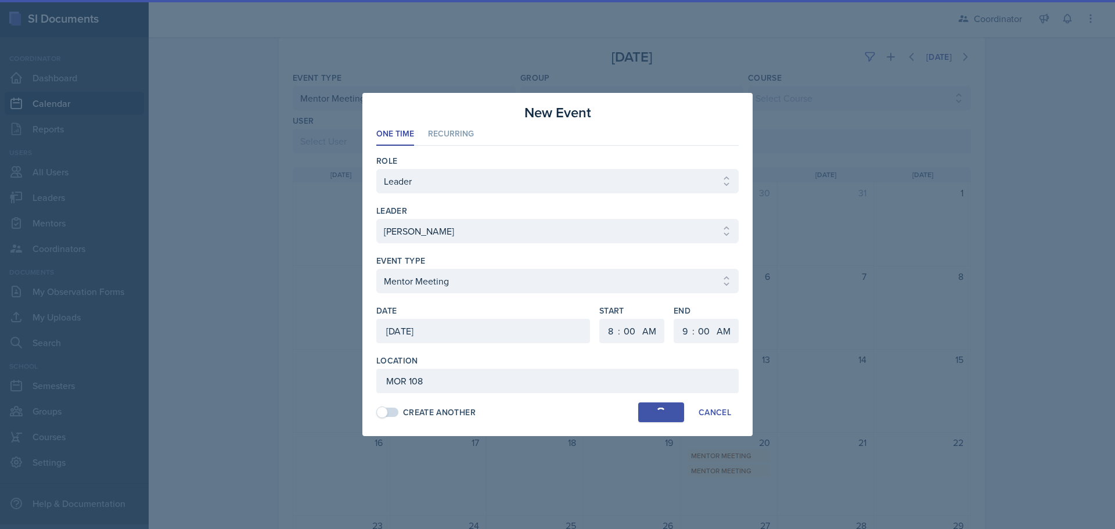
select select
select select "6"
select select "PM"
select select "6"
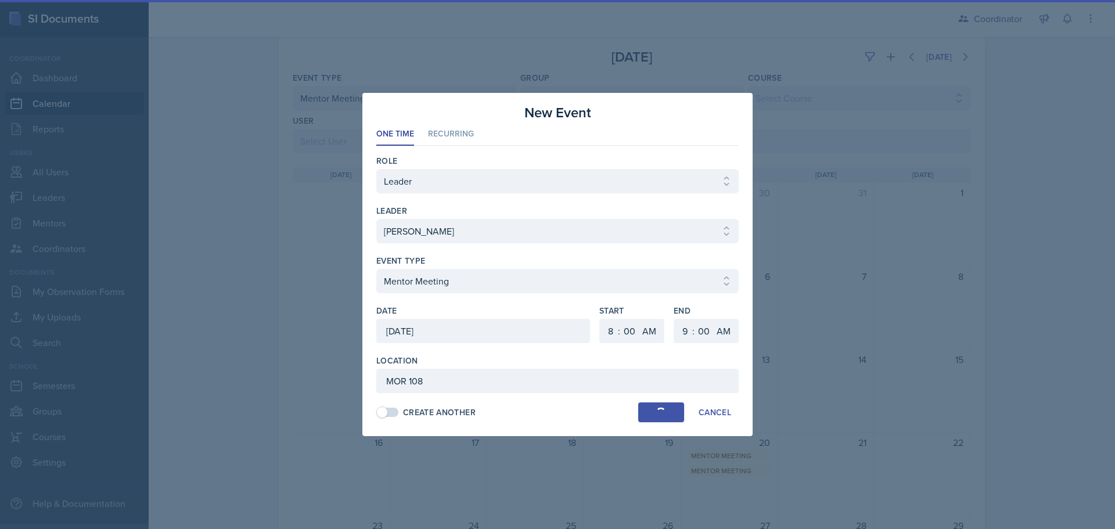
select select "30"
select select "PM"
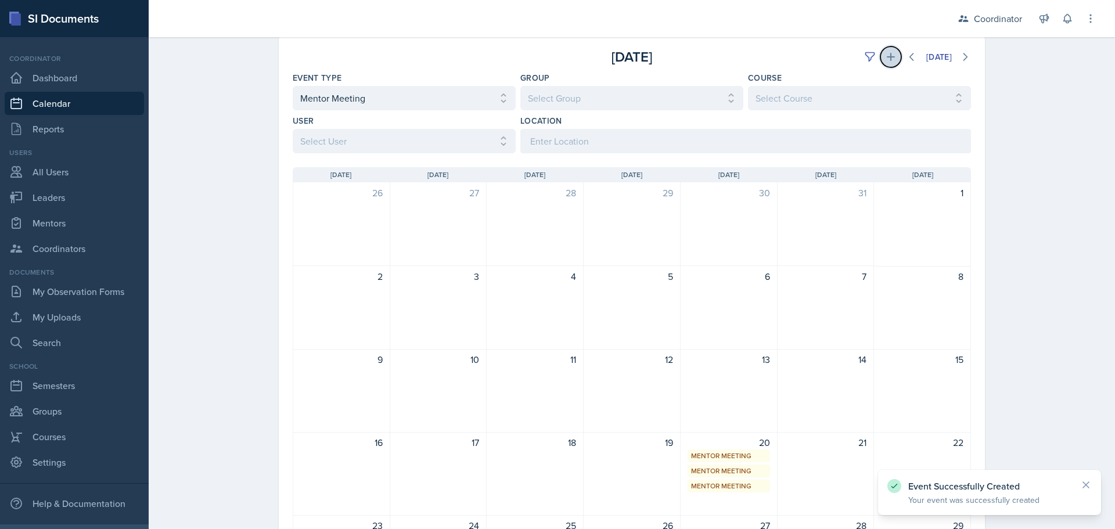
click at [885, 61] on icon at bounding box center [891, 57] width 12 height 12
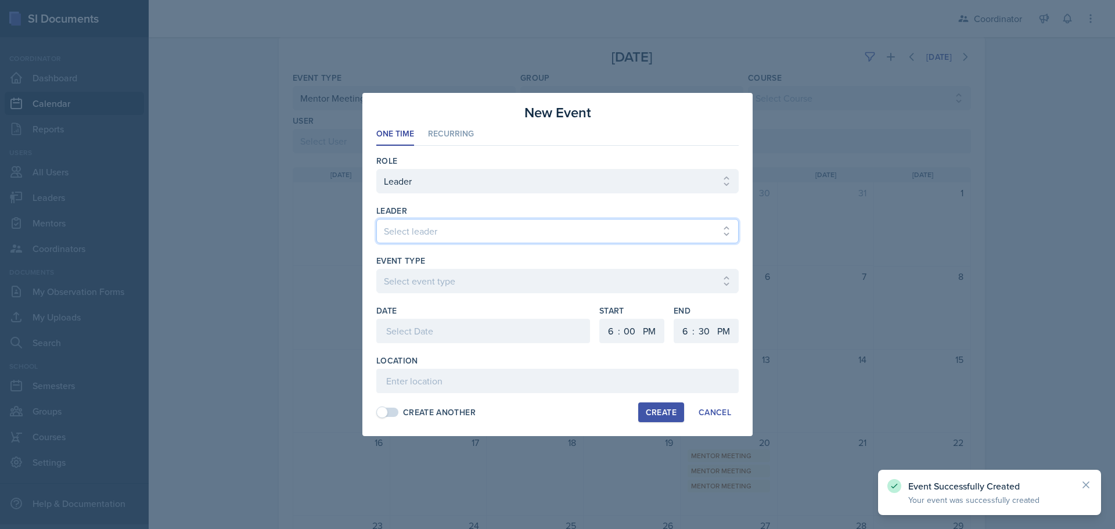
click at [487, 226] on select "Select leader [PERSON_NAME] [PERSON_NAME] [PERSON_NAME] [PERSON_NAME] [PERSON_N…" at bounding box center [557, 231] width 362 height 24
select select "fce86a82-596e-4e16-a830-6d8e58310a1b"
click at [376, 219] on select "Select leader [PERSON_NAME] [PERSON_NAME] [PERSON_NAME] [PERSON_NAME] [PERSON_N…" at bounding box center [557, 231] width 362 height 24
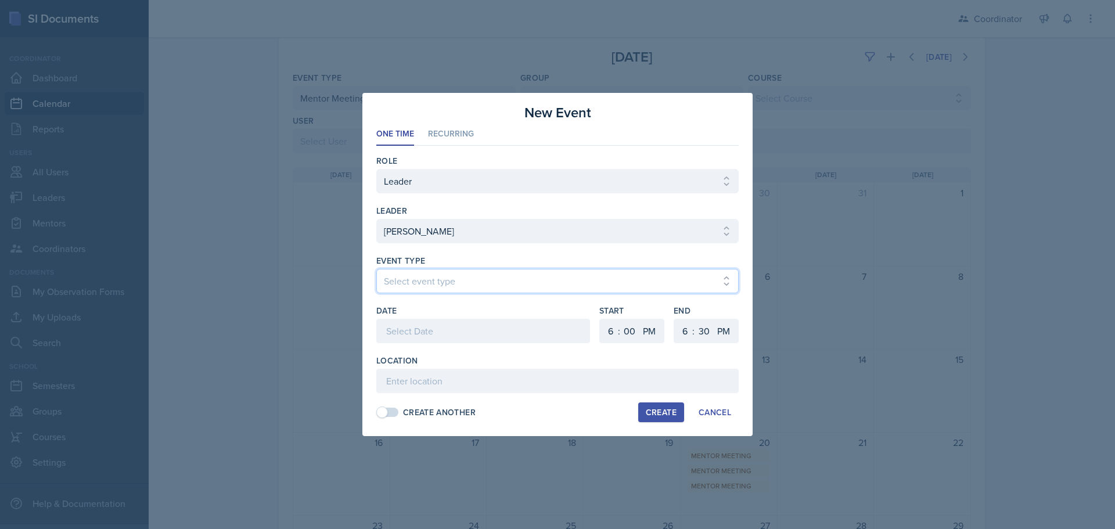
click at [451, 287] on select "Select event type Admin Office Hour Cal Workshop Class Class Announcement LA Pe…" at bounding box center [557, 281] width 362 height 24
select select "938f148c-0d76-43b3-a51d-1f5b29e4eae8"
click at [376, 269] on select "Select event type Admin Office Hour Cal Workshop Class Class Announcement LA Pe…" at bounding box center [557, 281] width 362 height 24
click at [430, 324] on div at bounding box center [483, 331] width 214 height 24
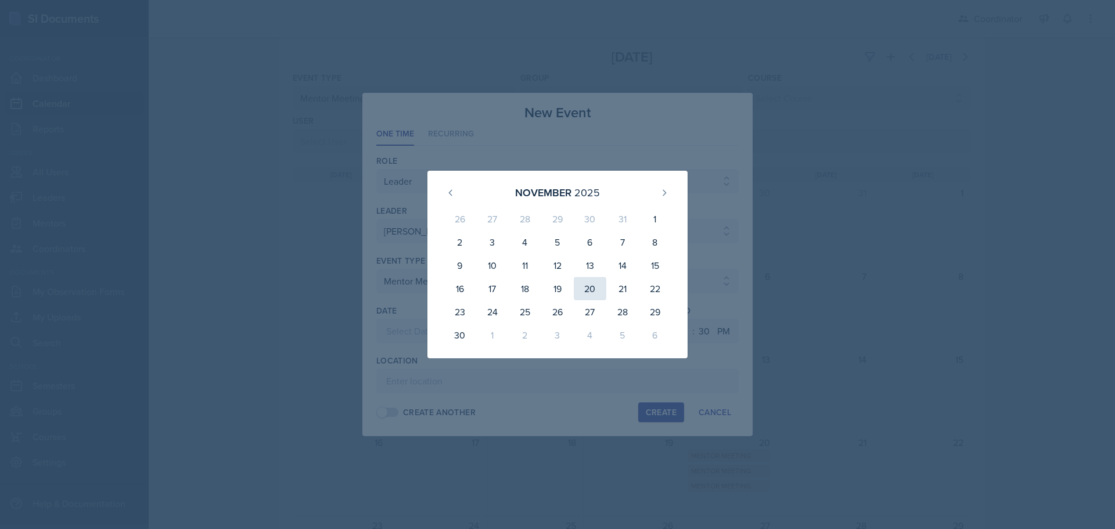
click at [576, 287] on div "20" at bounding box center [590, 288] width 33 height 23
type input "[DATE]"
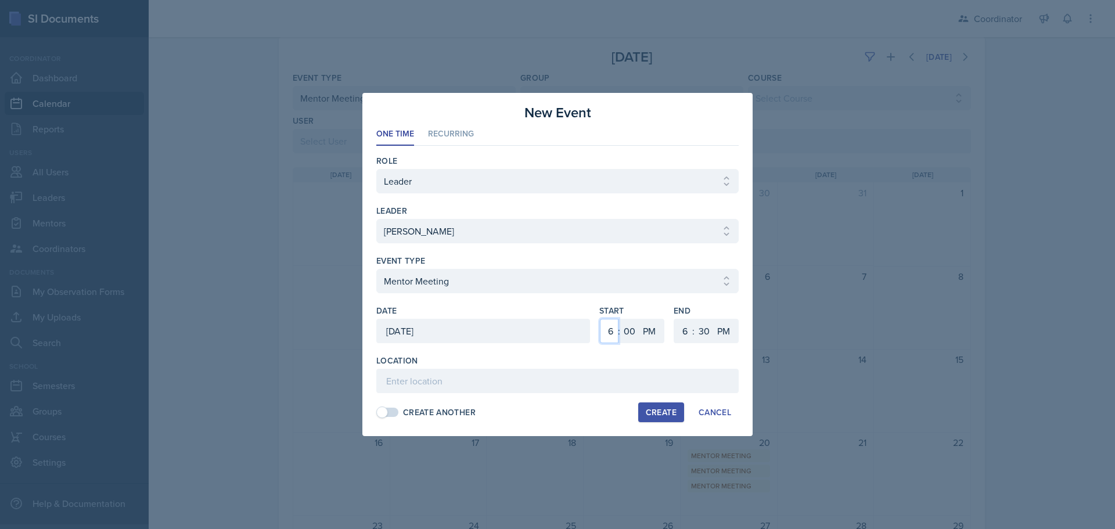
click at [607, 335] on select "1 2 3 4 5 6 7 8 9 10 11 12" at bounding box center [609, 331] width 19 height 24
select select "8"
click at [600, 319] on select "1 2 3 4 5 6 7 8 9 10 11 12" at bounding box center [609, 331] width 19 height 24
click at [645, 330] on select "AM PM" at bounding box center [650, 331] width 23 height 24
select select "AM"
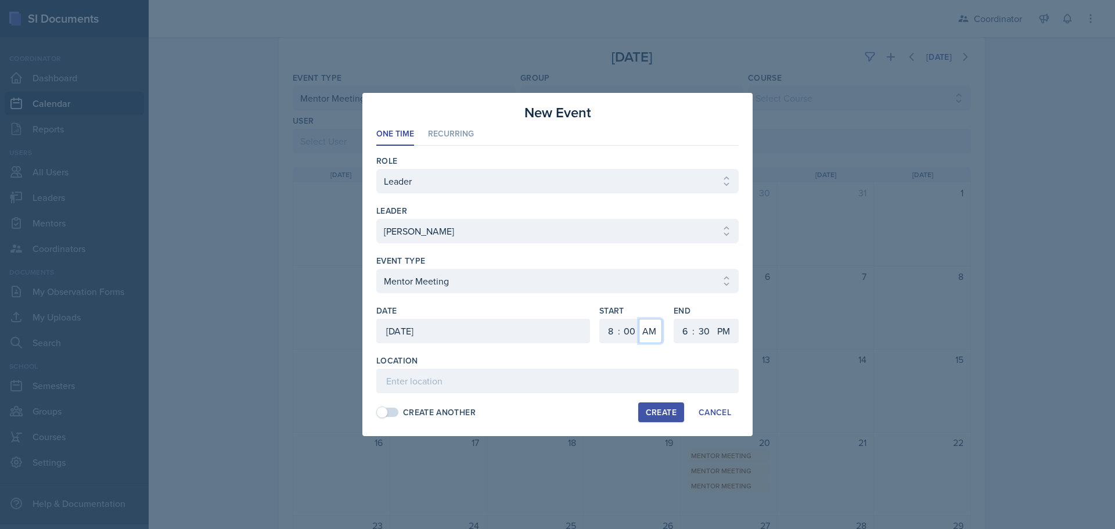
click at [639, 319] on select "AM PM" at bounding box center [650, 331] width 23 height 24
click at [684, 328] on select "1 2 3 4 5 6 7 8 9 10 11 12" at bounding box center [683, 331] width 19 height 24
select select "9"
click at [674, 319] on select "1 2 3 4 5 6 7 8 9 10 11 12" at bounding box center [683, 331] width 19 height 24
click at [712, 330] on select "00 05 10 15 20 25 30 35 40 45 50 55" at bounding box center [704, 331] width 19 height 24
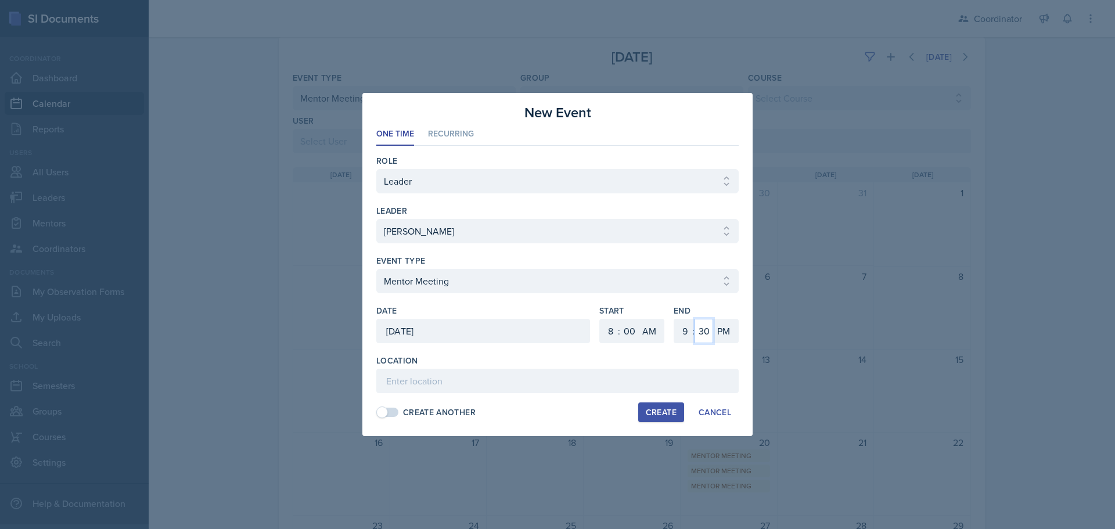
select select "0"
click at [695, 319] on select "00 05 10 15 20 25 30 35 40 45 50 55" at bounding box center [704, 331] width 19 height 24
click at [728, 333] on select "AM PM" at bounding box center [724, 331] width 23 height 24
select select "AM"
click at [713, 319] on select "AM PM" at bounding box center [724, 331] width 23 height 24
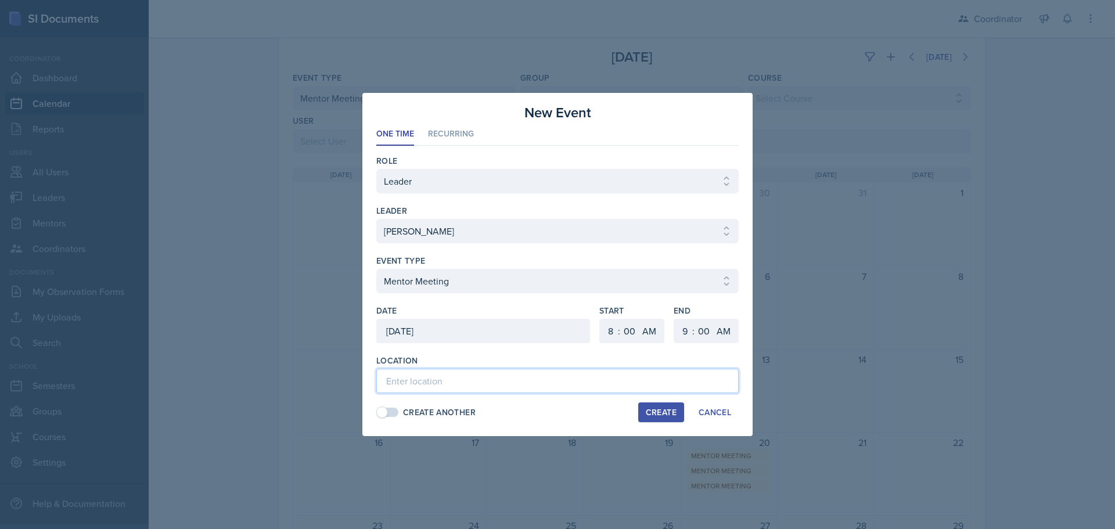
click at [699, 377] on input at bounding box center [557, 381] width 362 height 24
type input "MOR 108"
click at [672, 408] on div "Create" at bounding box center [661, 412] width 31 height 9
select select
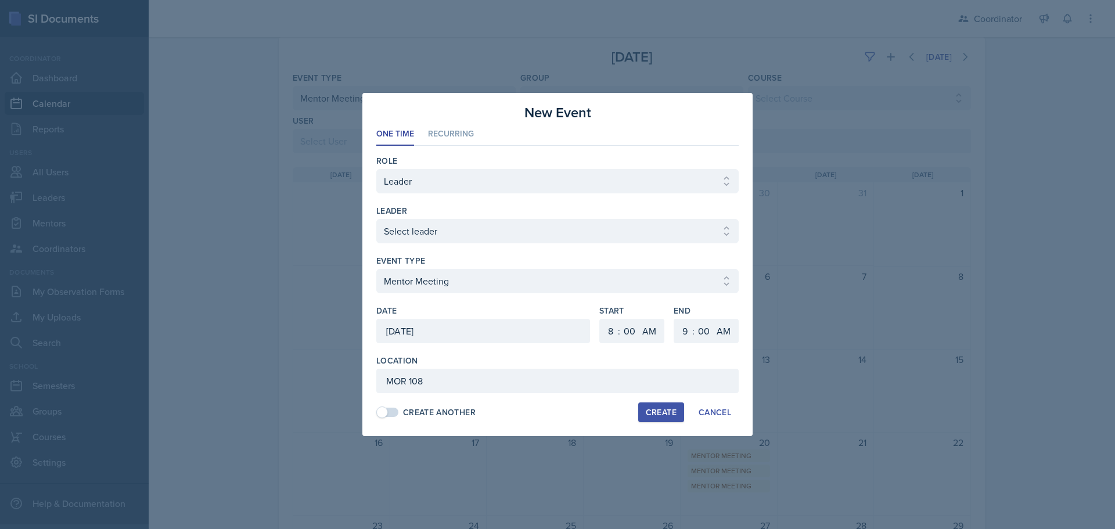
select select "6"
select select "PM"
select select "6"
select select "30"
select select "PM"
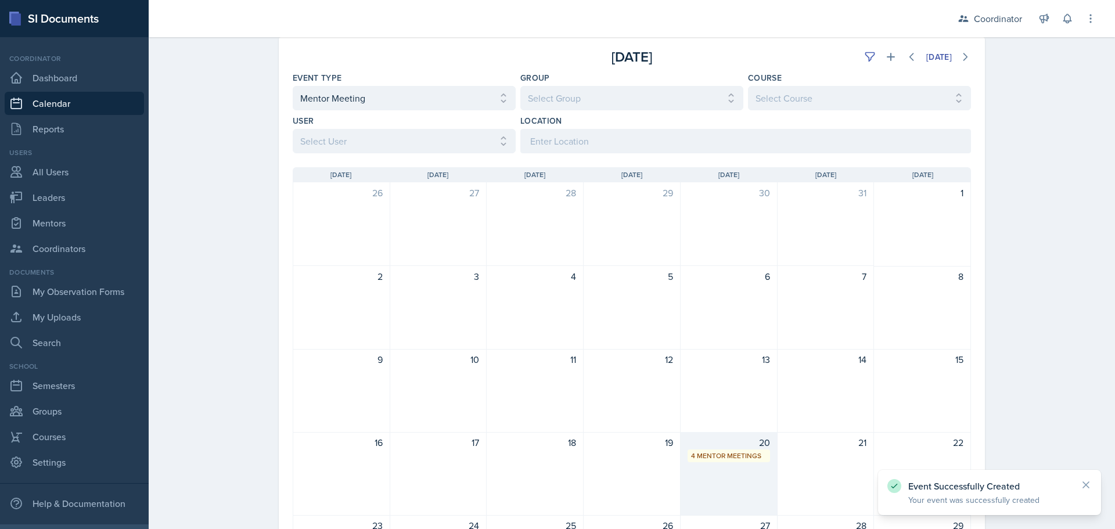
click at [726, 484] on div "20 4 Mentor Meetings" at bounding box center [729, 474] width 97 height 84
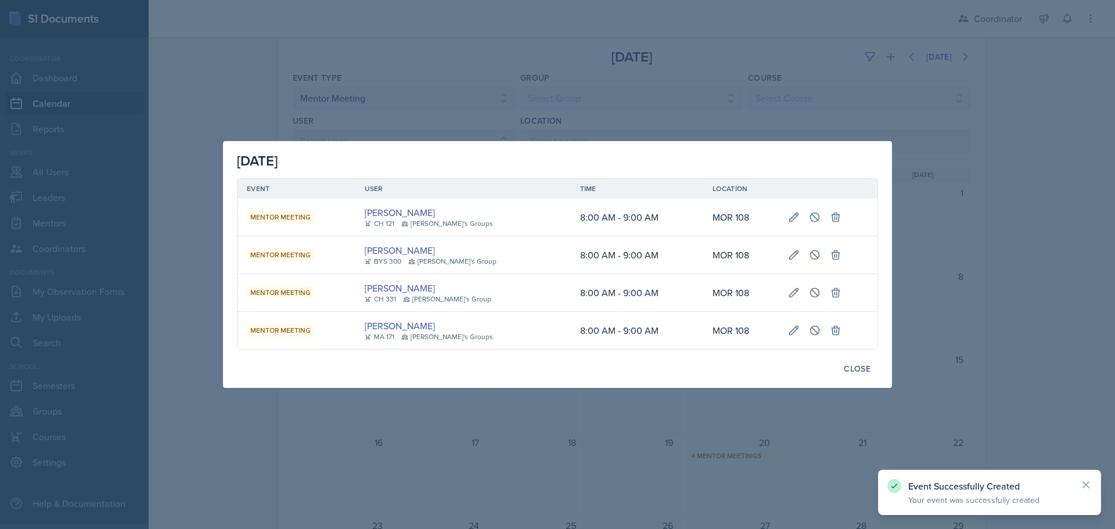
click at [601, 461] on div at bounding box center [557, 264] width 1115 height 529
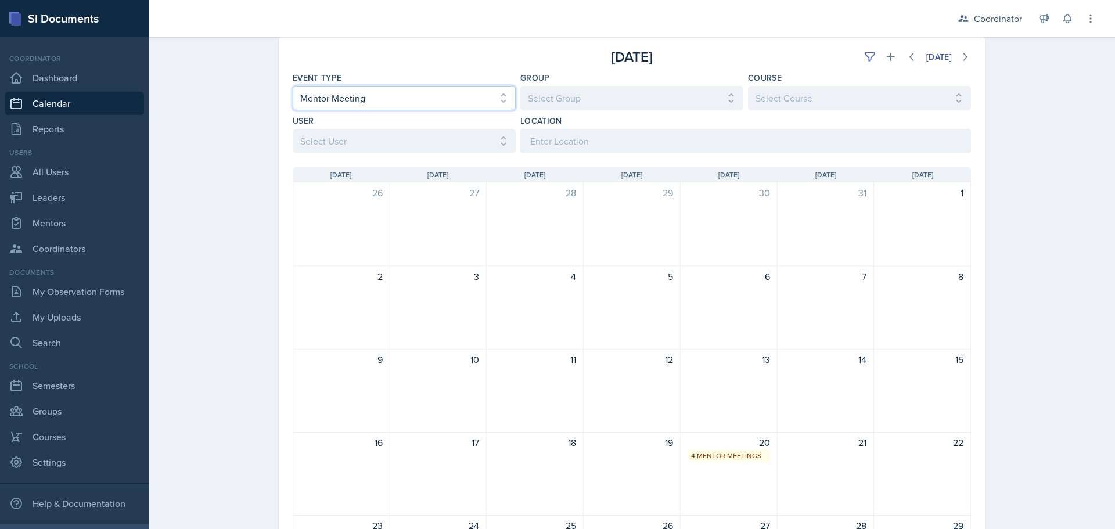
click at [334, 96] on select "Select Event Type All Admin Office Hour Admin Office Hour Cal Workshop Class Cl…" at bounding box center [404, 98] width 223 height 24
select select
click at [293, 86] on select "Select Event Type All Admin Office Hour Admin Office Hour Cal Workshop Class Cl…" at bounding box center [404, 98] width 223 height 24
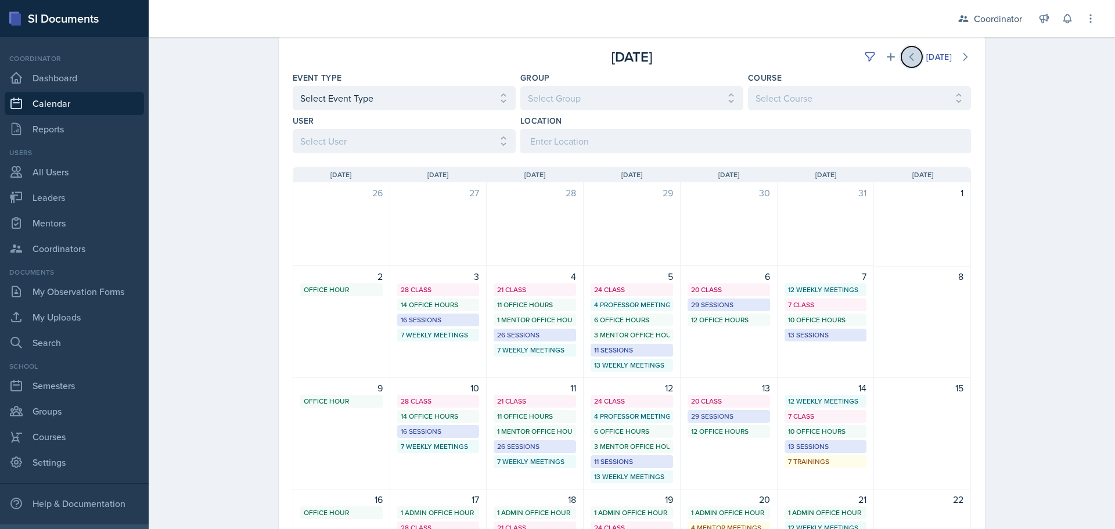
click at [912, 51] on button at bounding box center [911, 56] width 21 height 21
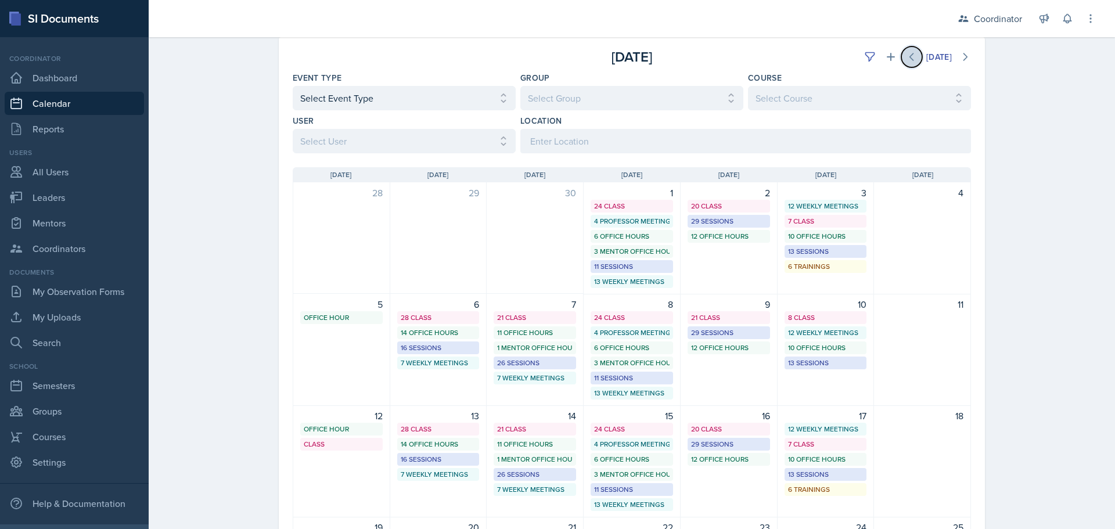
click at [913, 51] on button at bounding box center [911, 56] width 21 height 21
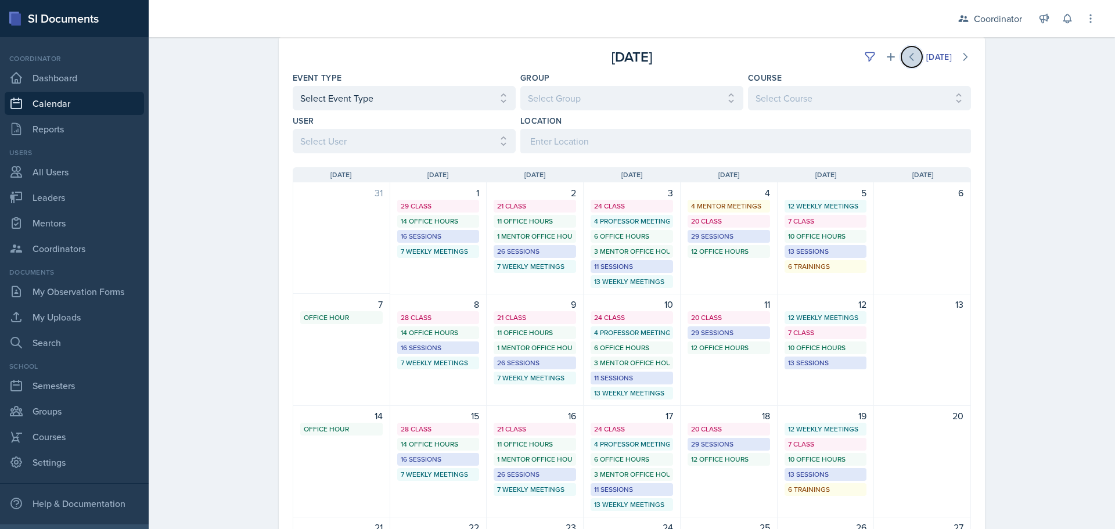
click at [913, 51] on button at bounding box center [911, 56] width 21 height 21
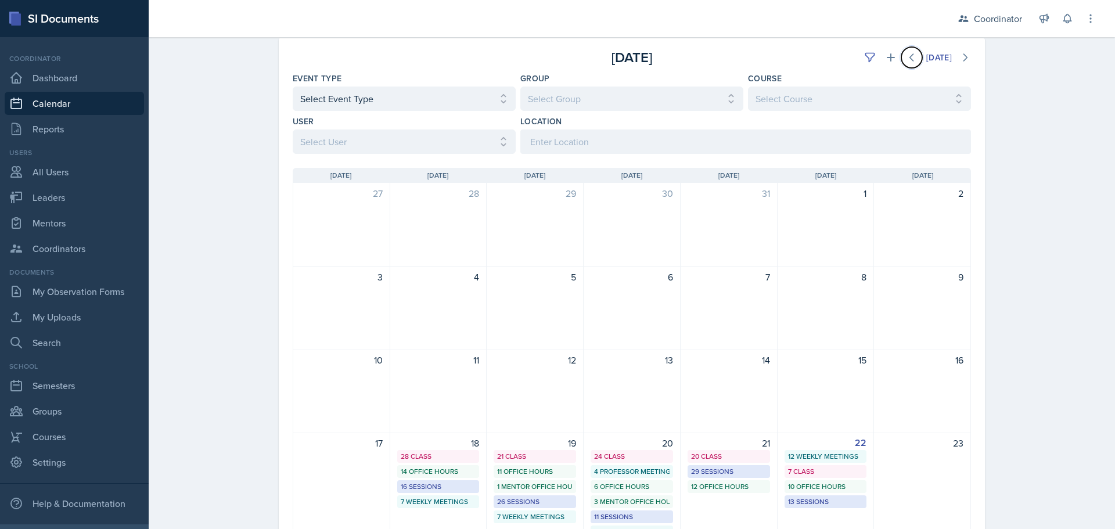
scroll to position [0, 0]
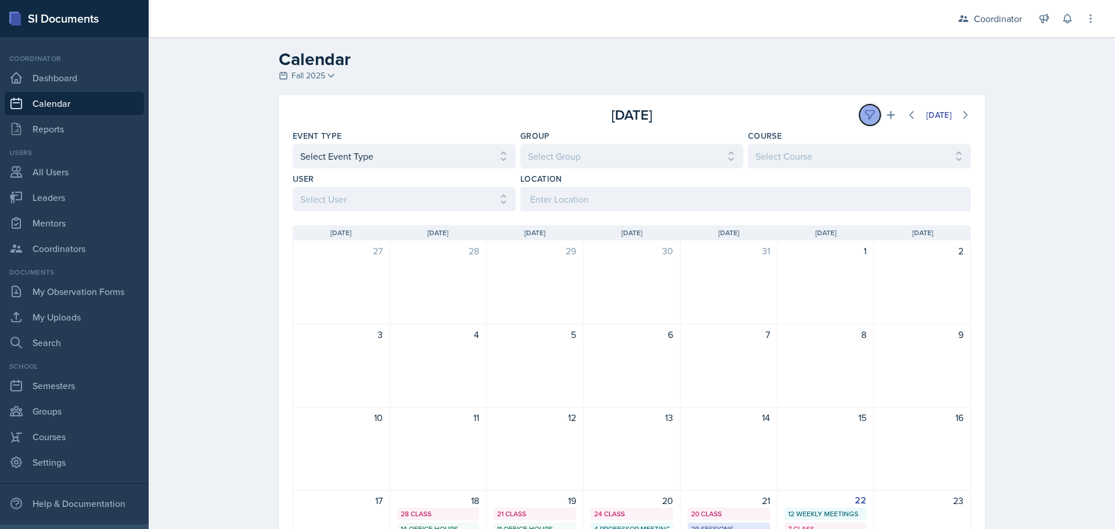
click at [871, 110] on button at bounding box center [869, 115] width 21 height 21
